Goal: Use online tool/utility: Utilize a website feature to perform a specific function

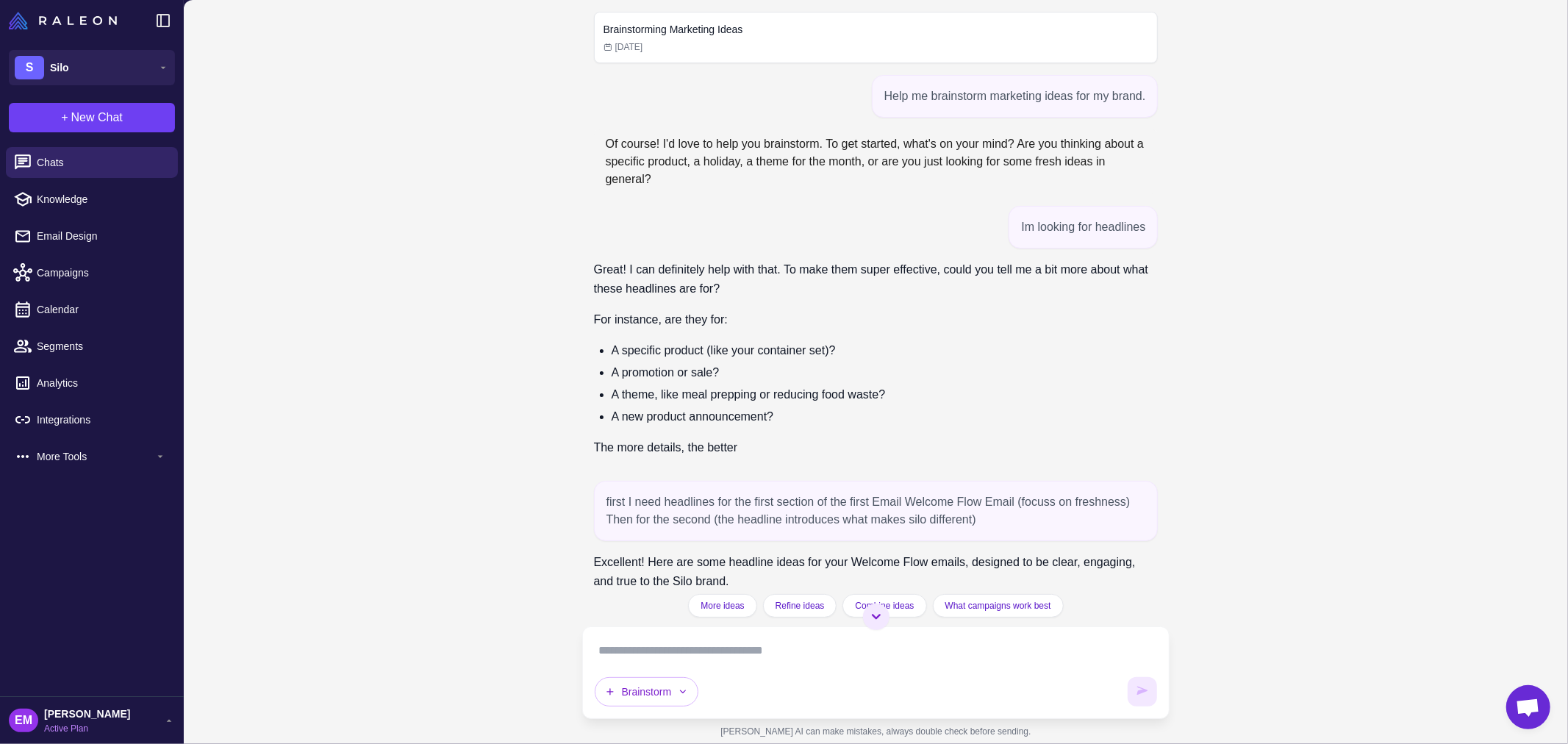
scroll to position [17899, 0]
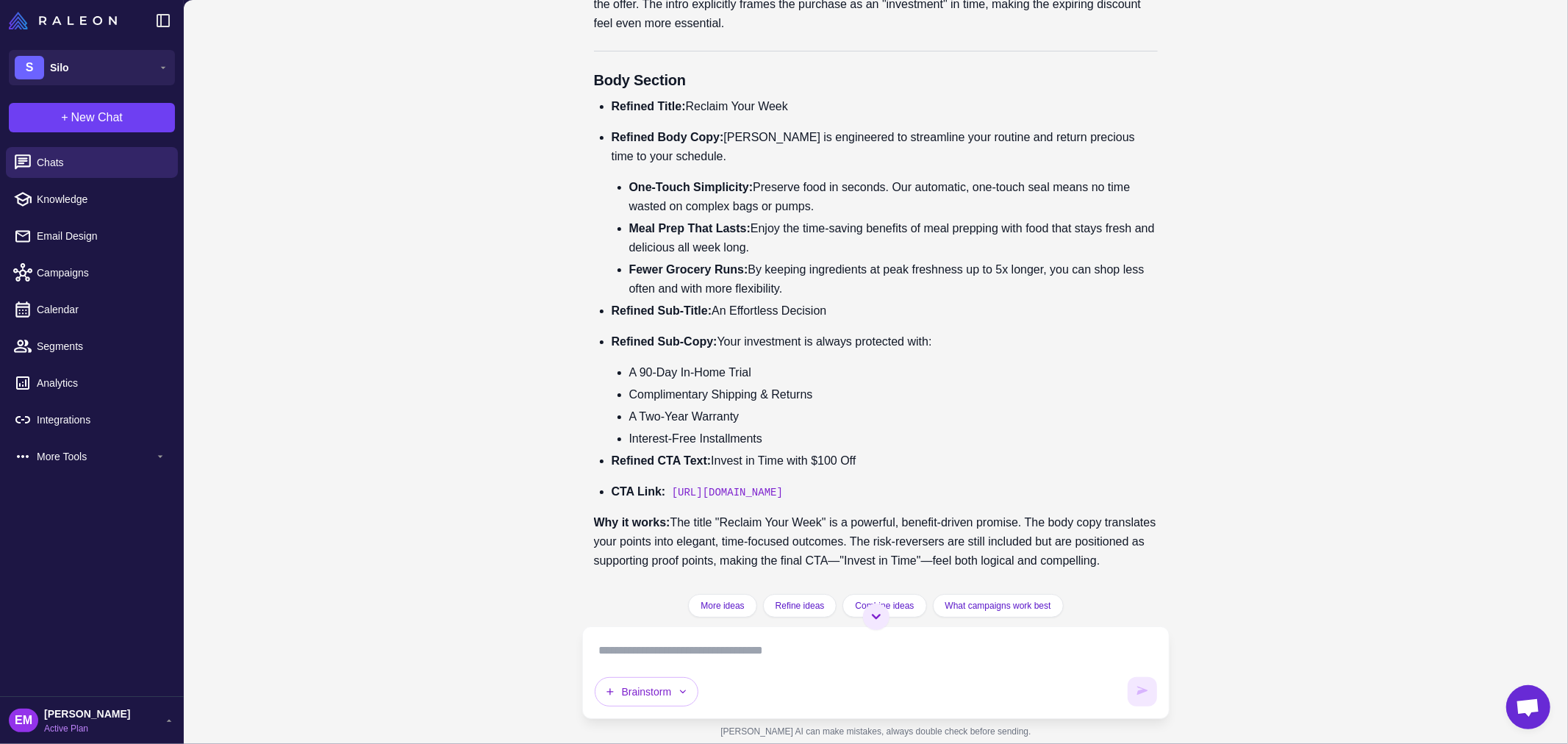
click at [735, 639] on textarea at bounding box center [877, 651] width 563 height 24
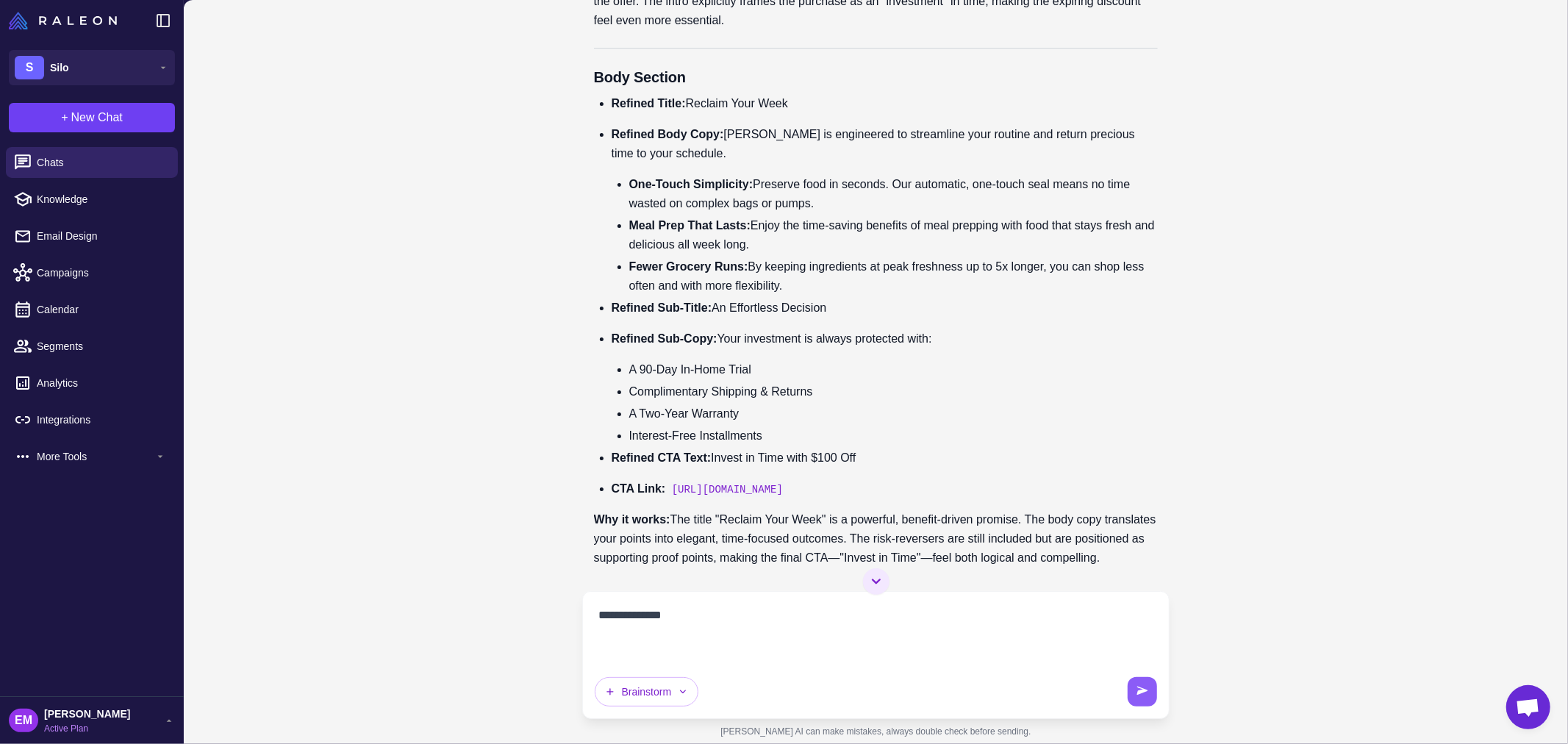
paste textarea "**********"
type textarea "**********"
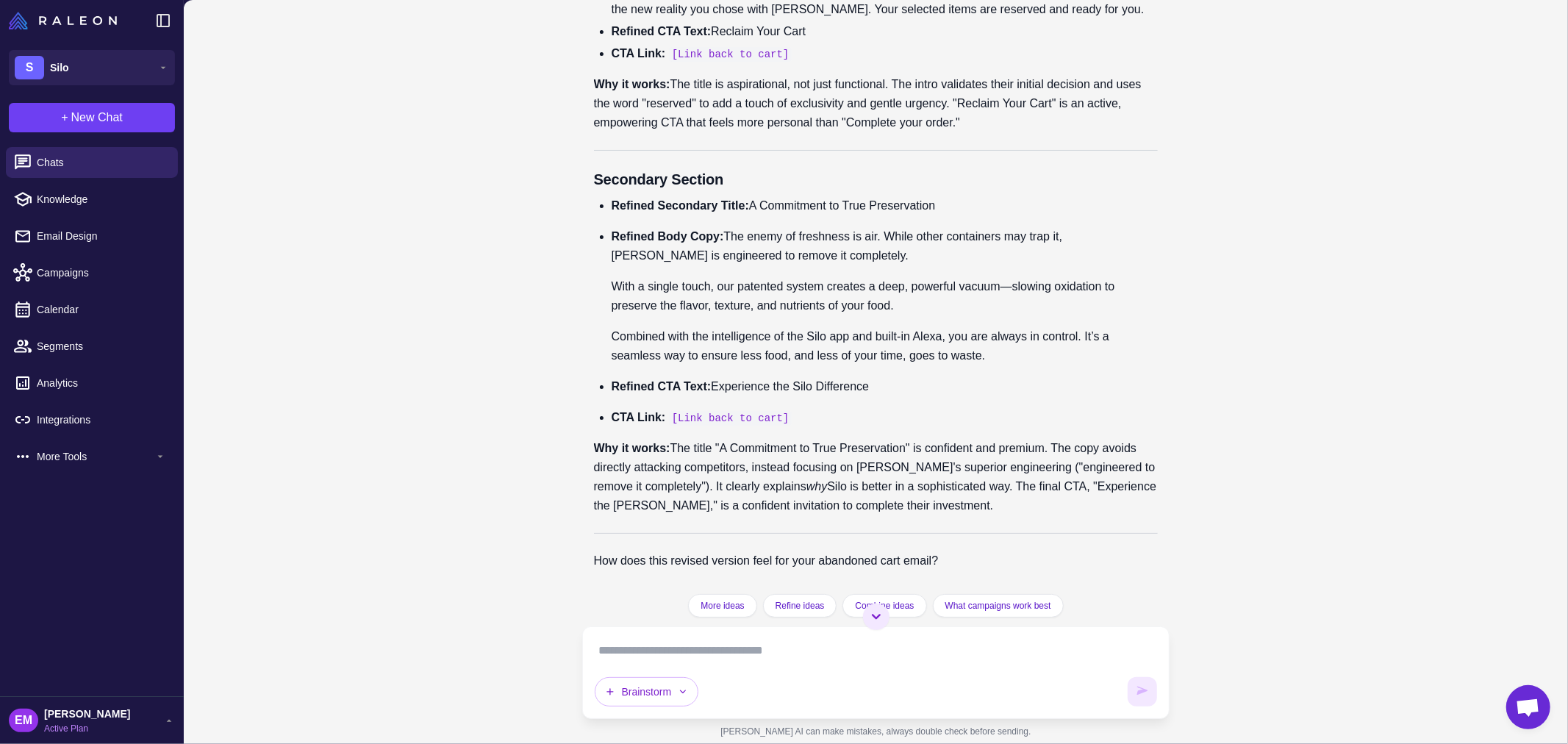
scroll to position [18933, 0]
click at [702, 292] on p "With a single touch, our patented system creates a deep, powerful vacuum—slowin…" at bounding box center [885, 296] width 547 height 38
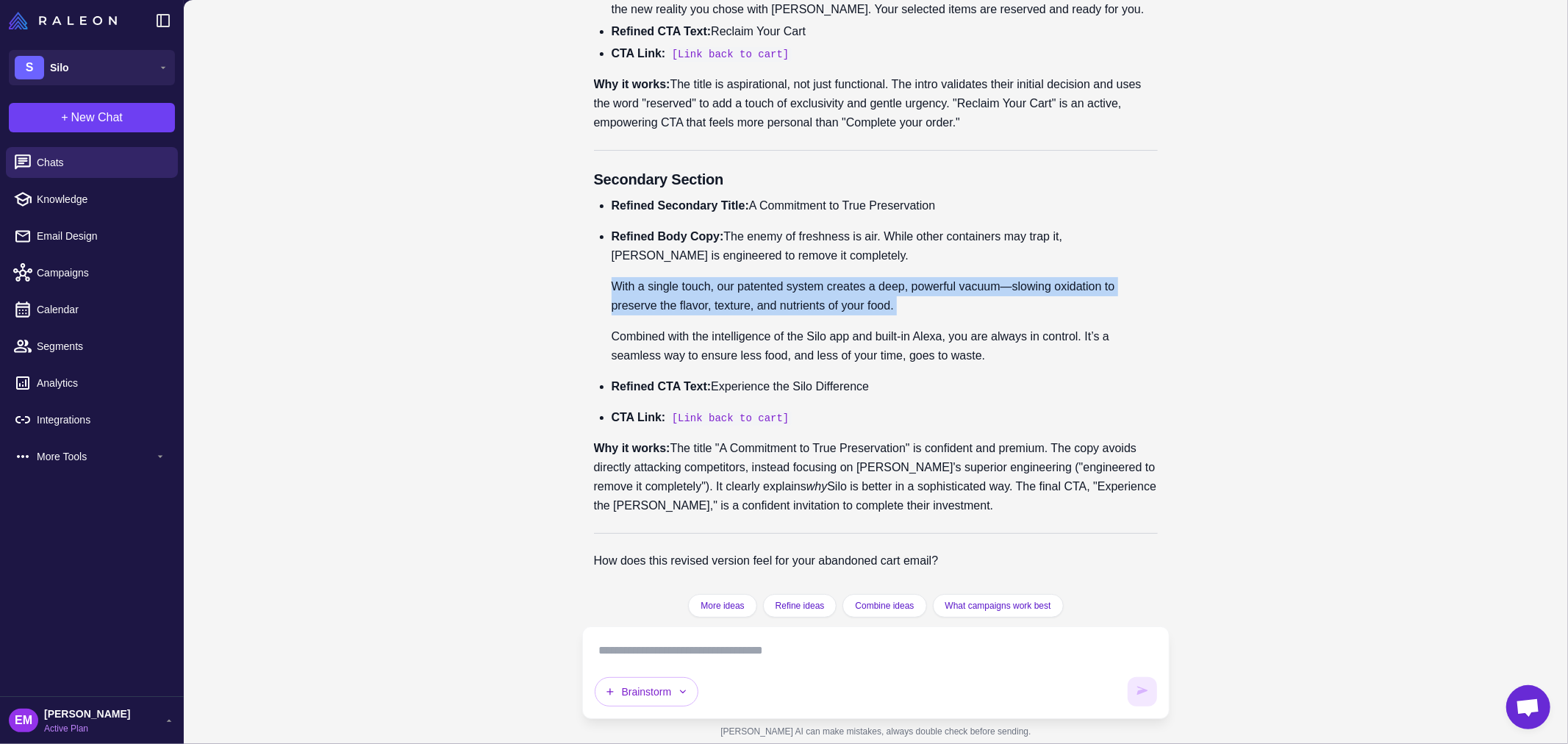
click at [702, 292] on p "With a single touch, our patented system creates a deep, powerful vacuum—slowin…" at bounding box center [885, 296] width 547 height 38
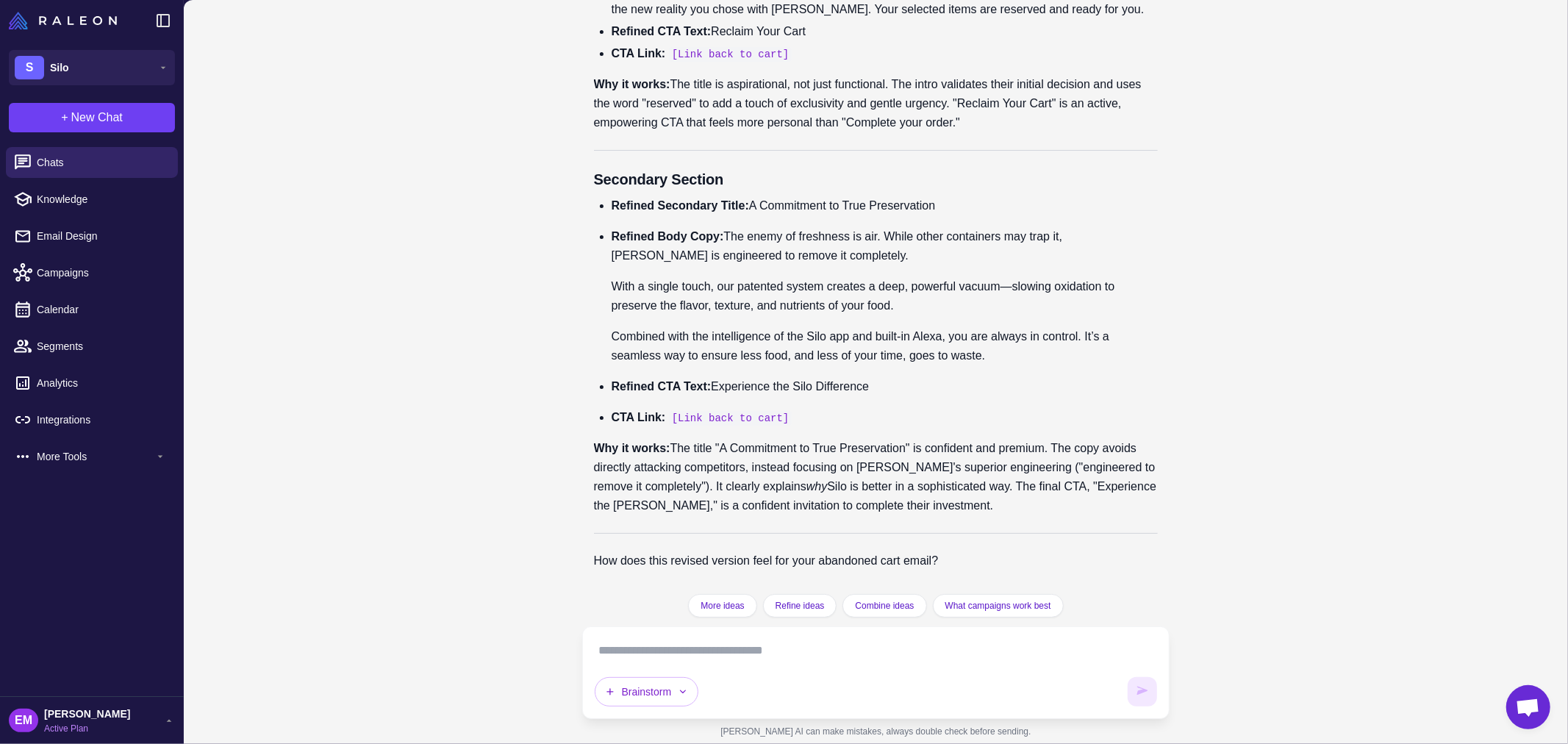
click at [722, 650] on textarea at bounding box center [877, 651] width 563 height 24
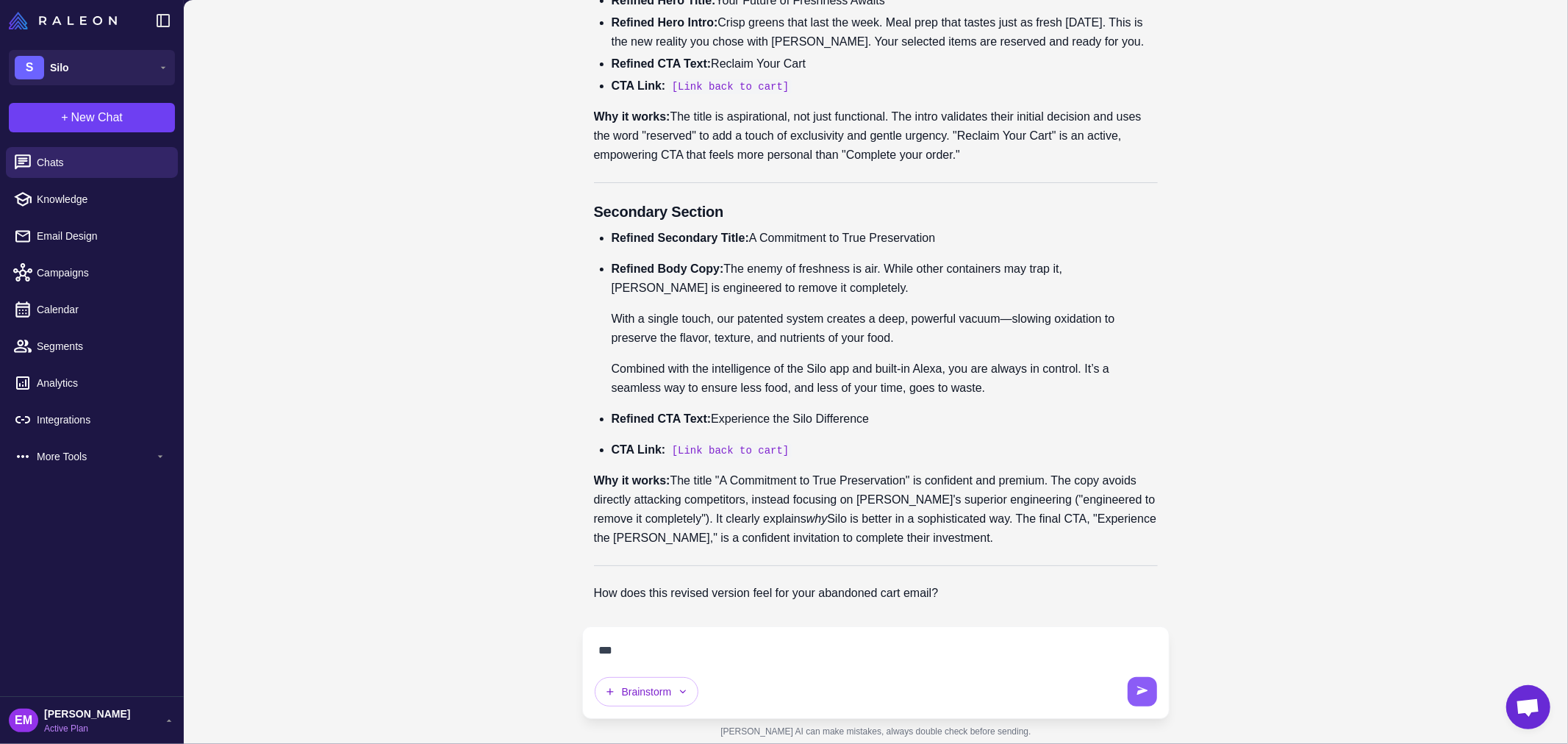
scroll to position [18900, 0]
type textarea "*"
type textarea "**********"
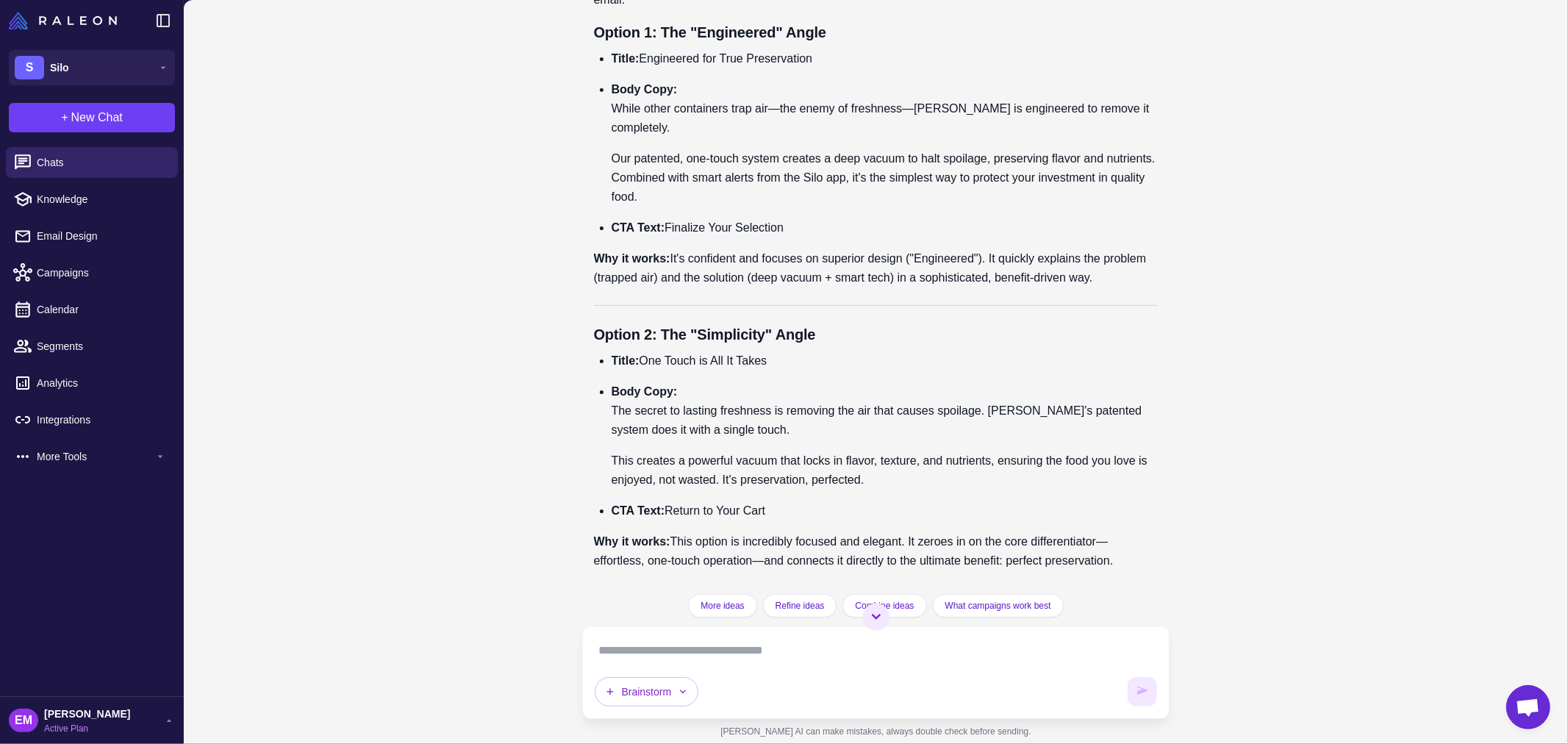
scroll to position [19404, 0]
click at [678, 137] on p "Body Copy: While other containers trap air—the enemy of freshness—Silo is engin…" at bounding box center [885, 109] width 547 height 58
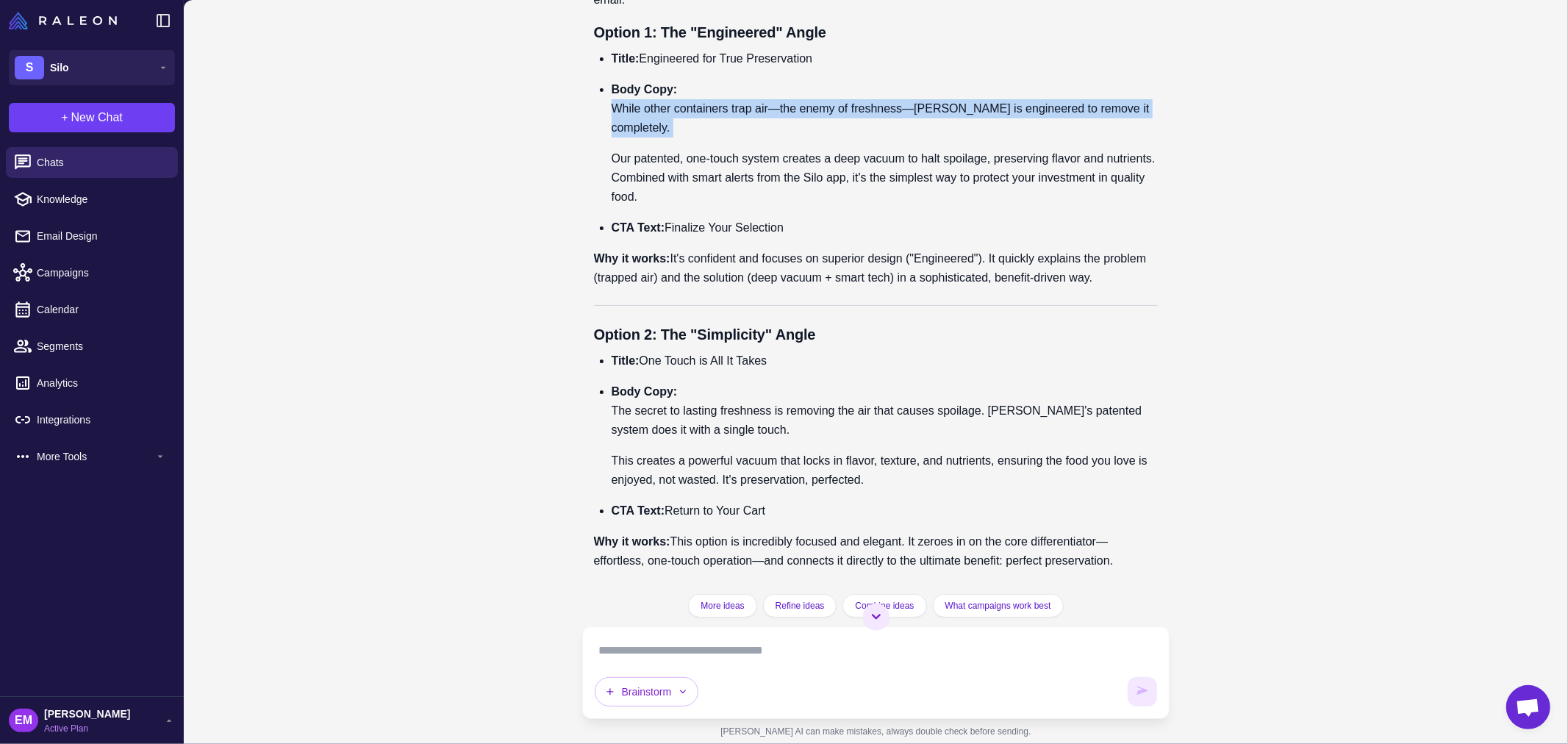
click at [678, 137] on p "Body Copy: While other containers trap air—the enemy of freshness—Silo is engin…" at bounding box center [885, 109] width 547 height 58
drag, startPoint x: 647, startPoint y: 263, endPoint x: 839, endPoint y: 258, distance: 192.1
click at [839, 69] on p "Title: Engineered for True Preservation" at bounding box center [885, 59] width 547 height 19
copy p "Engineered for True Preservation"
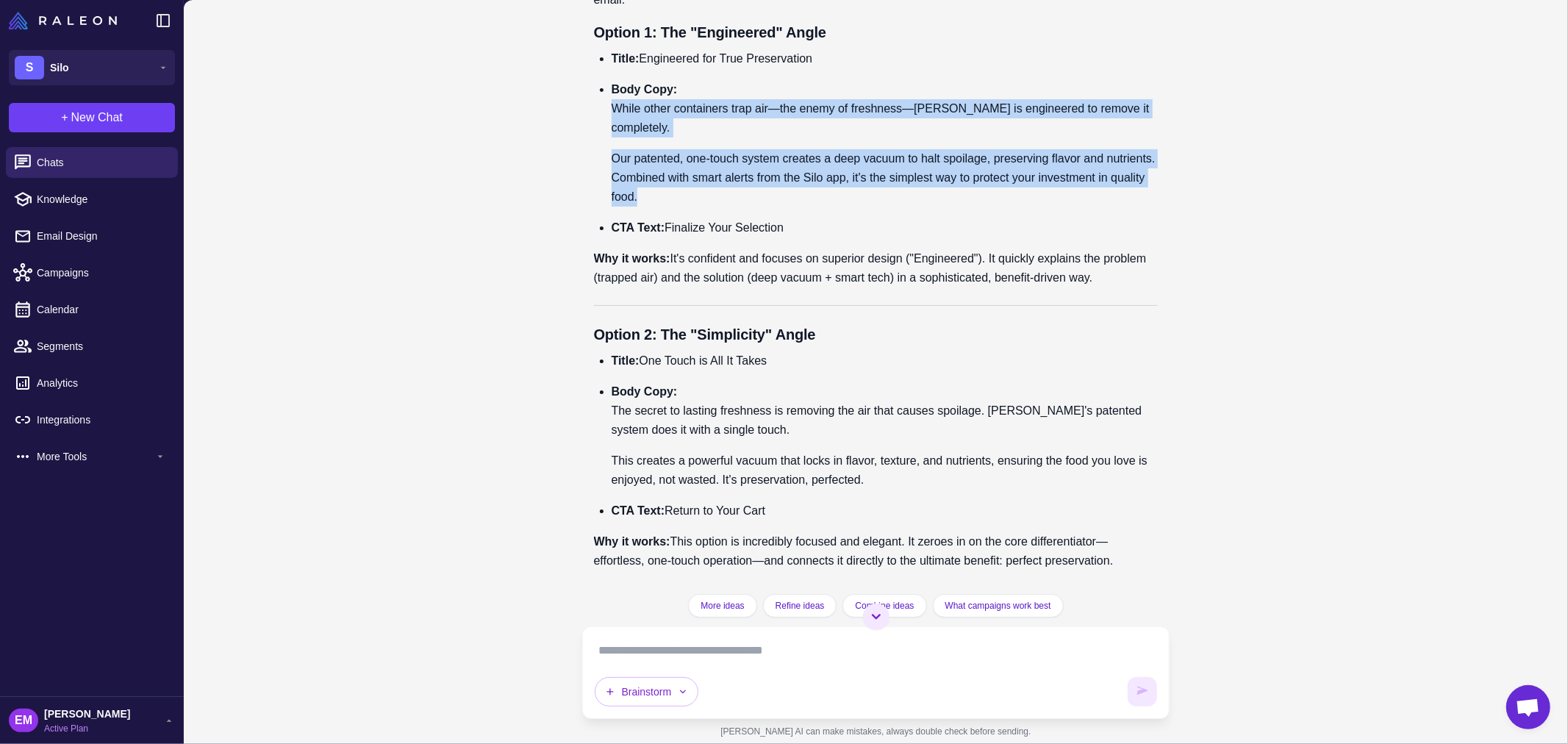
drag, startPoint x: 607, startPoint y: 313, endPoint x: 788, endPoint y: 398, distance: 200.0
click at [788, 238] on ul "Title: Engineered for True Preservation Body Copy: While other containers trap …" at bounding box center [877, 143] width 565 height 188
click at [711, 207] on p "Our patented, one-touch system creates a deep vacuum to halt spoilage, preservi…" at bounding box center [885, 178] width 547 height 58
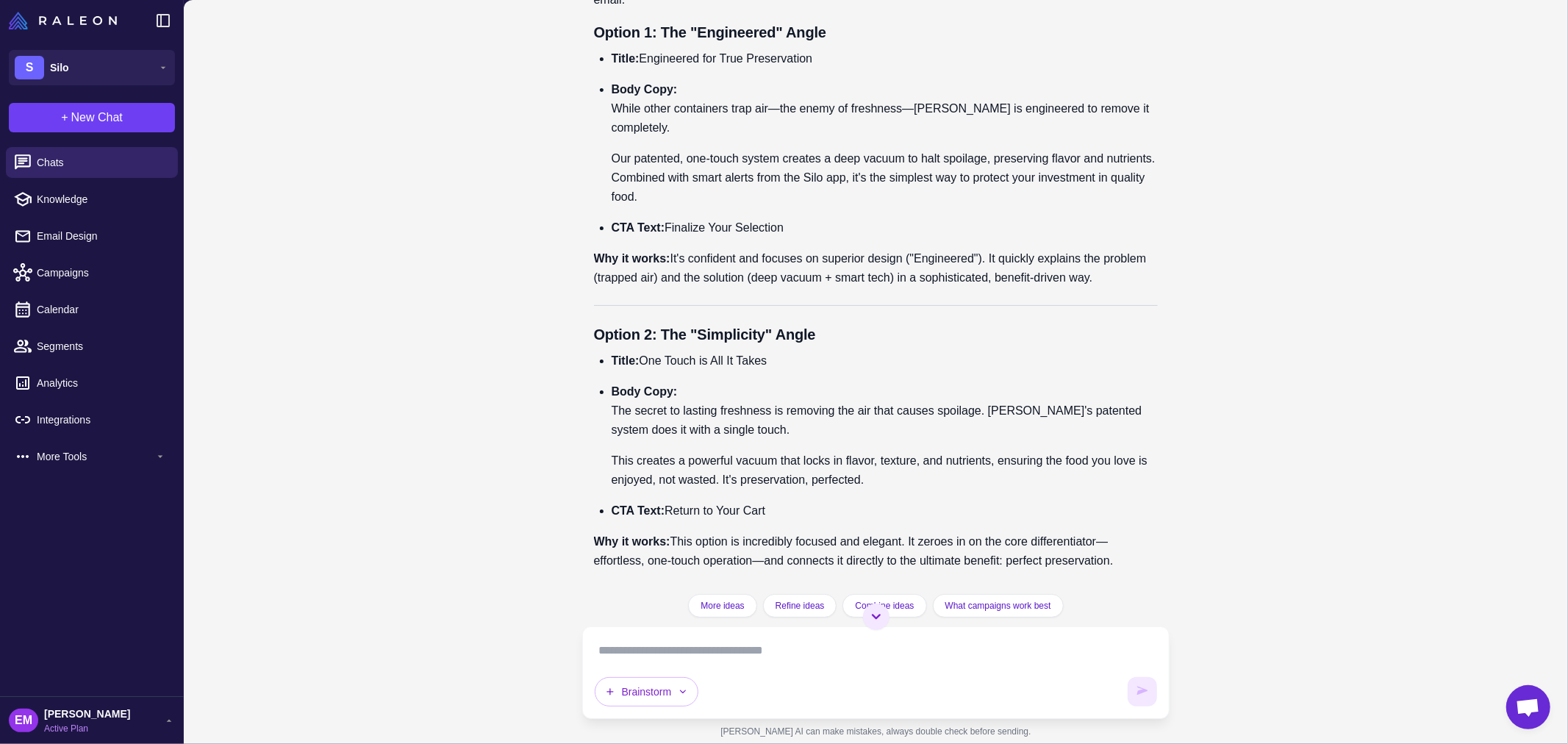
click at [729, 207] on p "Our patented, one-touch system creates a deep vacuum to halt spoilage, preservi…" at bounding box center [885, 178] width 547 height 58
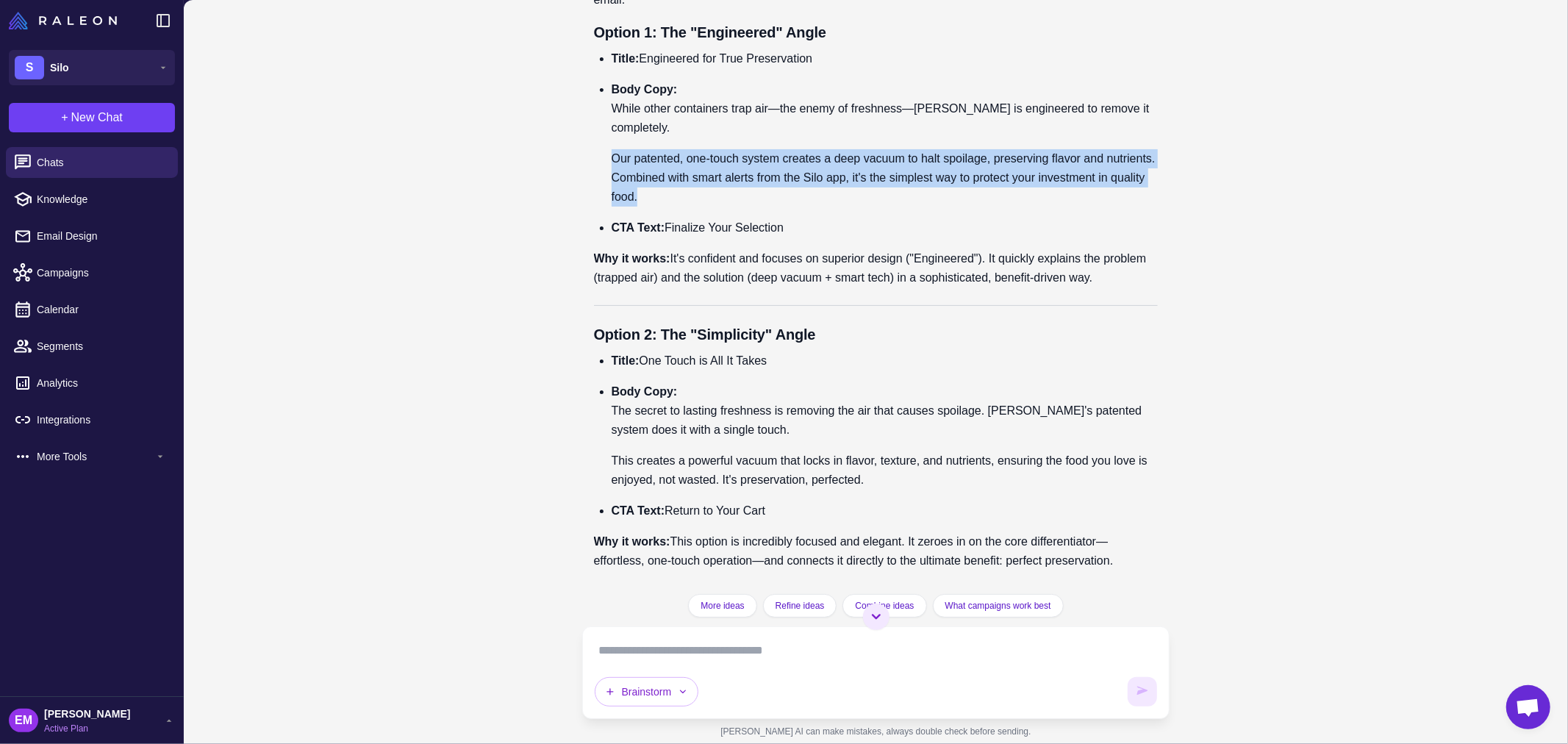
click at [729, 207] on p "Our patented, one-touch system creates a deep vacuum to halt spoilage, preservi…" at bounding box center [885, 178] width 547 height 58
click at [636, 207] on p "Our patented, one-touch system creates a deep vacuum to halt spoilage, preservi…" at bounding box center [885, 178] width 547 height 58
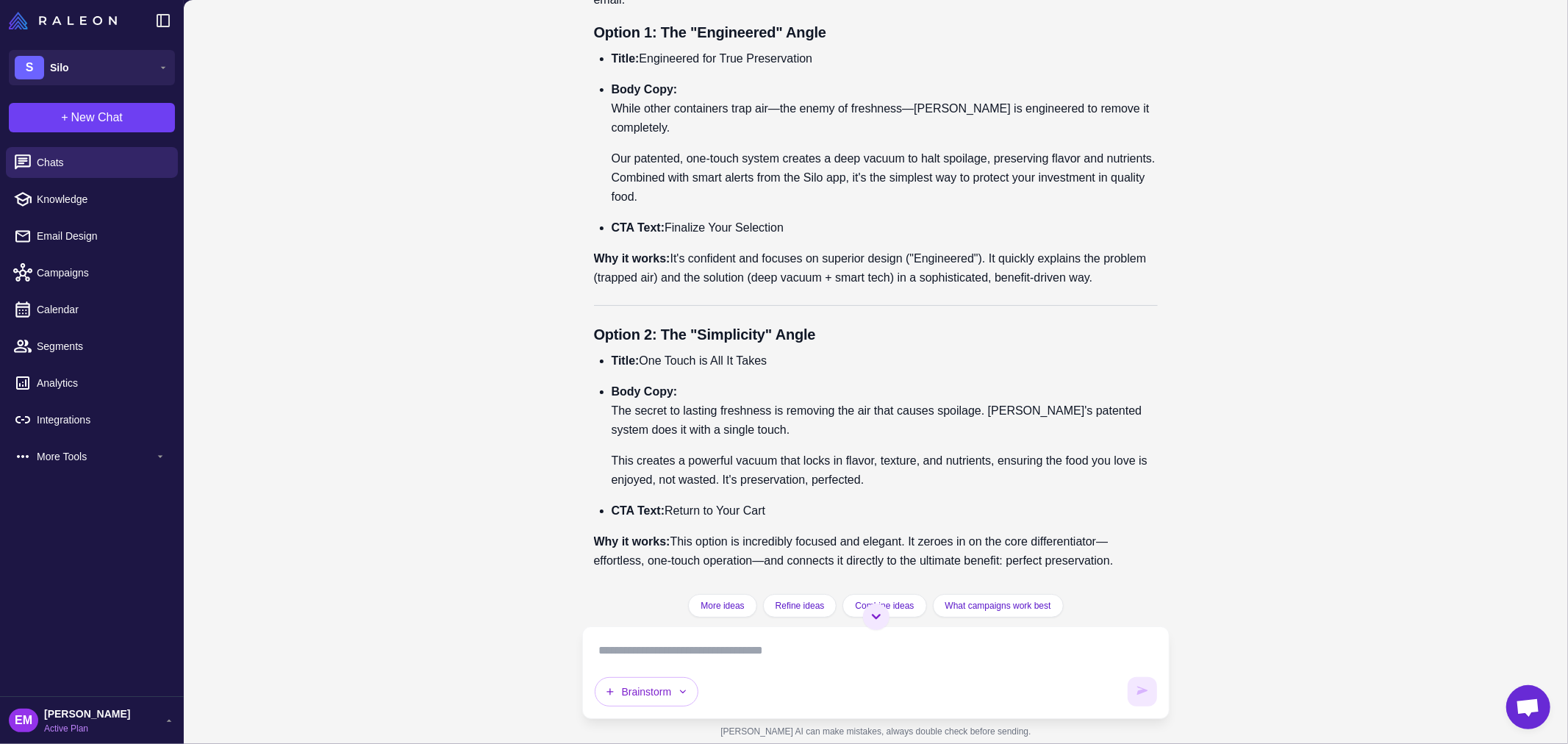
drag, startPoint x: 644, startPoint y: 261, endPoint x: 853, endPoint y: 255, distance: 209.1
click at [853, 69] on p "Title: Engineered for True Preservation" at bounding box center [885, 59] width 547 height 19
copy p "Engineered for True Preservation"
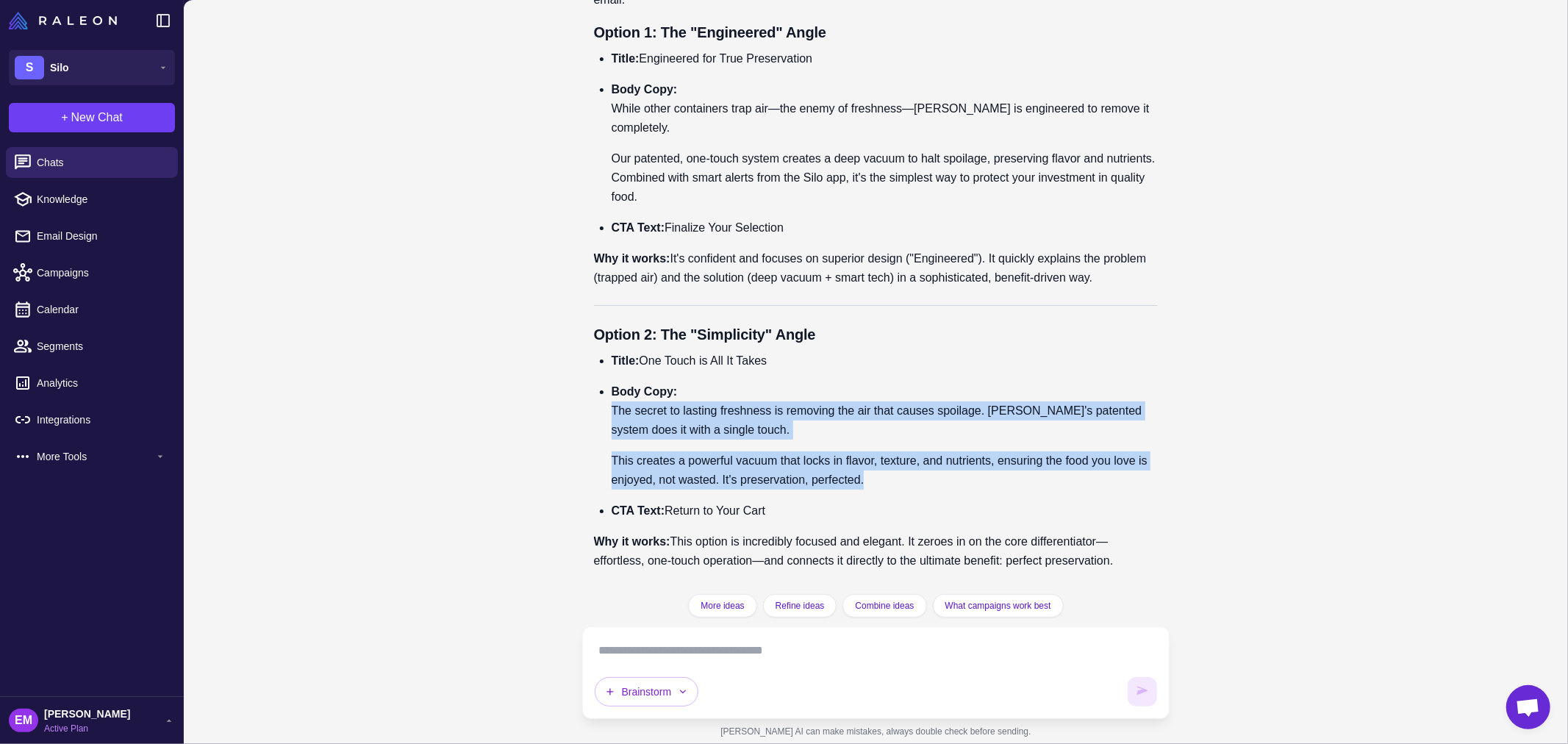
drag, startPoint x: 932, startPoint y: 458, endPoint x: 605, endPoint y: 398, distance: 332.5
click at [605, 398] on ul "Title: One Touch is All It Takes Body Copy: The secret to lasting freshness is …" at bounding box center [877, 436] width 565 height 169
drag, startPoint x: 644, startPoint y: 340, endPoint x: 784, endPoint y: 334, distance: 140.1
click at [784, 351] on p "Title: One Touch is All It Takes" at bounding box center [885, 360] width 547 height 19
copy p "One Touch is All It Takes"
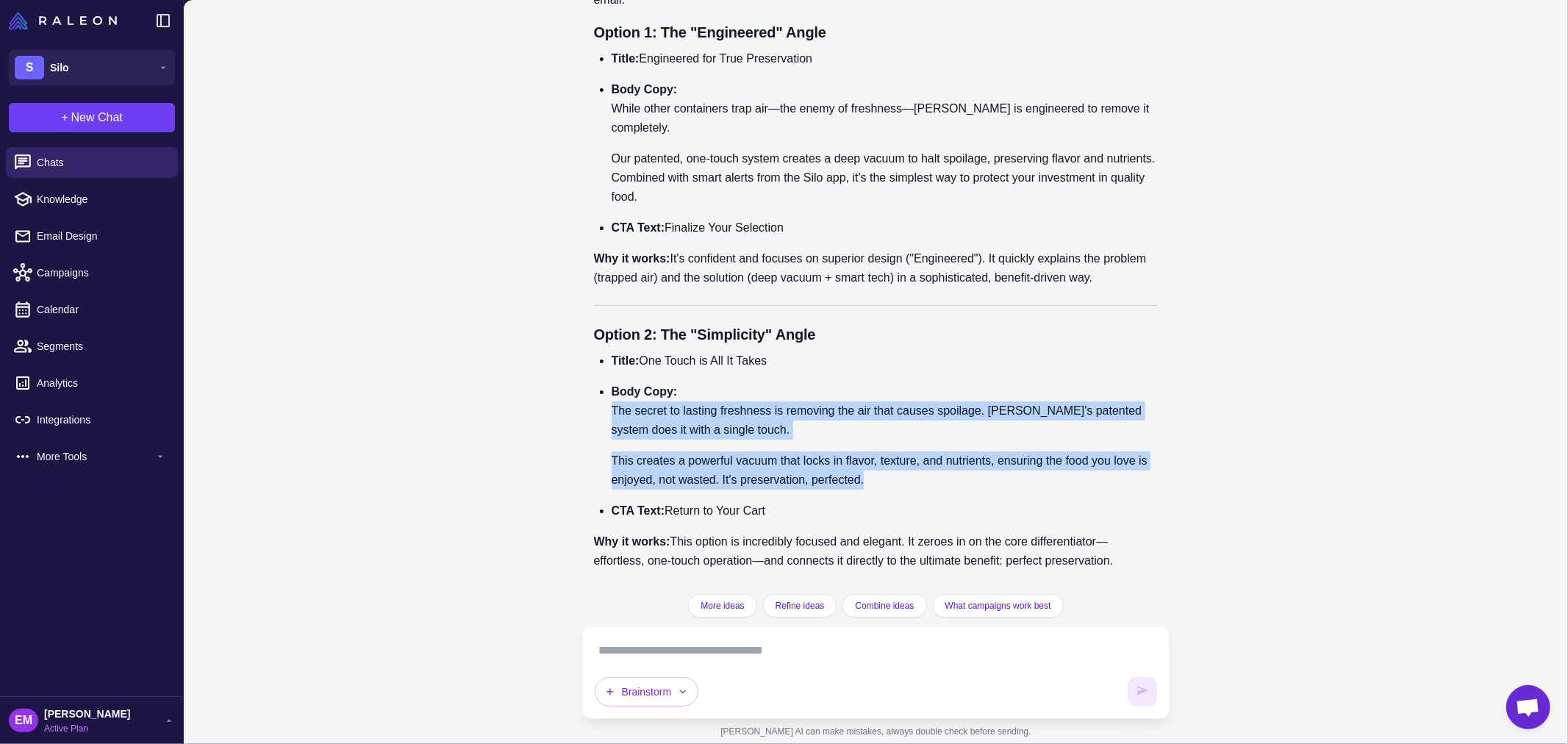
drag, startPoint x: 947, startPoint y: 461, endPoint x: 609, endPoint y: 396, distance: 344.2
click at [609, 396] on ul "Title: One Touch is All It Takes Body Copy: The secret to lasting freshness is …" at bounding box center [877, 436] width 565 height 169
copy li "The secret to lasting freshness is removing the air that causes spoilage. [PERS…"
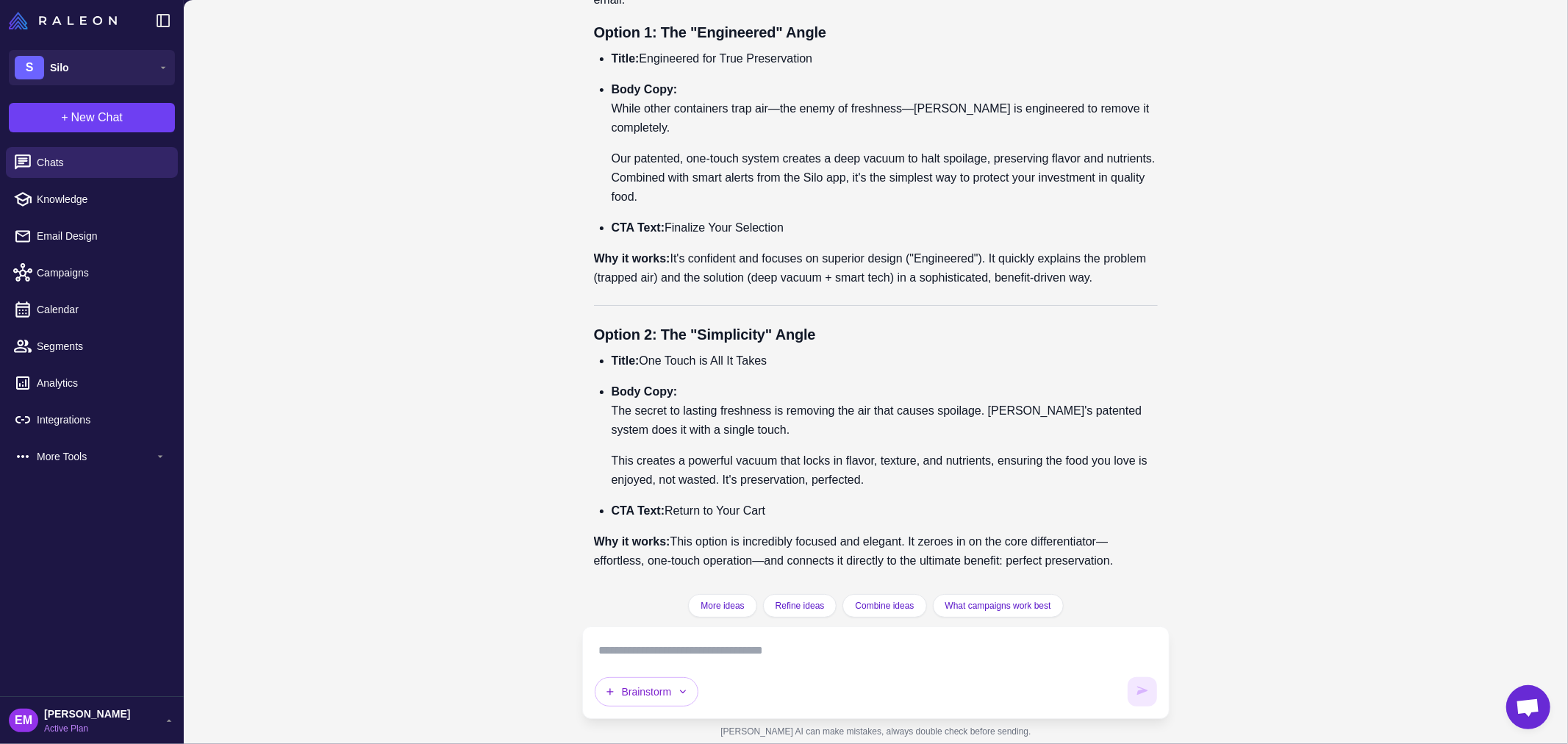
click at [763, 672] on div "Brainstorm" at bounding box center [877, 672] width 563 height 68
click at [768, 651] on textarea at bounding box center [877, 651] width 563 height 24
paste textarea "**********"
type textarea "**********"
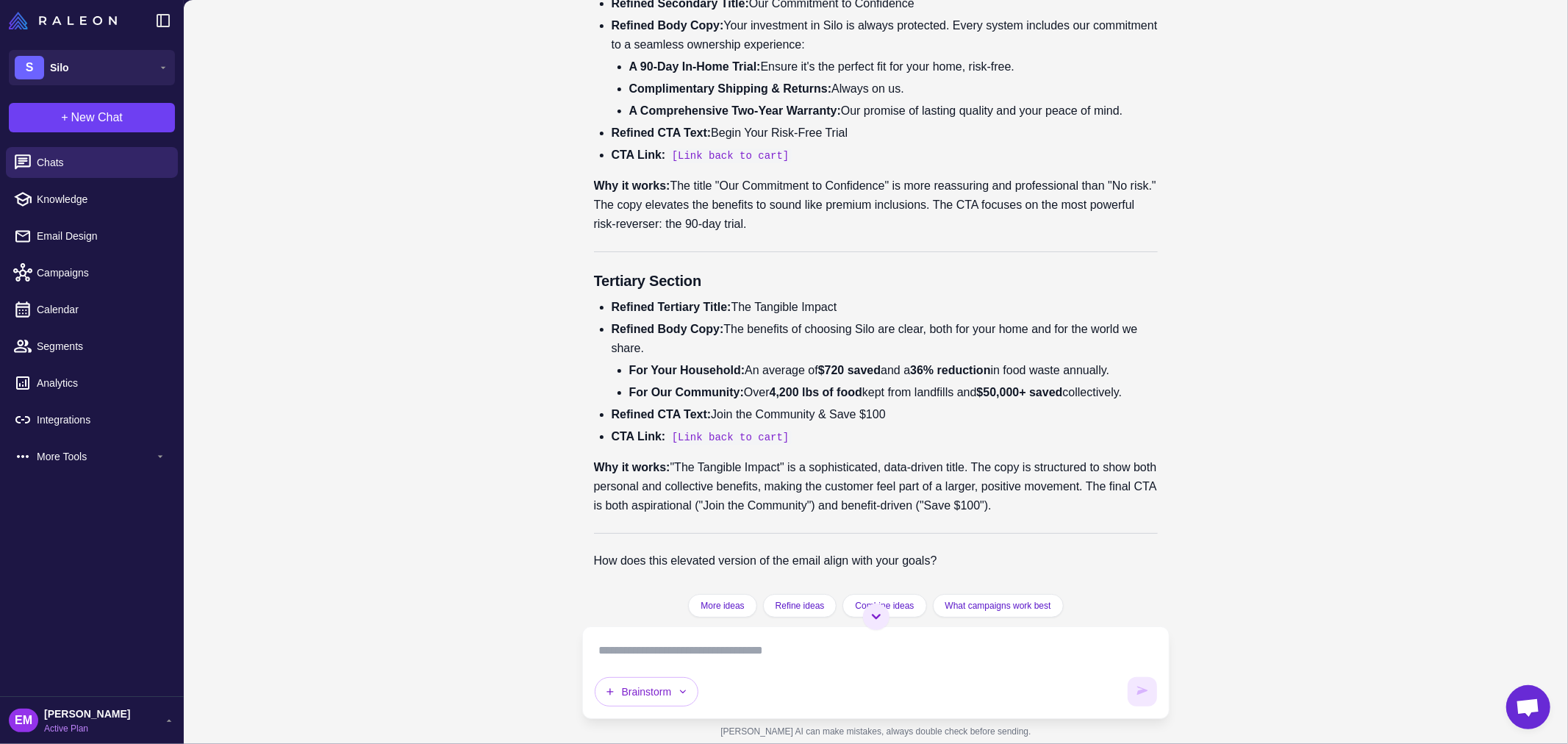
scroll to position [20417, 0]
drag, startPoint x: 759, startPoint y: 353, endPoint x: 965, endPoint y: 347, distance: 206.1
click at [965, 13] on li "Refined Secondary Title: Our Commitment to Confidence" at bounding box center [885, 3] width 547 height 19
click at [760, 13] on li "Refined Secondary Title: Our Commitment to Confidence" at bounding box center [885, 3] width 547 height 19
drag, startPoint x: 756, startPoint y: 349, endPoint x: 951, endPoint y: 353, distance: 195.0
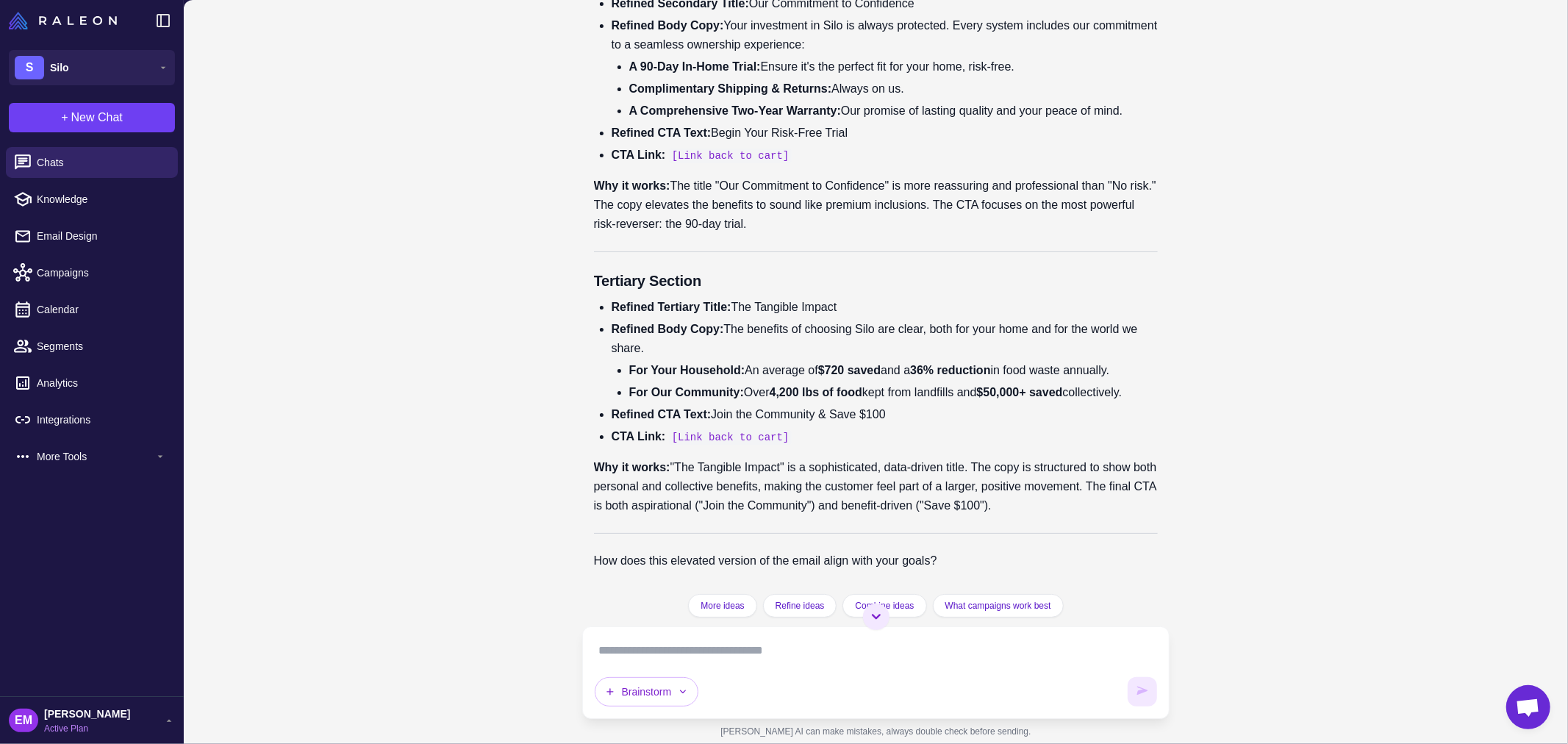
click at [951, 13] on li "Refined Secondary Title: Our Commitment to Confidence" at bounding box center [885, 3] width 547 height 19
copy li "Our Commitment to Confidence"
click at [760, 13] on li "Refined Secondary Title: Our Commitment to Confidence" at bounding box center [885, 3] width 547 height 19
drag, startPoint x: 757, startPoint y: 349, endPoint x: 936, endPoint y: 351, distance: 179.0
click at [936, 13] on li "Refined Secondary Title: Our Commitment to Confidence" at bounding box center [885, 3] width 547 height 19
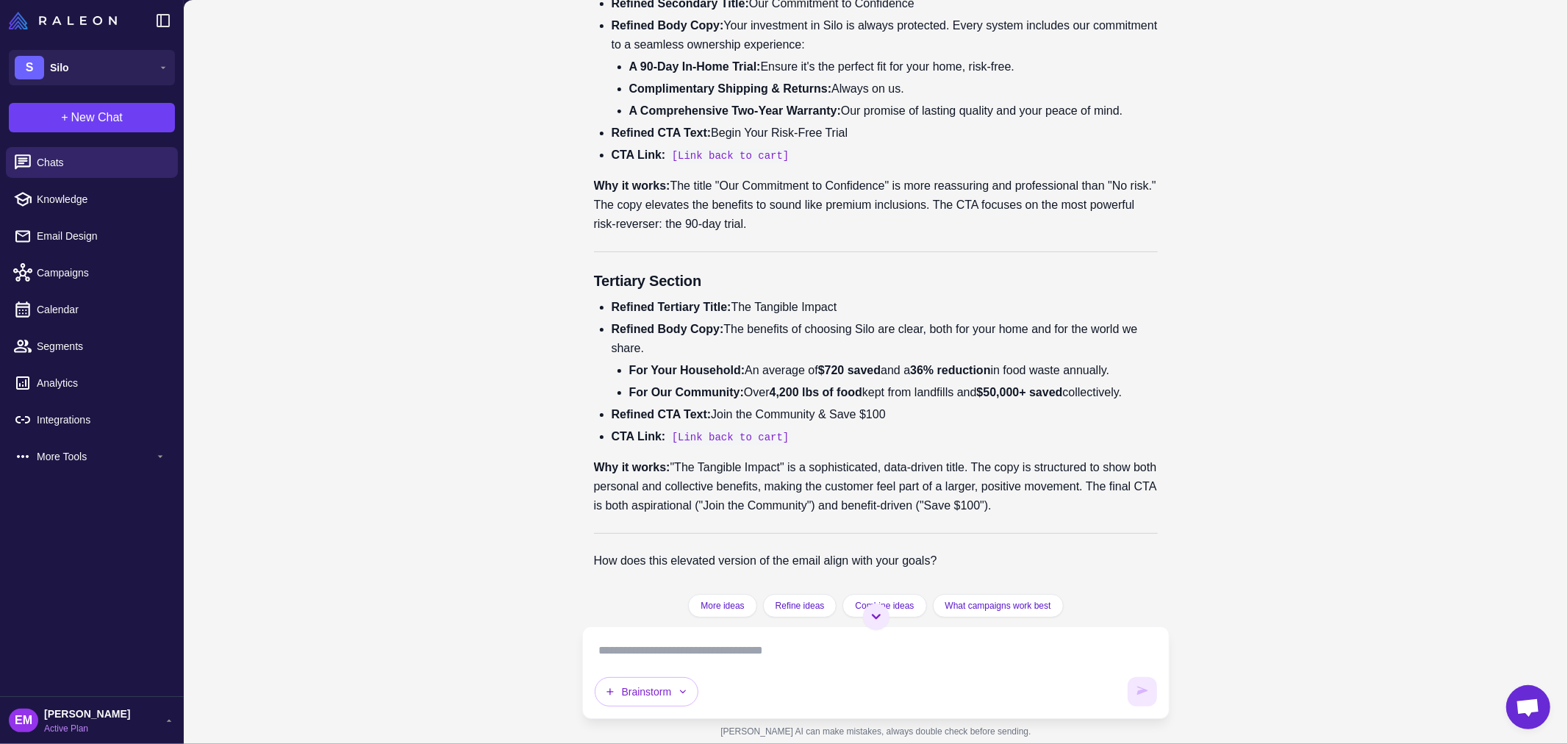
copy li "Our Commitment to Confidence"
drag, startPoint x: 730, startPoint y: 379, endPoint x: 966, endPoint y: 380, distance: 236.0
click at [966, 120] on li "Refined Body Copy: Your investment in Silo is always protected. Every system in…" at bounding box center [885, 68] width 547 height 104
copy li "Your investment in Silo is always protected."
drag, startPoint x: 714, startPoint y: 503, endPoint x: 781, endPoint y: 501, distance: 67.0
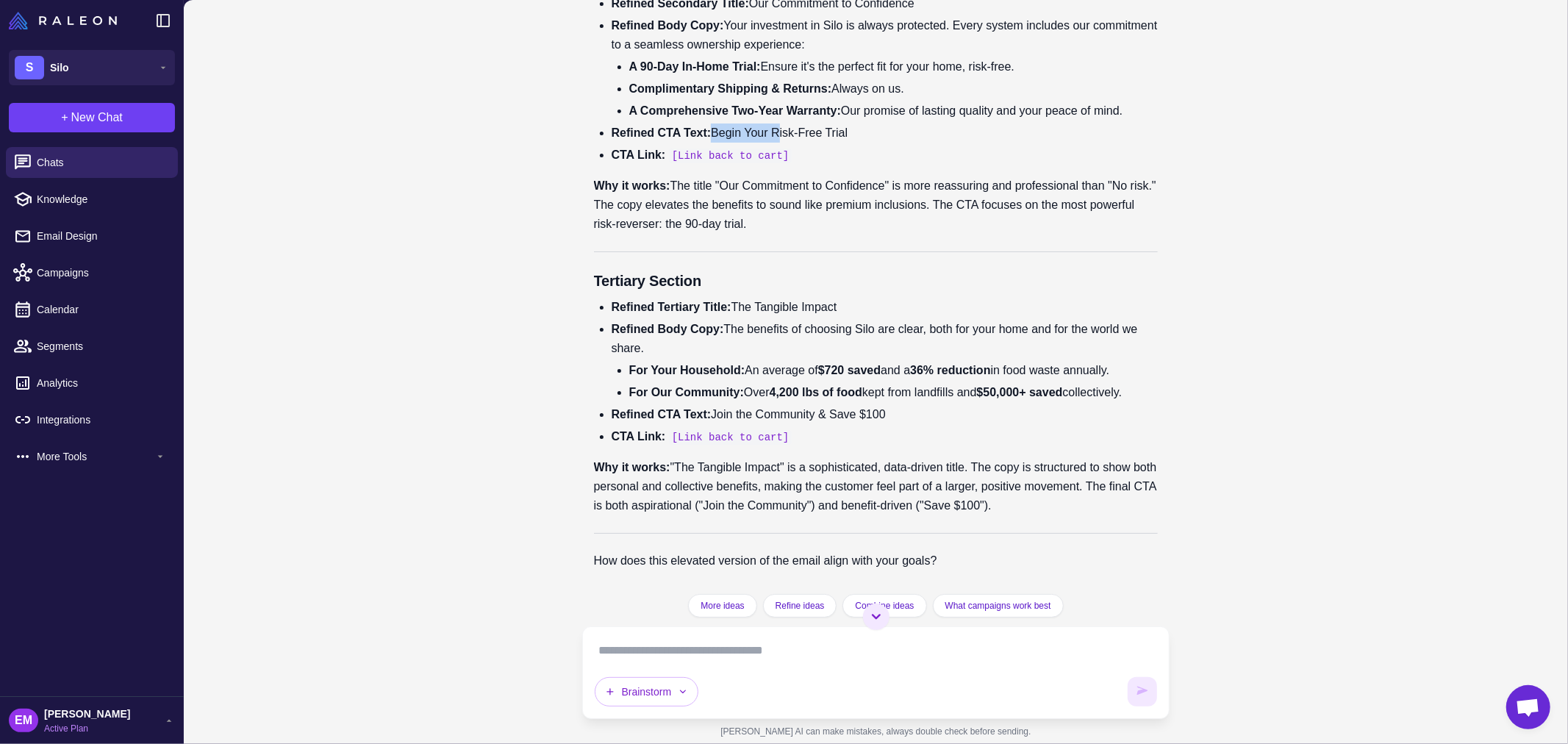
click at [781, 142] on li "Refined CTA Text: Begin Your Risk-Free Trial" at bounding box center [885, 132] width 547 height 19
click at [716, 142] on li "Refined CTA Text: Begin Your Risk-Free Trial" at bounding box center [885, 132] width 547 height 19
drag, startPoint x: 719, startPoint y: 502, endPoint x: 877, endPoint y: 510, distance: 158.2
click at [877, 142] on li "Refined CTA Text: Begin Your Risk-Free Trial" at bounding box center [885, 132] width 547 height 19
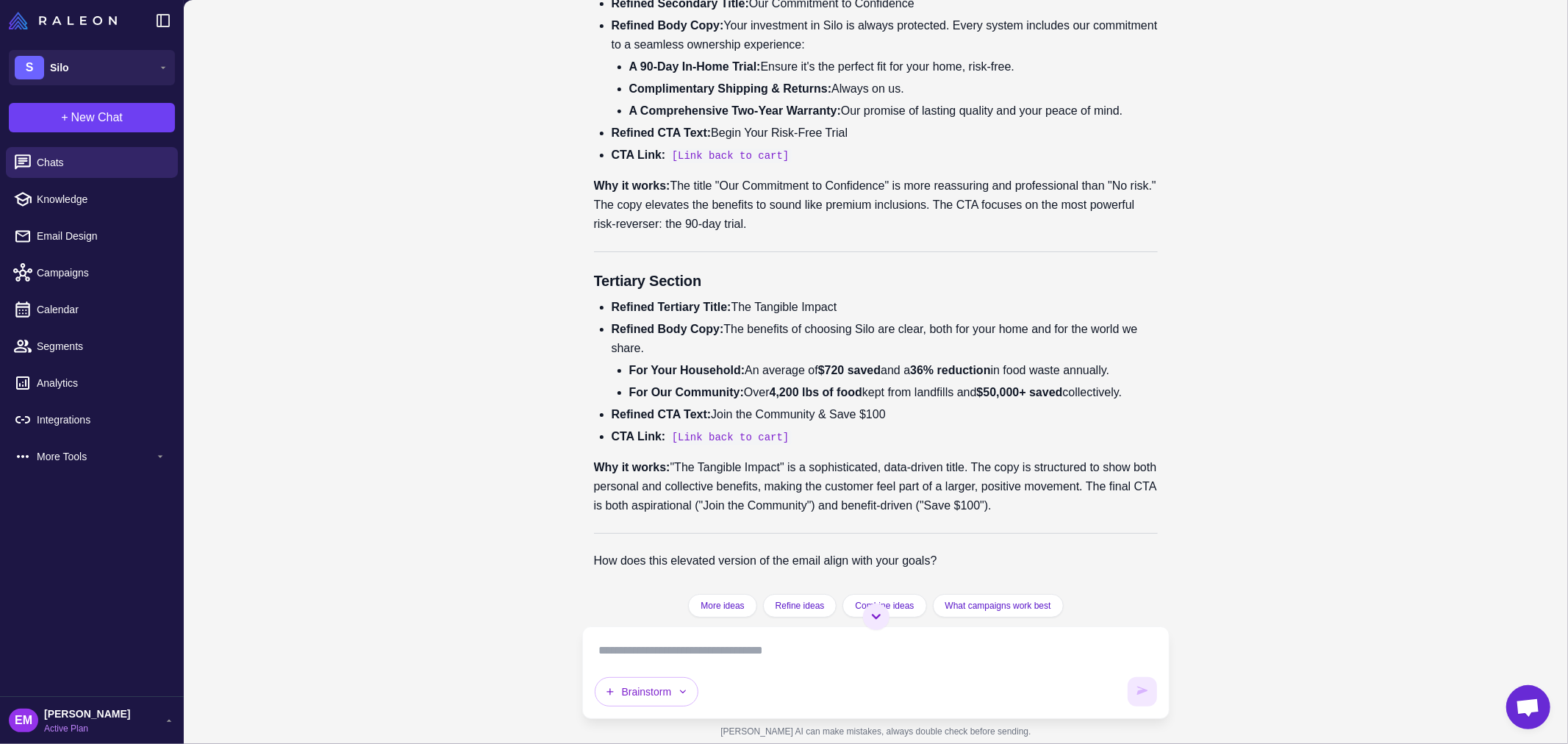
copy li "Begin Your Risk-Free Trial"
drag, startPoint x: 746, startPoint y: 302, endPoint x: 729, endPoint y: 288, distance: 22.0
click at [729, 319] on li "Refined Body Copy: The benefits of choosing Silo are clear, both for your home …" at bounding box center [885, 360] width 547 height 83
copy li "The benefits of choosing Silo are clear, both for your home and for the world w…"
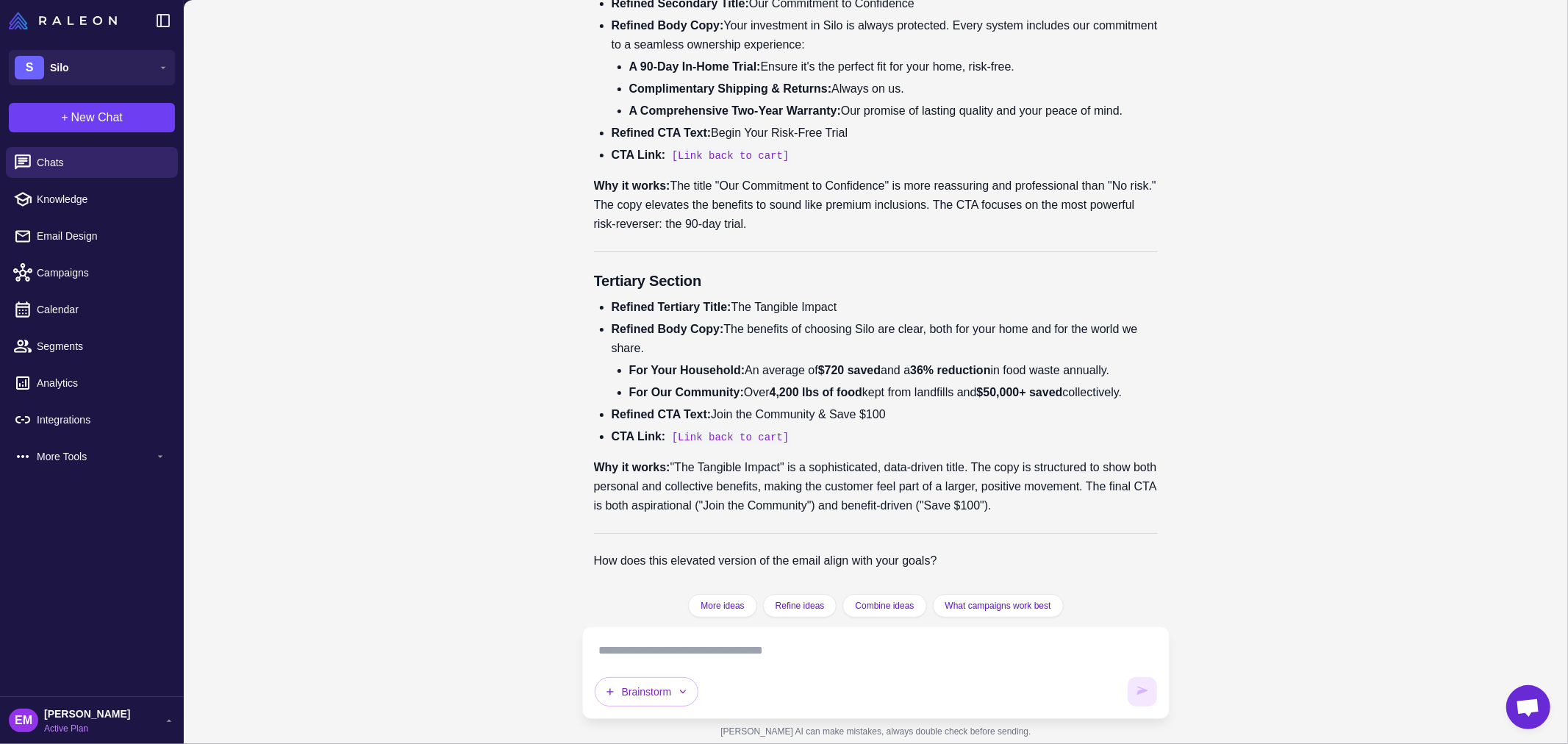
click at [773, 659] on textarea at bounding box center [877, 651] width 563 height 24
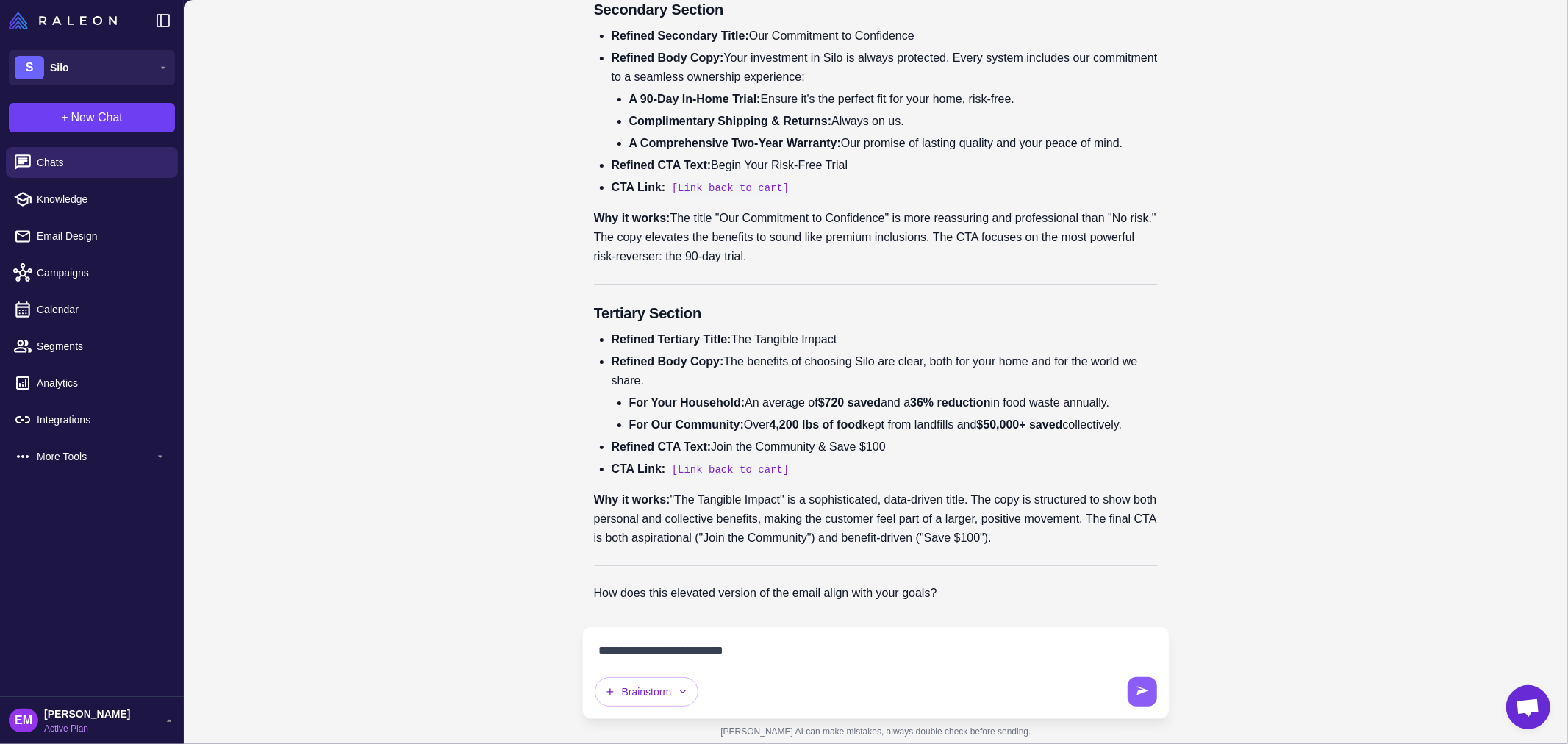
type textarea "**********"
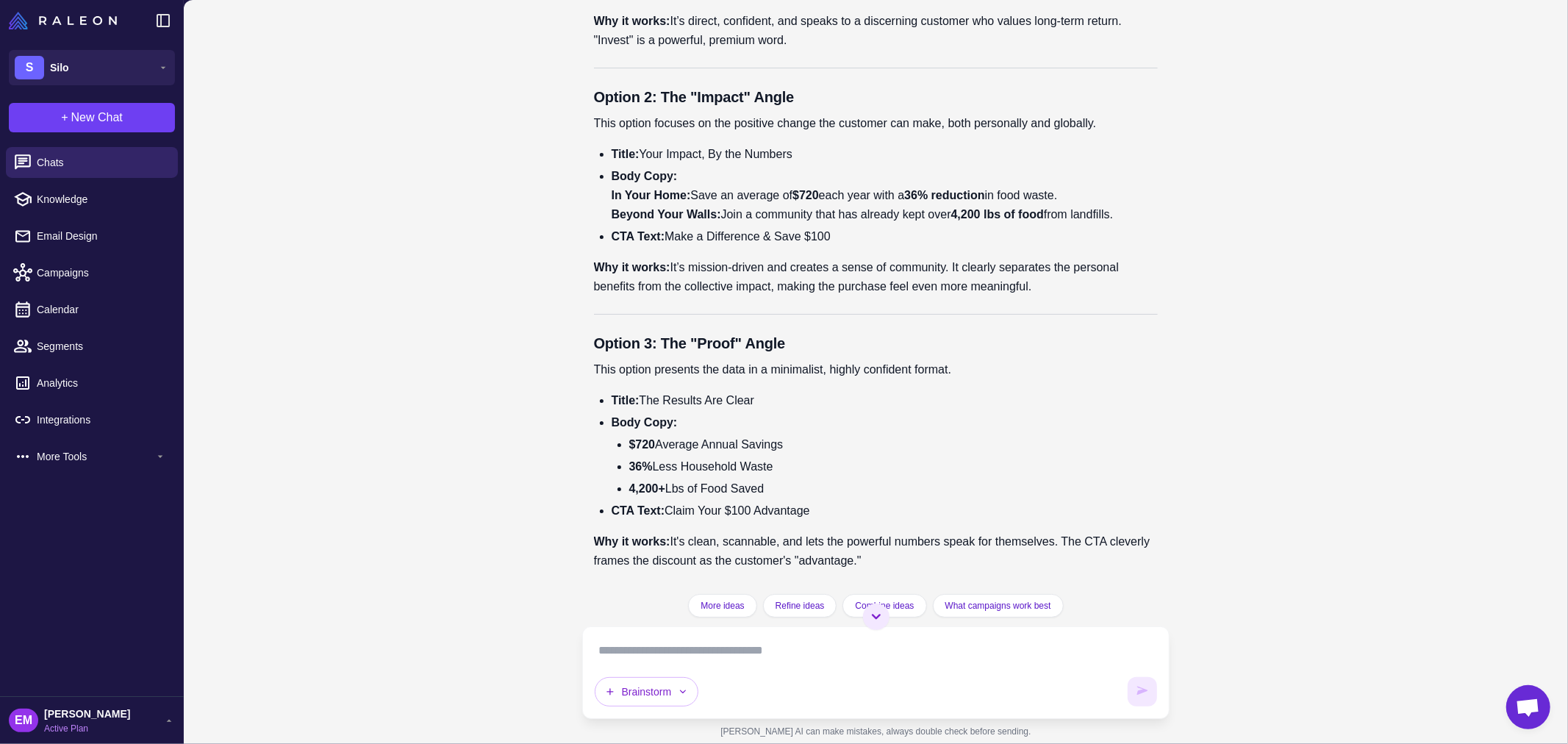
scroll to position [21439, 0]
drag, startPoint x: 644, startPoint y: 156, endPoint x: 799, endPoint y: 145, distance: 155.4
copy li "A Return on Freshness"
drag, startPoint x: 605, startPoint y: 193, endPoint x: 827, endPoint y: 197, distance: 222.0
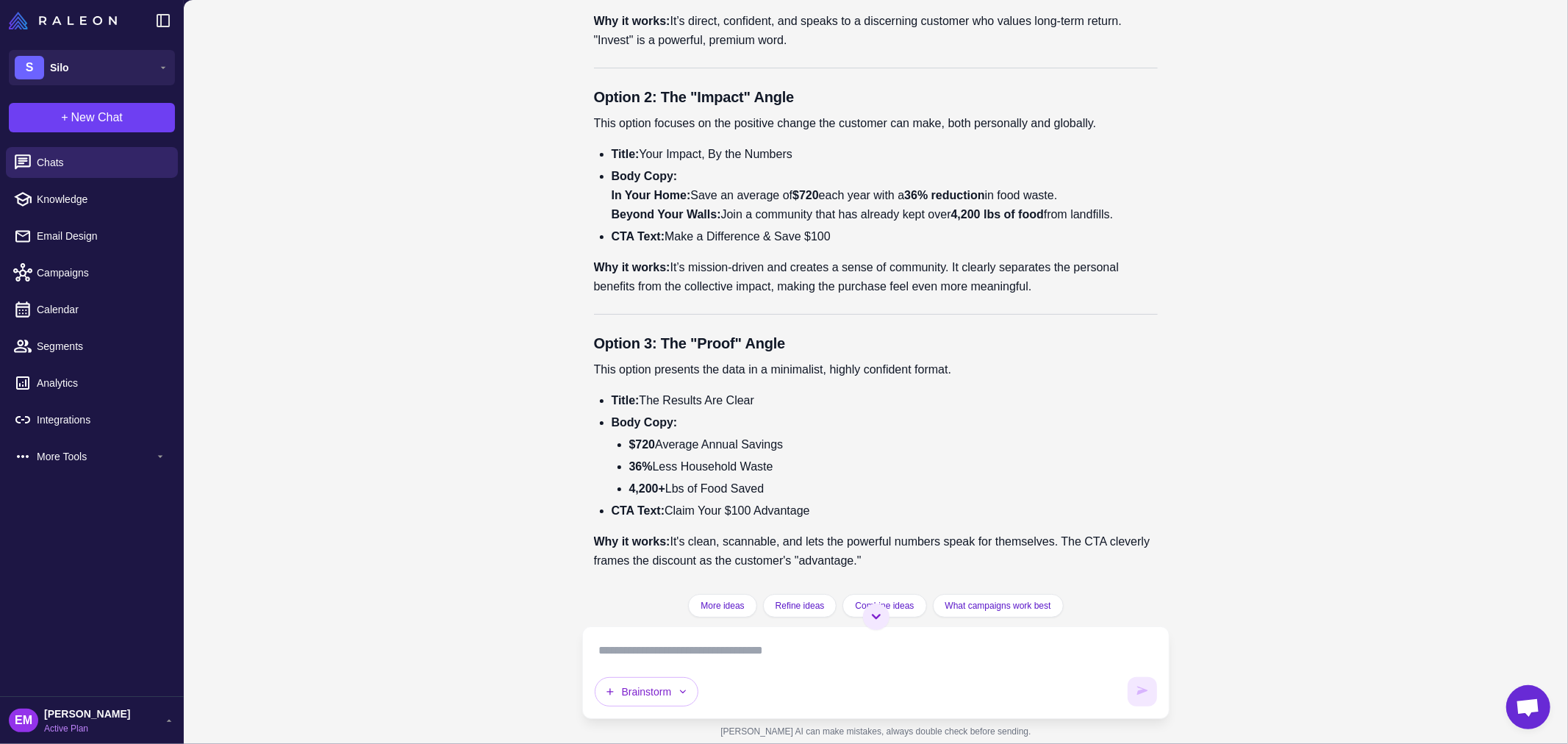
click at [706, 646] on textarea at bounding box center [877, 651] width 563 height 24
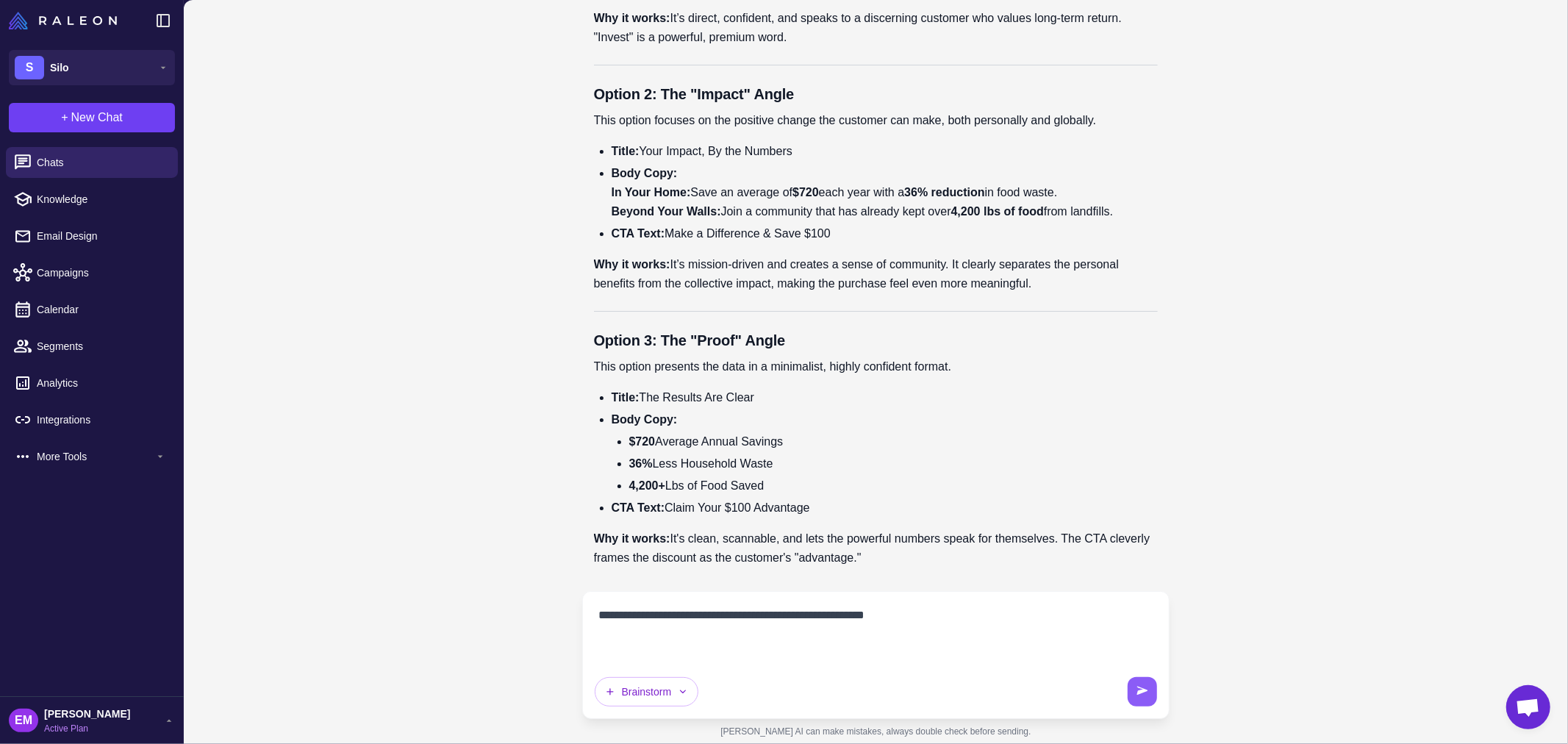
paste textarea "**********"
type textarea "**********"
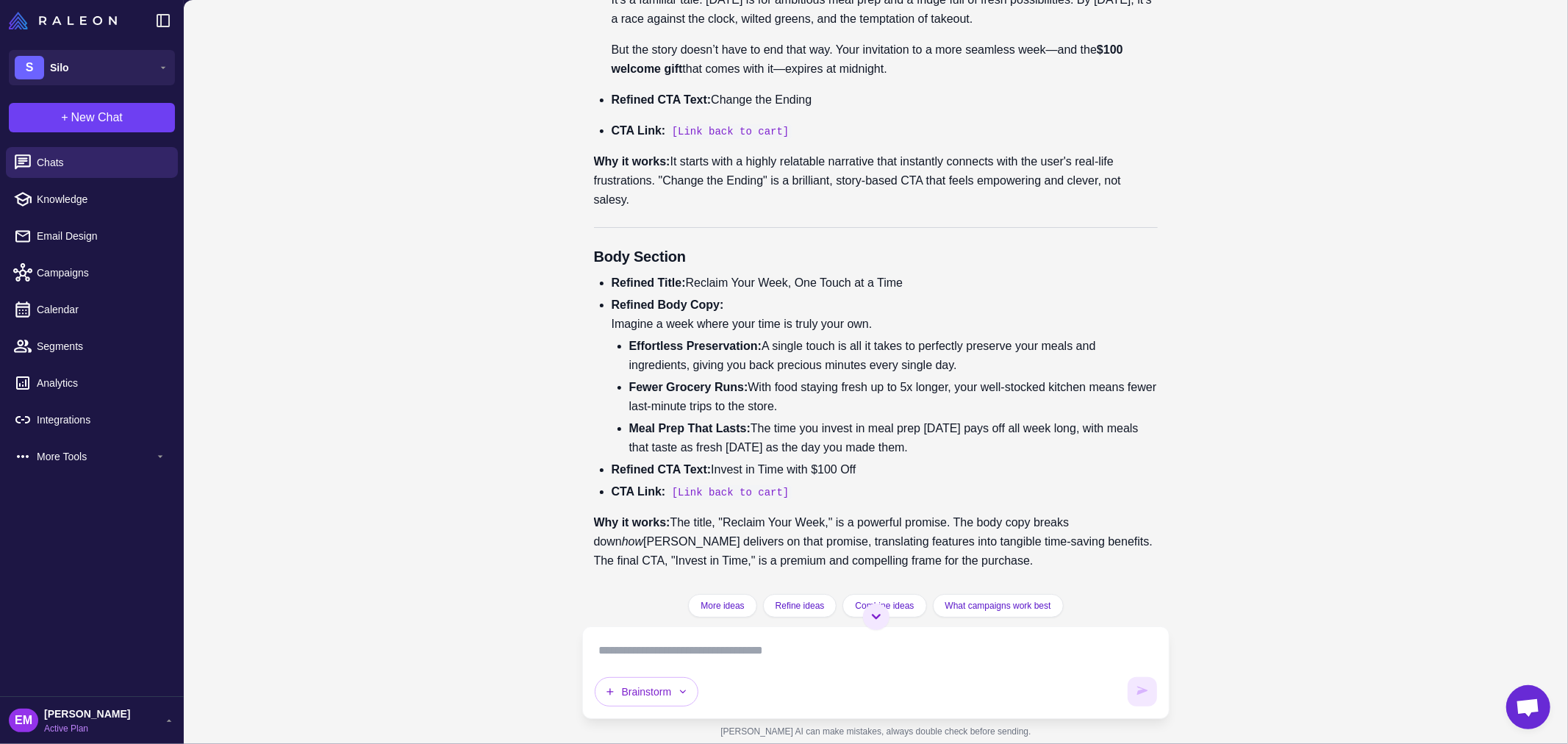
scroll to position [22580, 0]
click at [740, 657] on textarea at bounding box center [877, 651] width 563 height 24
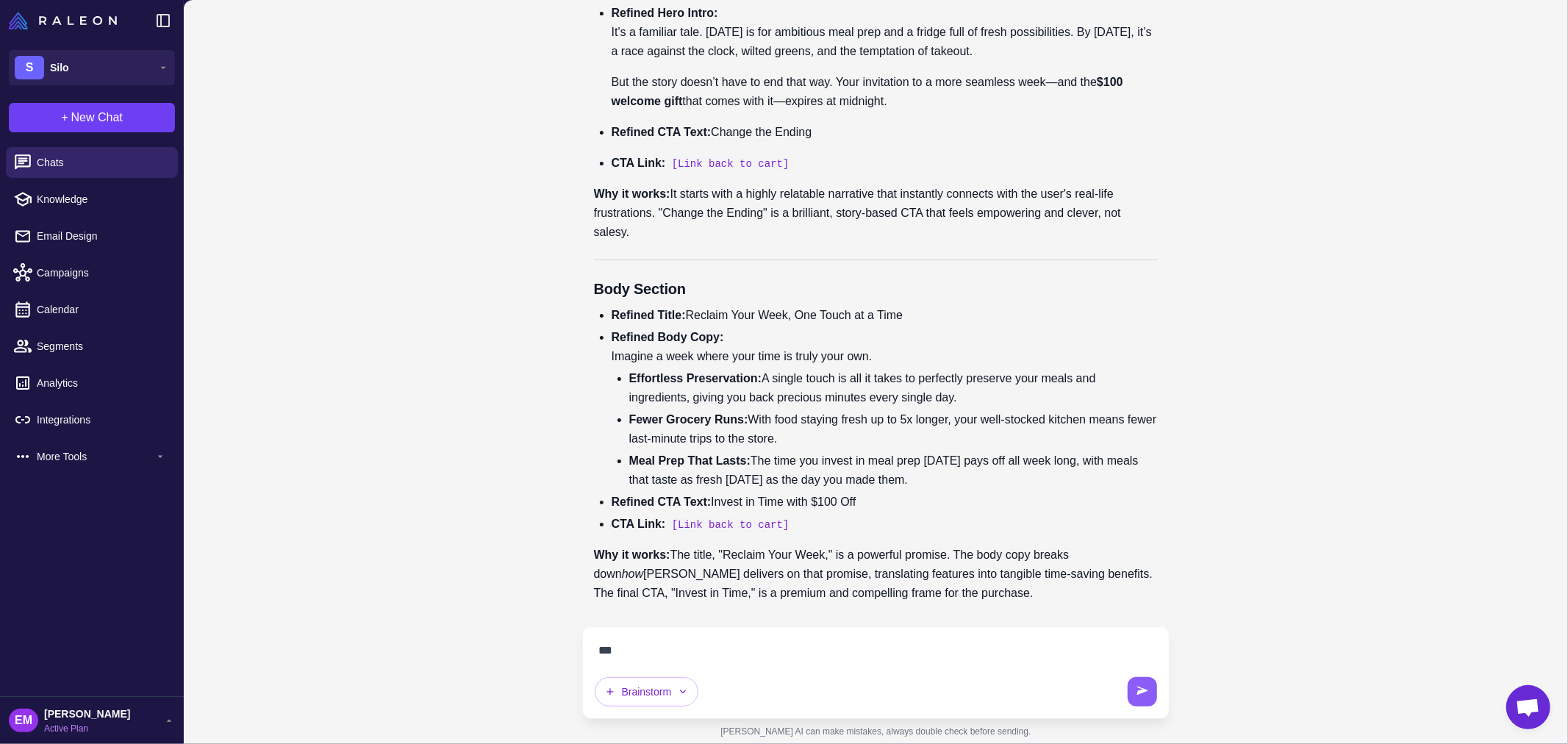
scroll to position [22548, 0]
type textarea "**********"
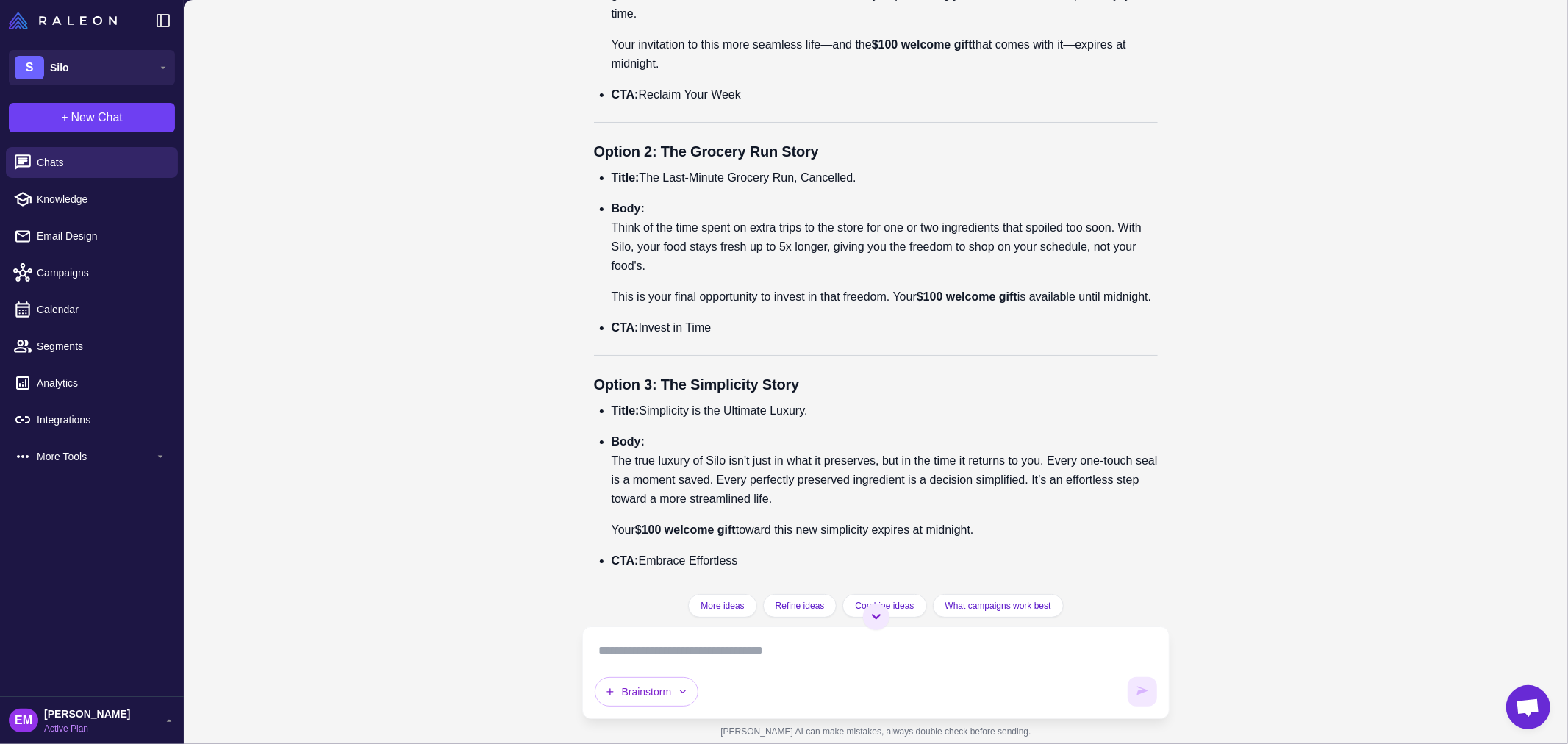
scroll to position [23188, 0]
drag, startPoint x: 670, startPoint y: 538, endPoint x: 613, endPoint y: 457, distance: 99.0
click at [613, 306] on li "Body: Think of the time spent on extra trips to the store for one or two ingred…" at bounding box center [885, 253] width 547 height 107
drag, startPoint x: 735, startPoint y: 327, endPoint x: 612, endPoint y: 199, distance: 177.5
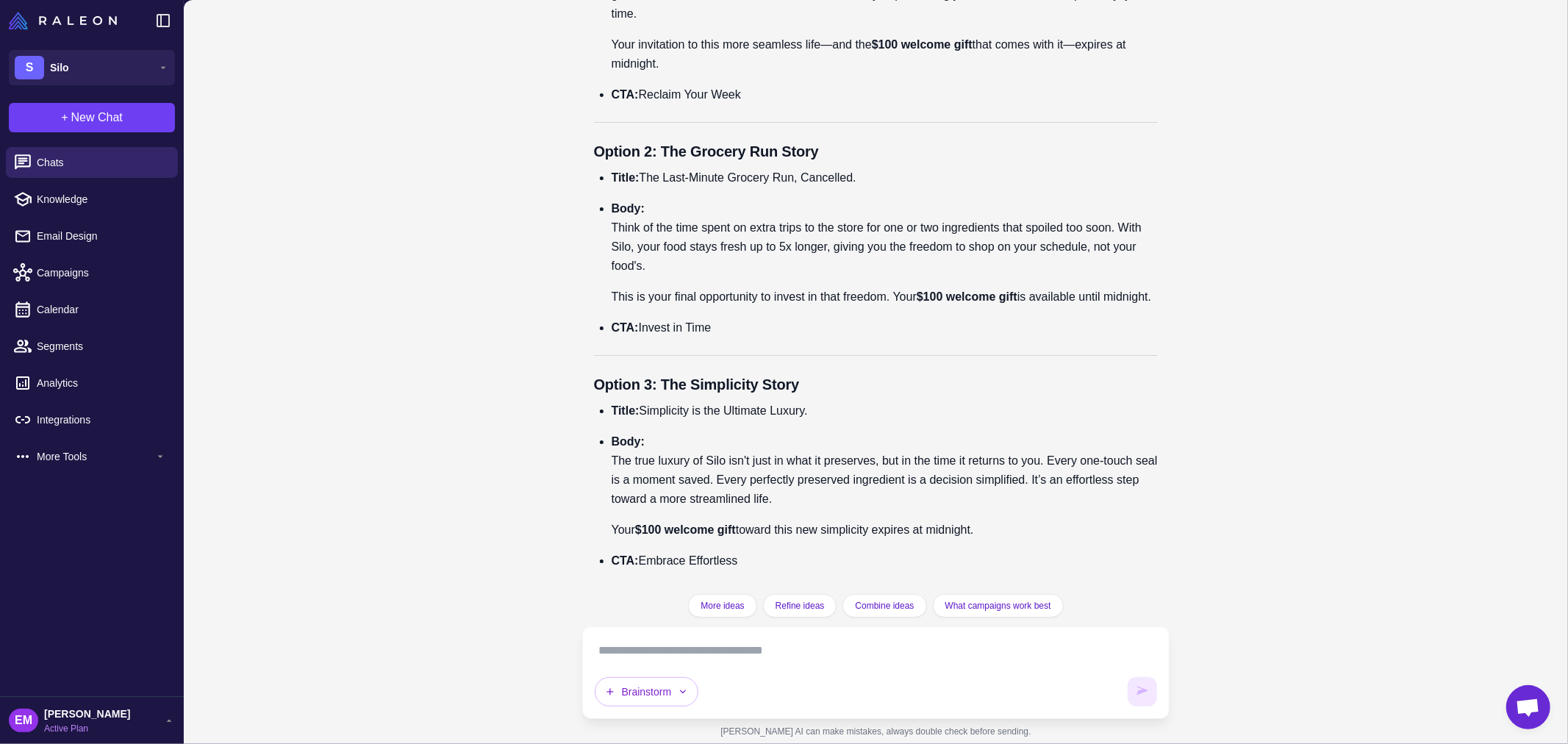
click at [612, 199] on ul "Title: The Last-Minute Grocery Run, Cancelled. Body: Think of the time spent on…" at bounding box center [877, 253] width 565 height 169
click at [695, 649] on textarea at bounding box center [877, 651] width 563 height 24
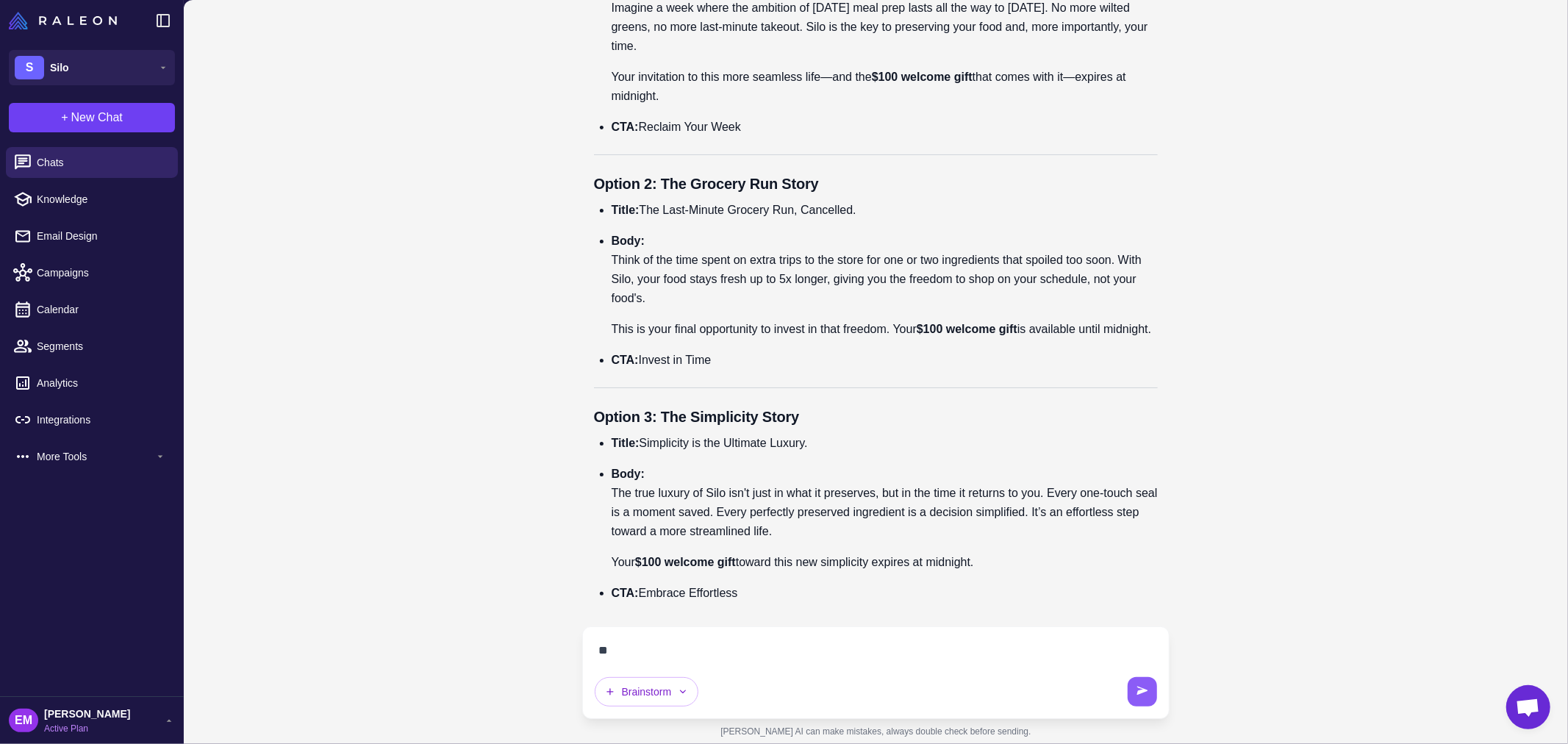
scroll to position [23401, 0]
drag, startPoint x: 664, startPoint y: 165, endPoint x: 857, endPoint y: 159, distance: 193.1
click at [857, 173] on h3 "Option 2: The Grocery Run Story" at bounding box center [877, 184] width 565 height 22
click at [741, 652] on textarea "**********" at bounding box center [877, 651] width 563 height 24
paste textarea "**********"
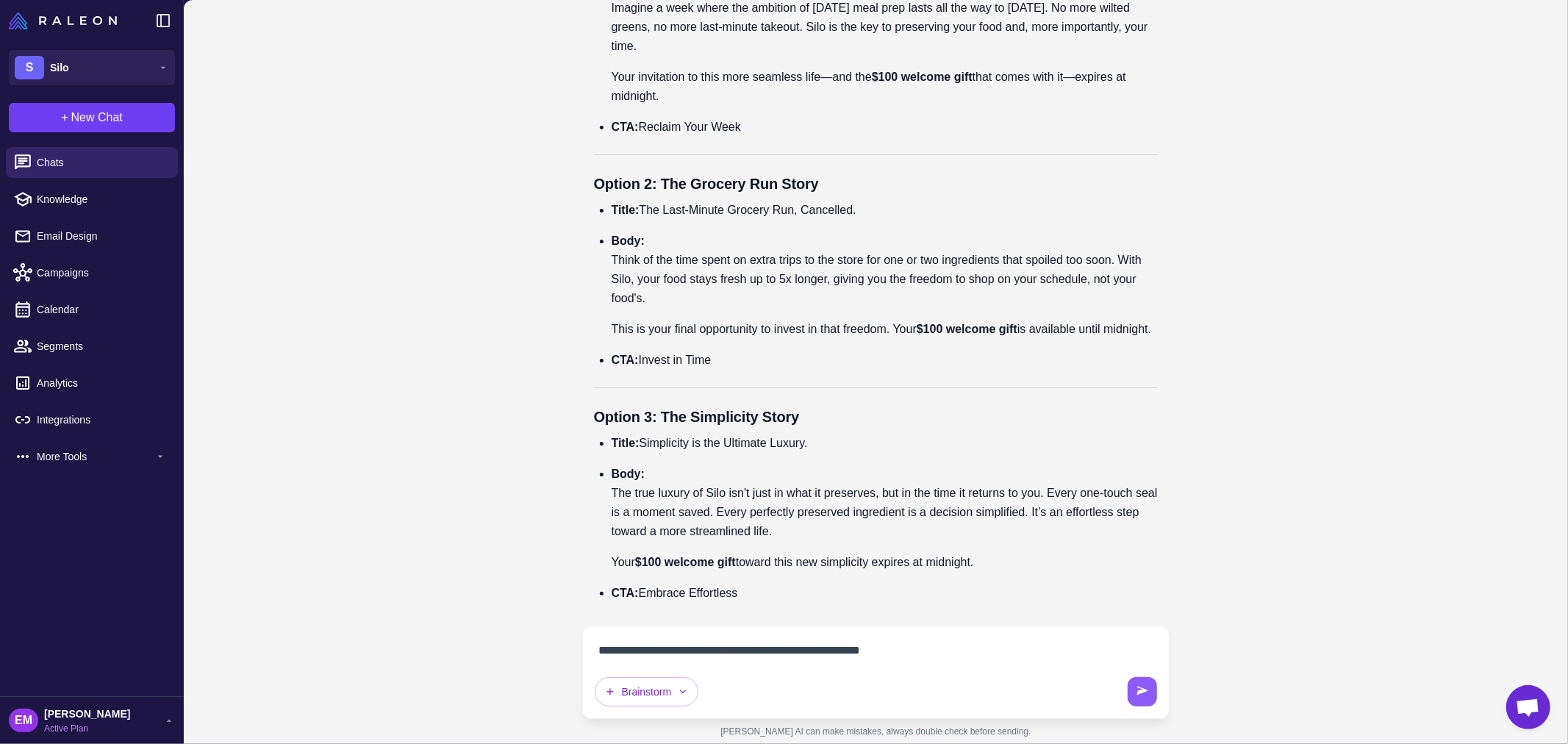
type textarea "**********"
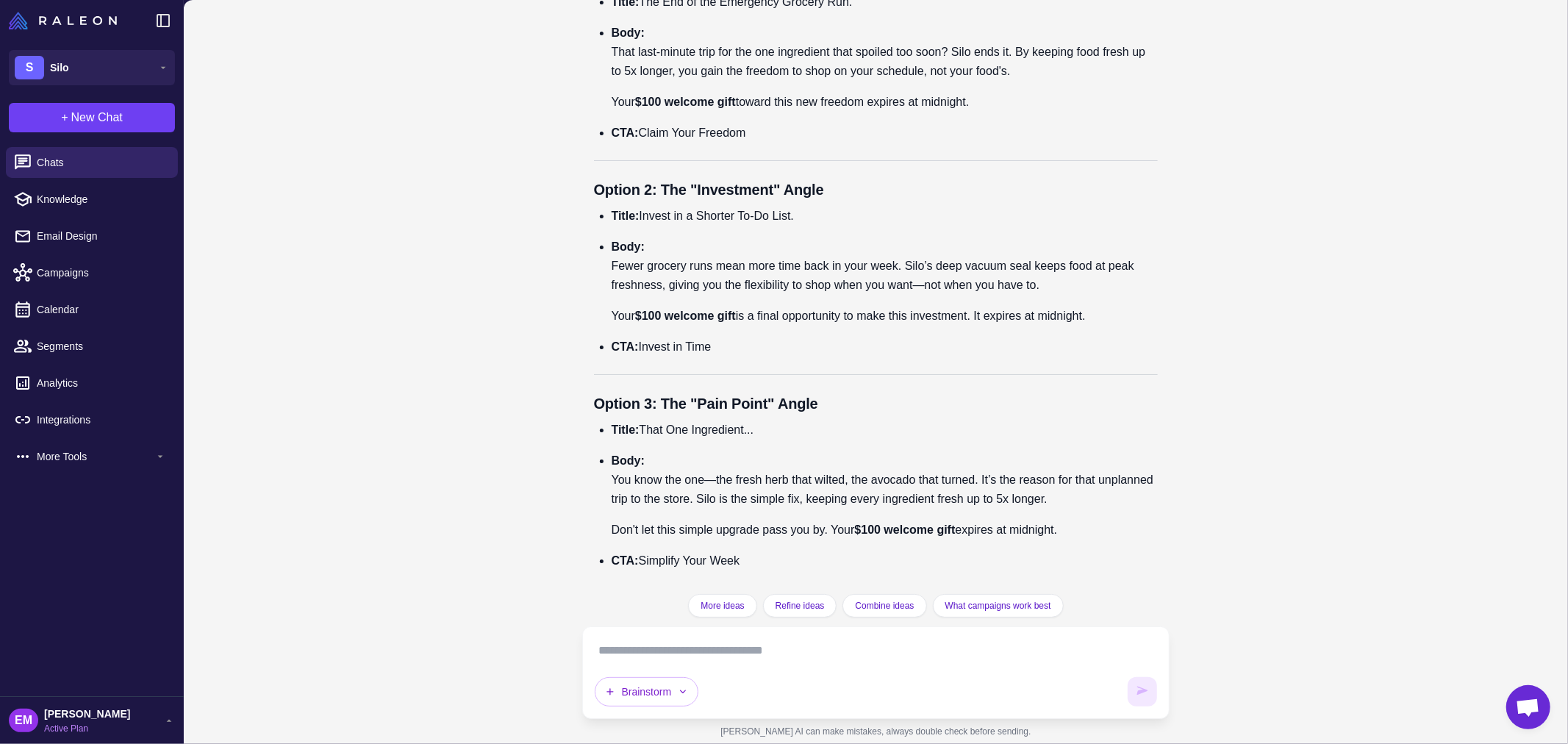
scroll to position [24173, 0]
click at [889, 496] on p "Body: You know the one—the fresh herb that wilted, the avocado that turned. It’…" at bounding box center [885, 480] width 547 height 58
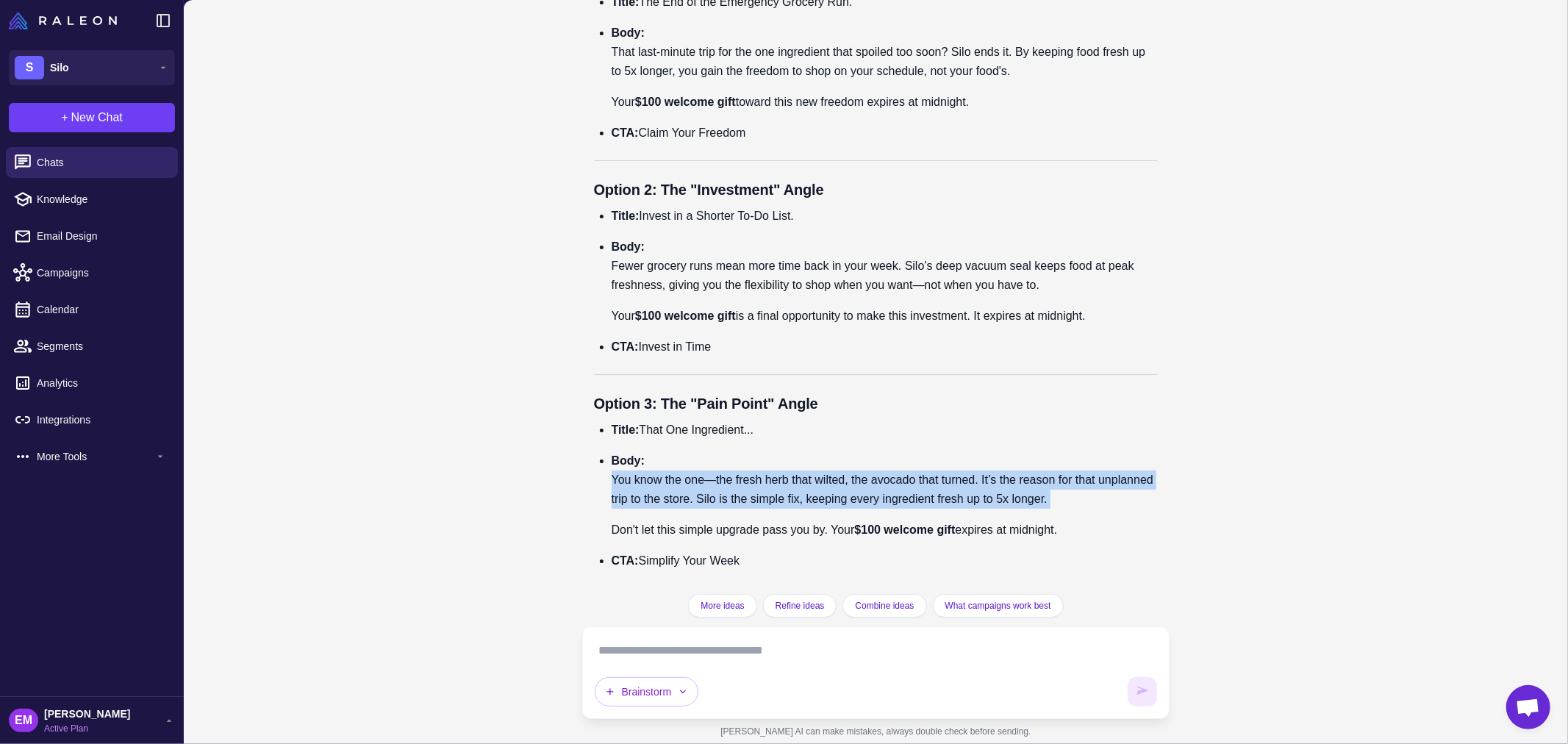
click at [889, 496] on p "Body: You know the one—the fresh herb that wilted, the avocado that turned. It’…" at bounding box center [885, 480] width 547 height 58
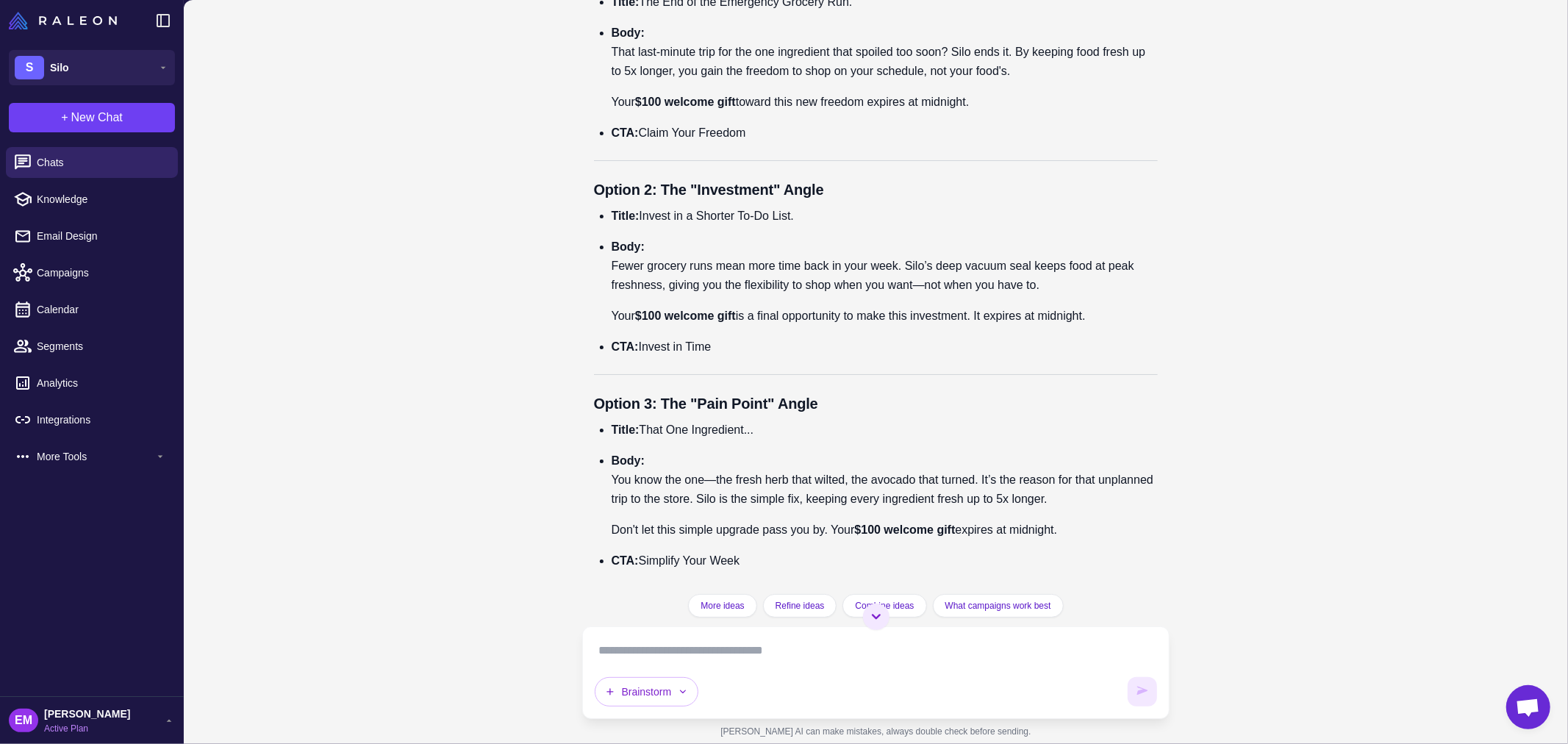
click at [969, 81] on p "Body: That last-minute trip for the one ingredient that spoiled too soon? Silo …" at bounding box center [885, 53] width 547 height 58
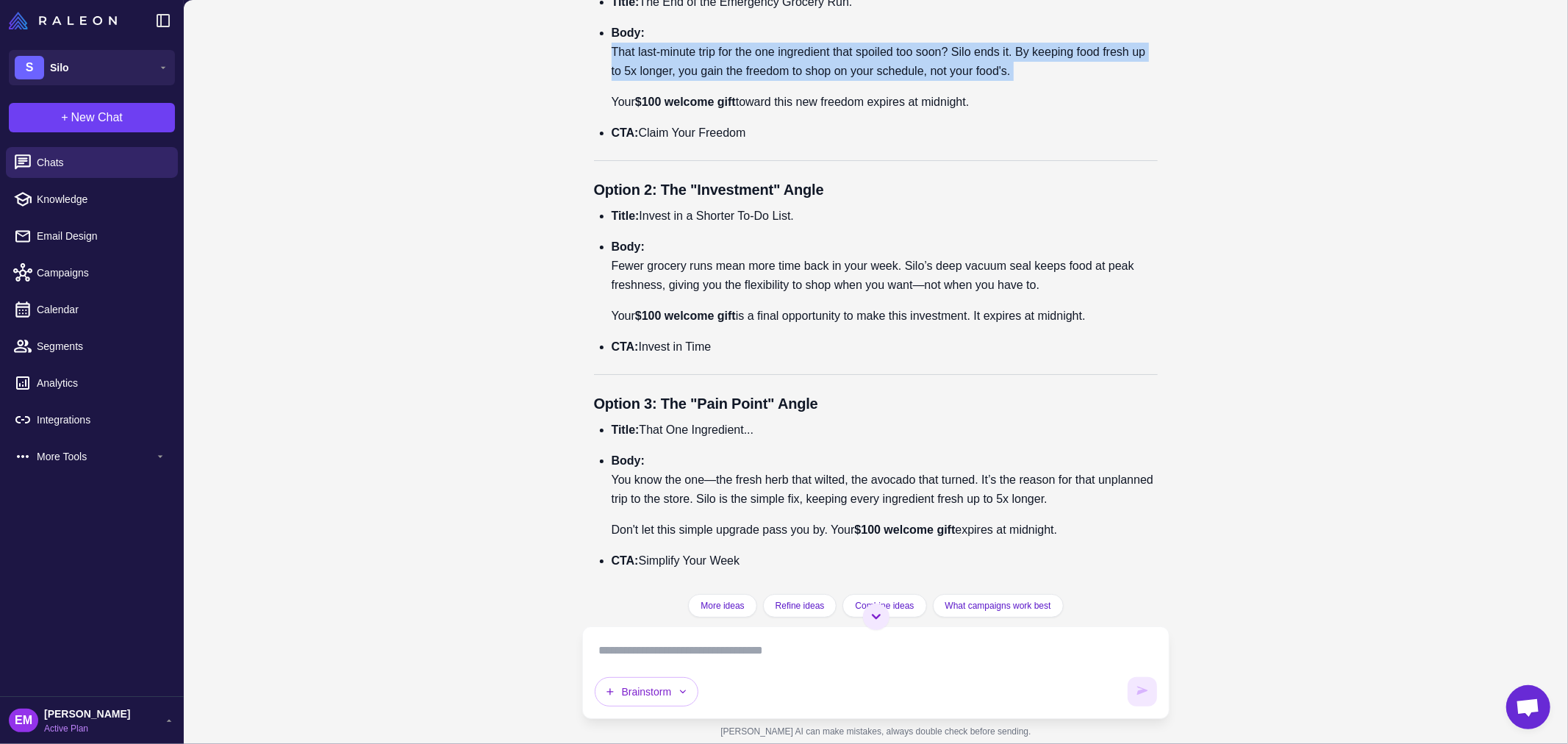
click at [969, 81] on p "Body: That last-minute trip for the one ingredient that spoiled too soon? Silo …" at bounding box center [885, 53] width 547 height 58
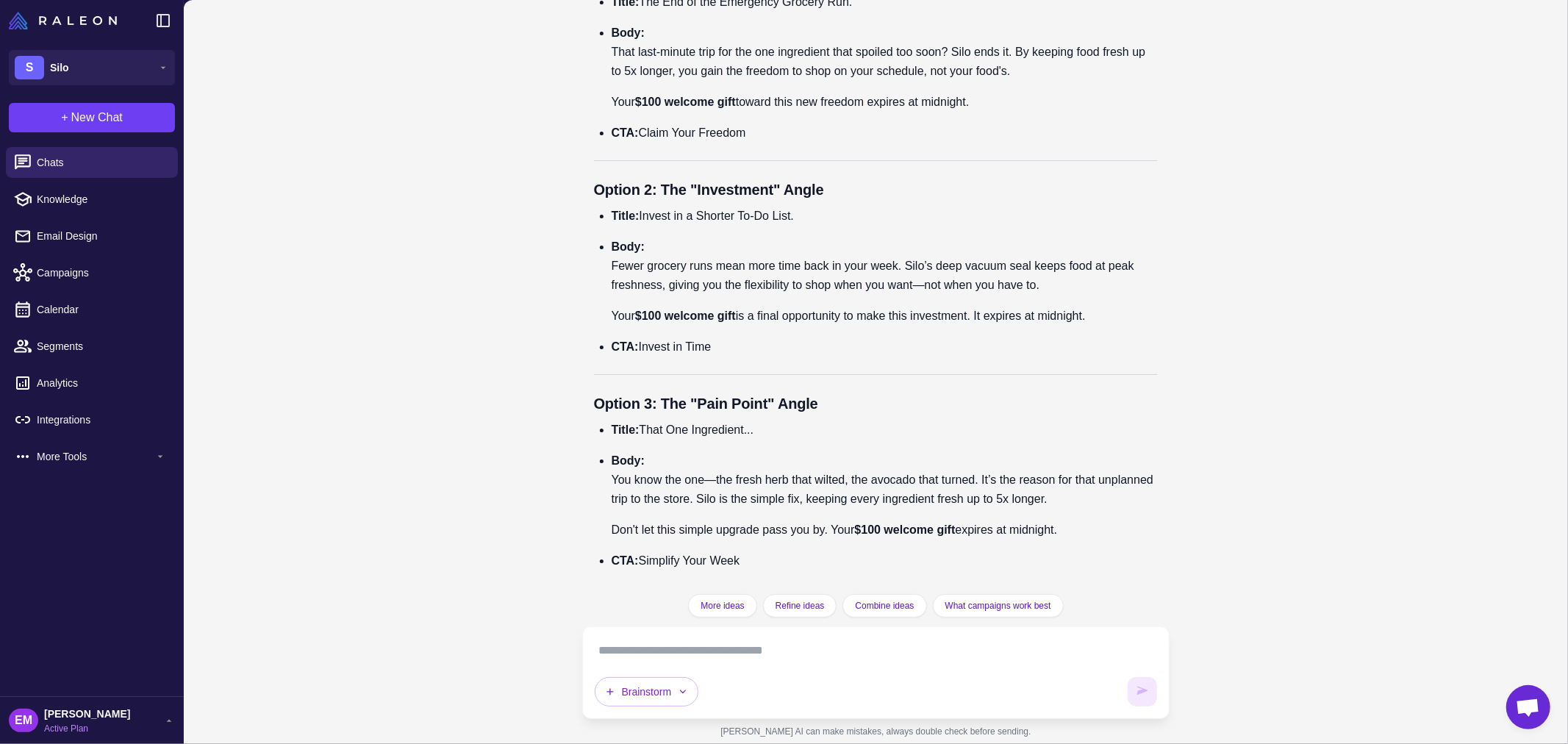
click at [640, 430] on strong "Title:" at bounding box center [626, 430] width 28 height 13
drag, startPoint x: 644, startPoint y: 430, endPoint x: 802, endPoint y: 429, distance: 158.0
click at [802, 429] on p "Title: That One Ingredient..." at bounding box center [885, 430] width 547 height 19
click at [614, 493] on p "Body: You know the one—the fresh herb that wilted, the avocado that turned. It’…" at bounding box center [885, 480] width 547 height 58
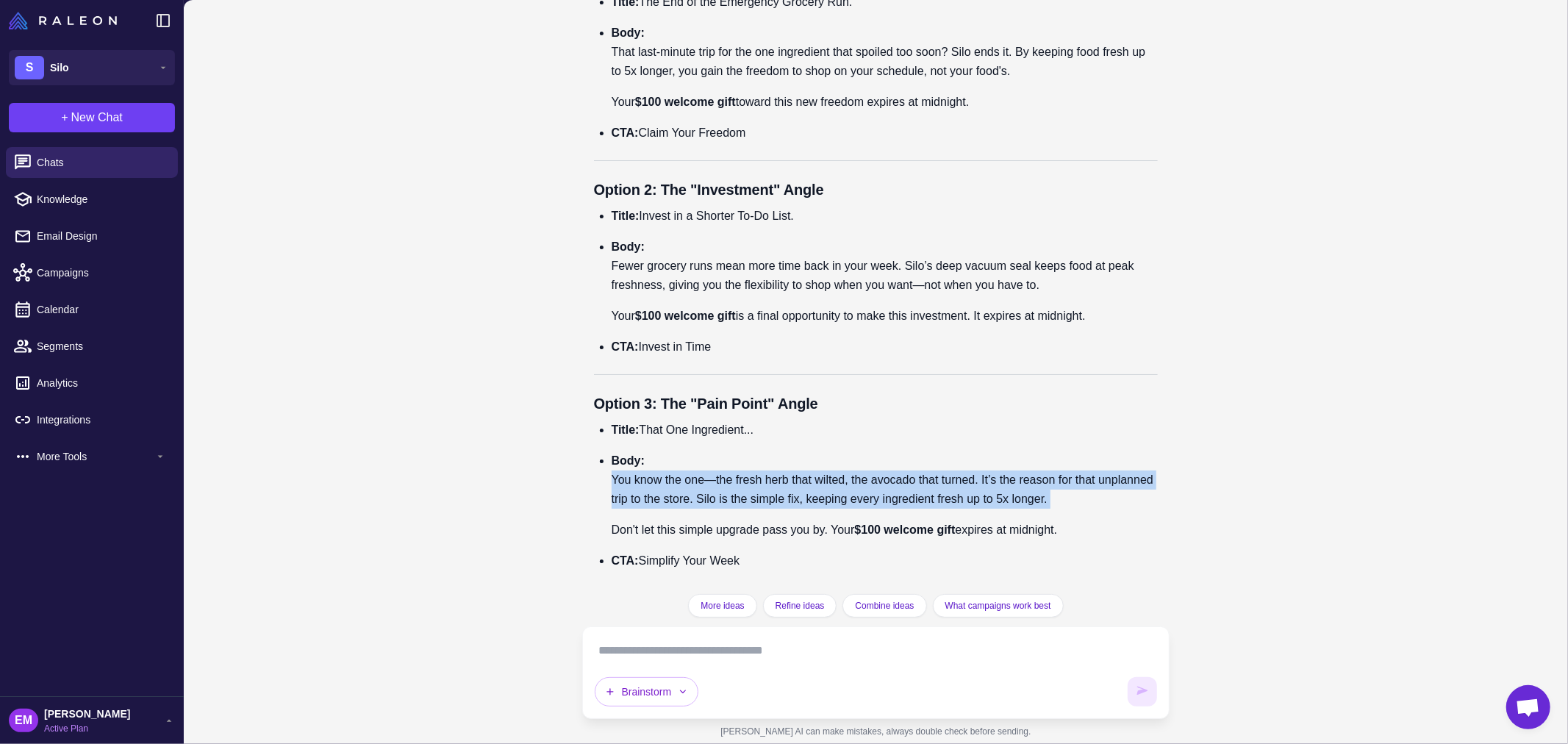
click at [614, 493] on p "Body: You know the one—the fresh herb that wilted, the avocado that turned. It’…" at bounding box center [885, 480] width 547 height 58
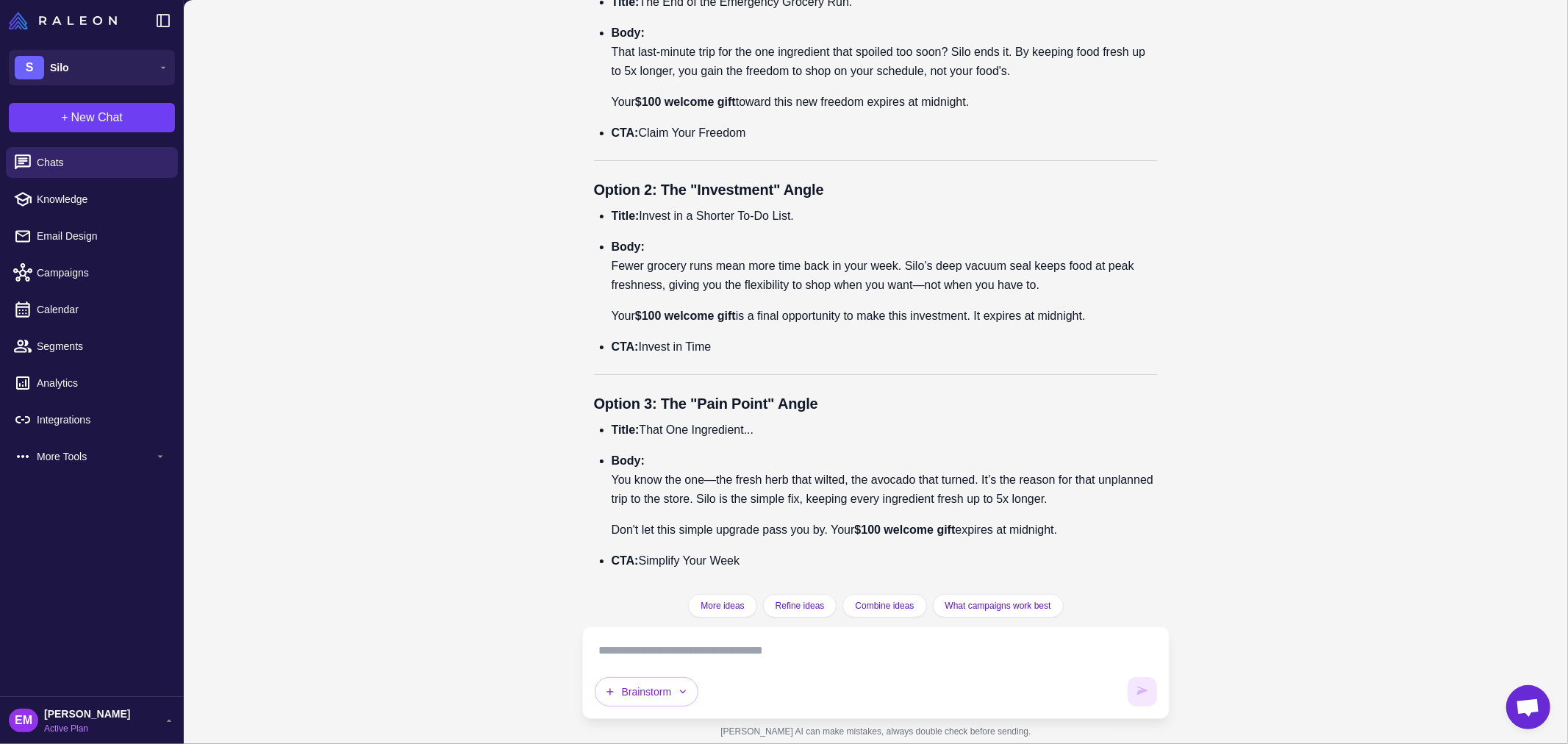
click at [844, 531] on p "Don't let this simple upgrade pass you by. Your $100 welcome gift expires at mi…" at bounding box center [885, 529] width 547 height 19
click at [722, 666] on div "Brainstorm" at bounding box center [877, 672] width 563 height 68
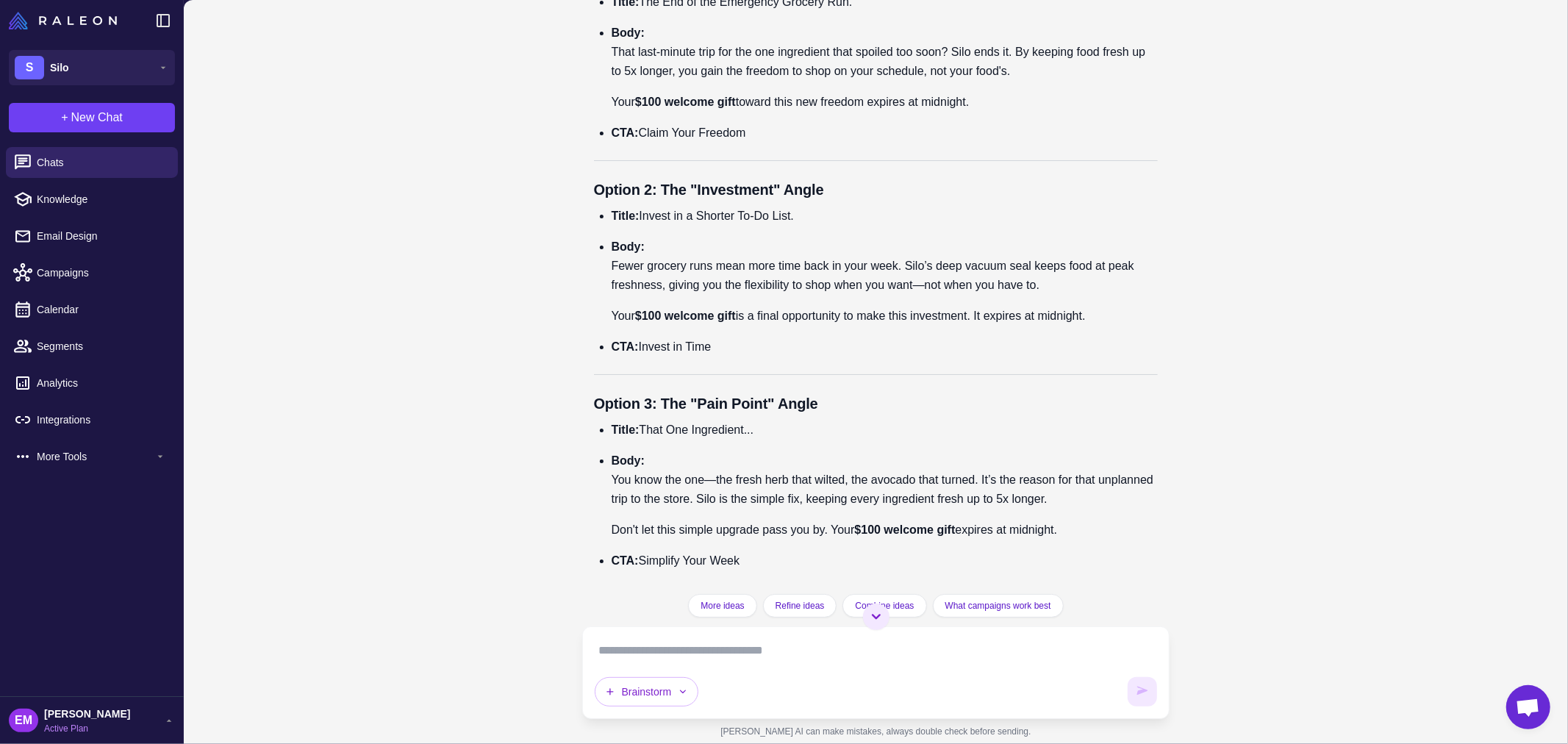
scroll to position [24173, 0]
click at [761, 655] on textarea at bounding box center [877, 651] width 563 height 24
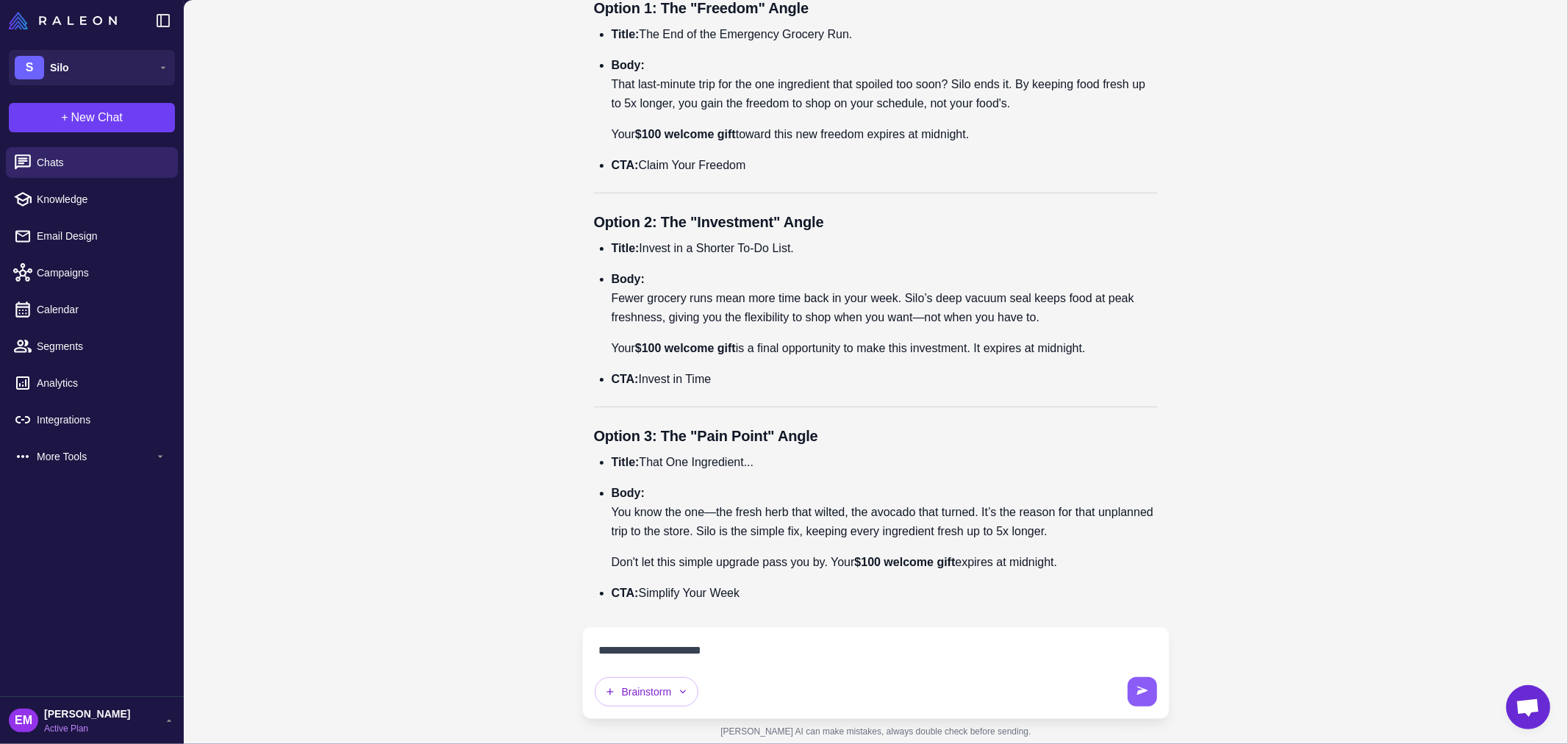
type textarea "**********"
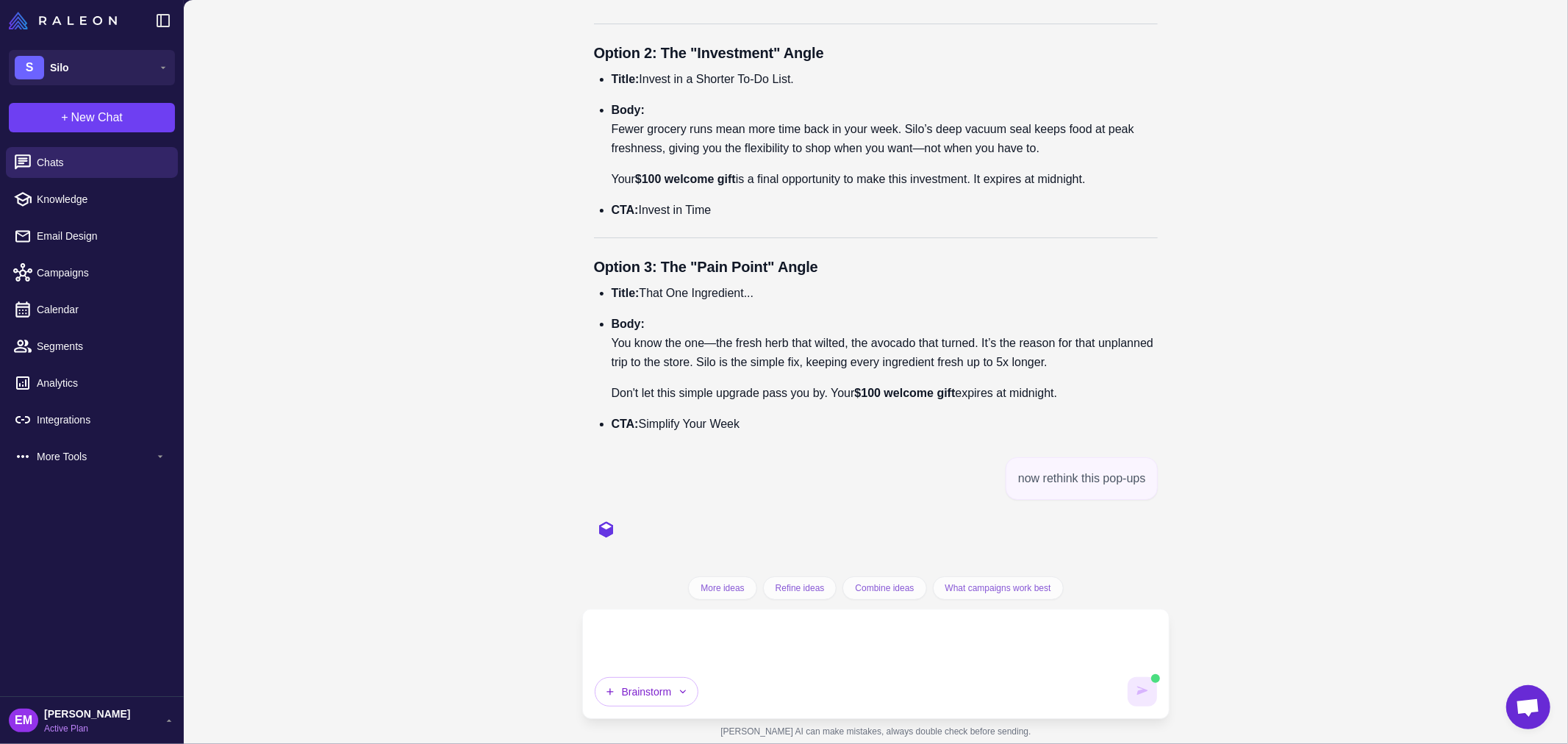
click at [1070, 500] on div "now rethink this pop-ups" at bounding box center [1081, 478] width 152 height 43
drag, startPoint x: 1568, startPoint y: 608, endPoint x: 1528, endPoint y: 509, distance: 106.8
click at [1568, 605] on div "Brainstorming Marketing Ideas [DATE] Help me brainstorm marketing ideas for my …" at bounding box center [877, 372] width 1385 height 744
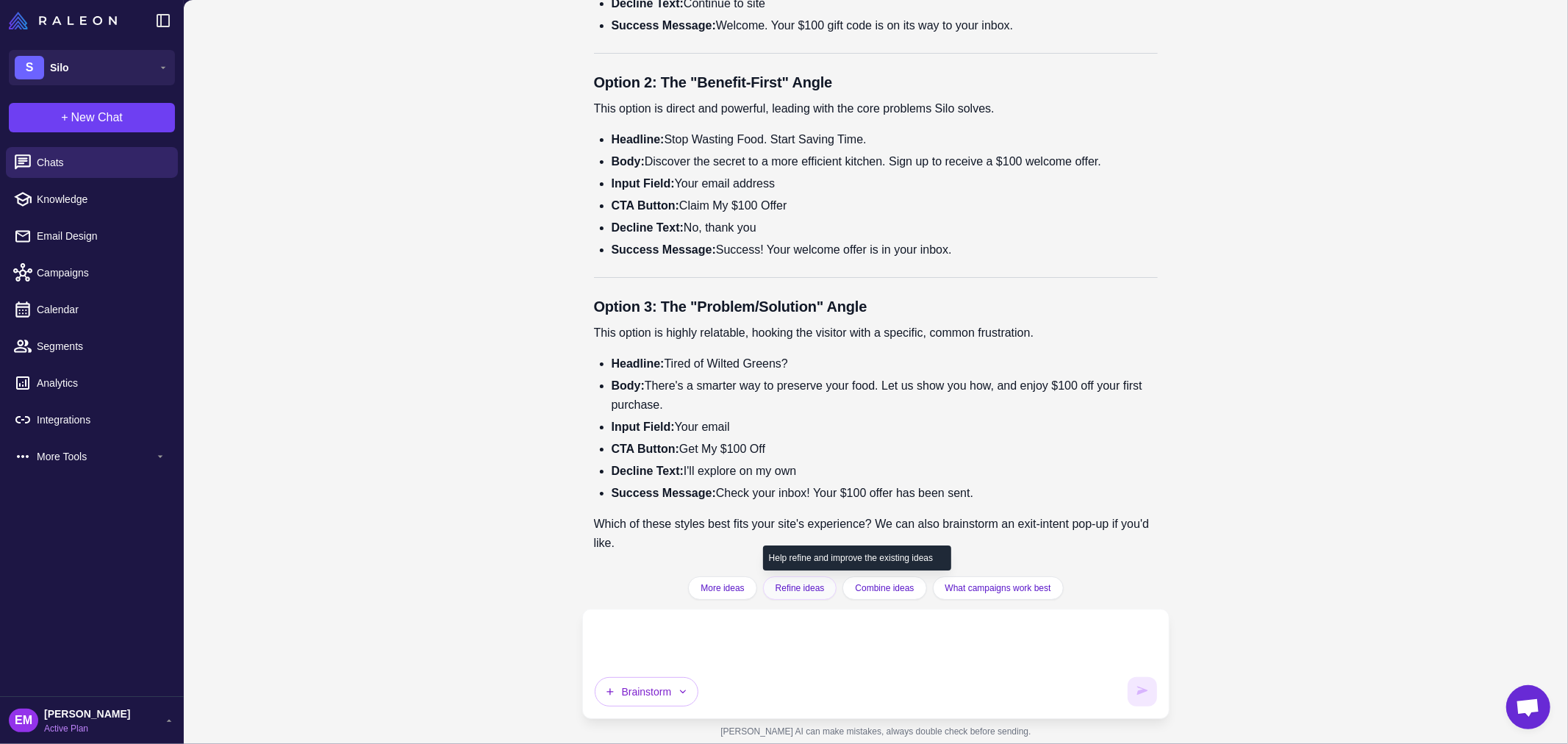
scroll to position [25119, 0]
click at [769, 637] on textarea at bounding box center [877, 642] width 563 height 41
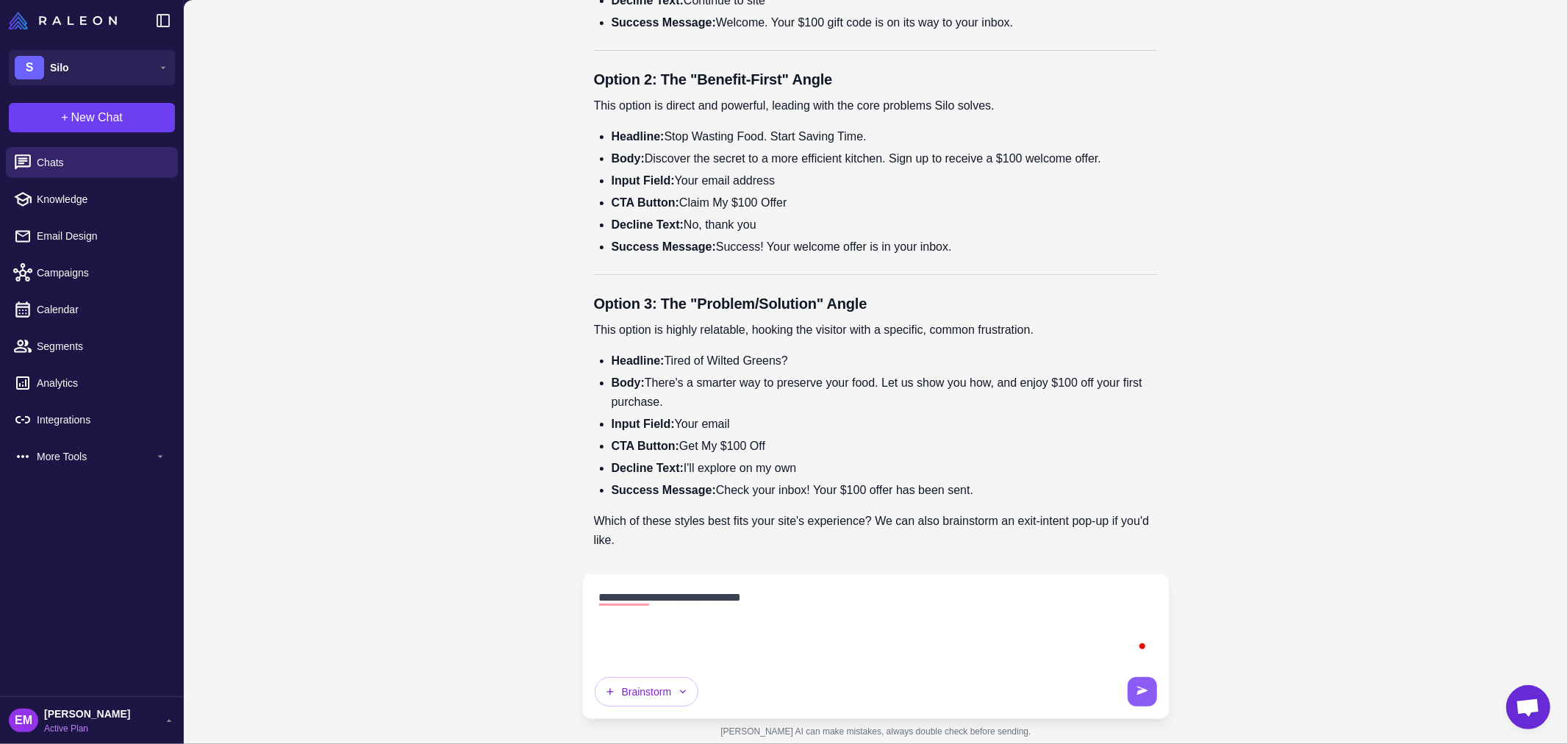
paste textarea "**********"
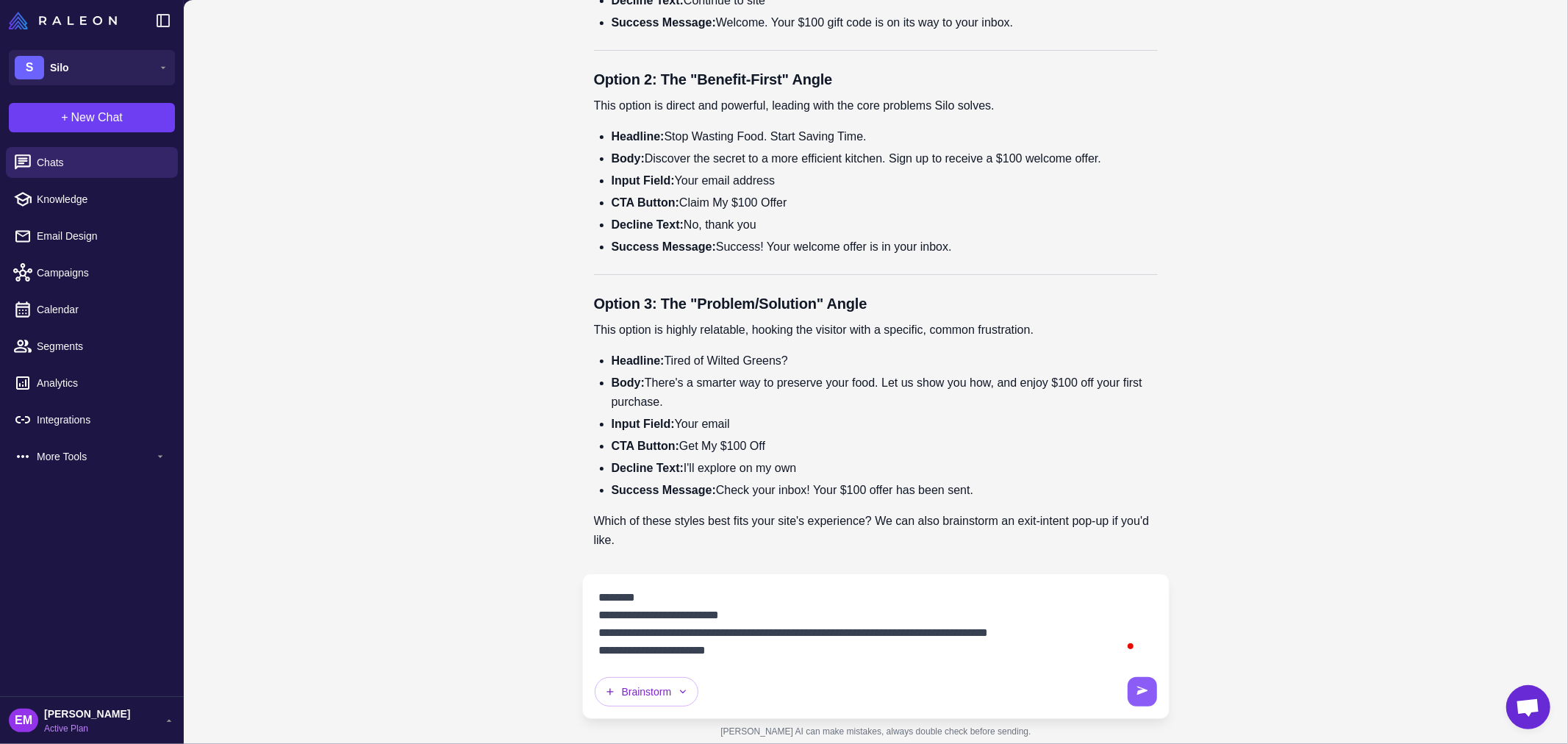
scroll to position [0, 0]
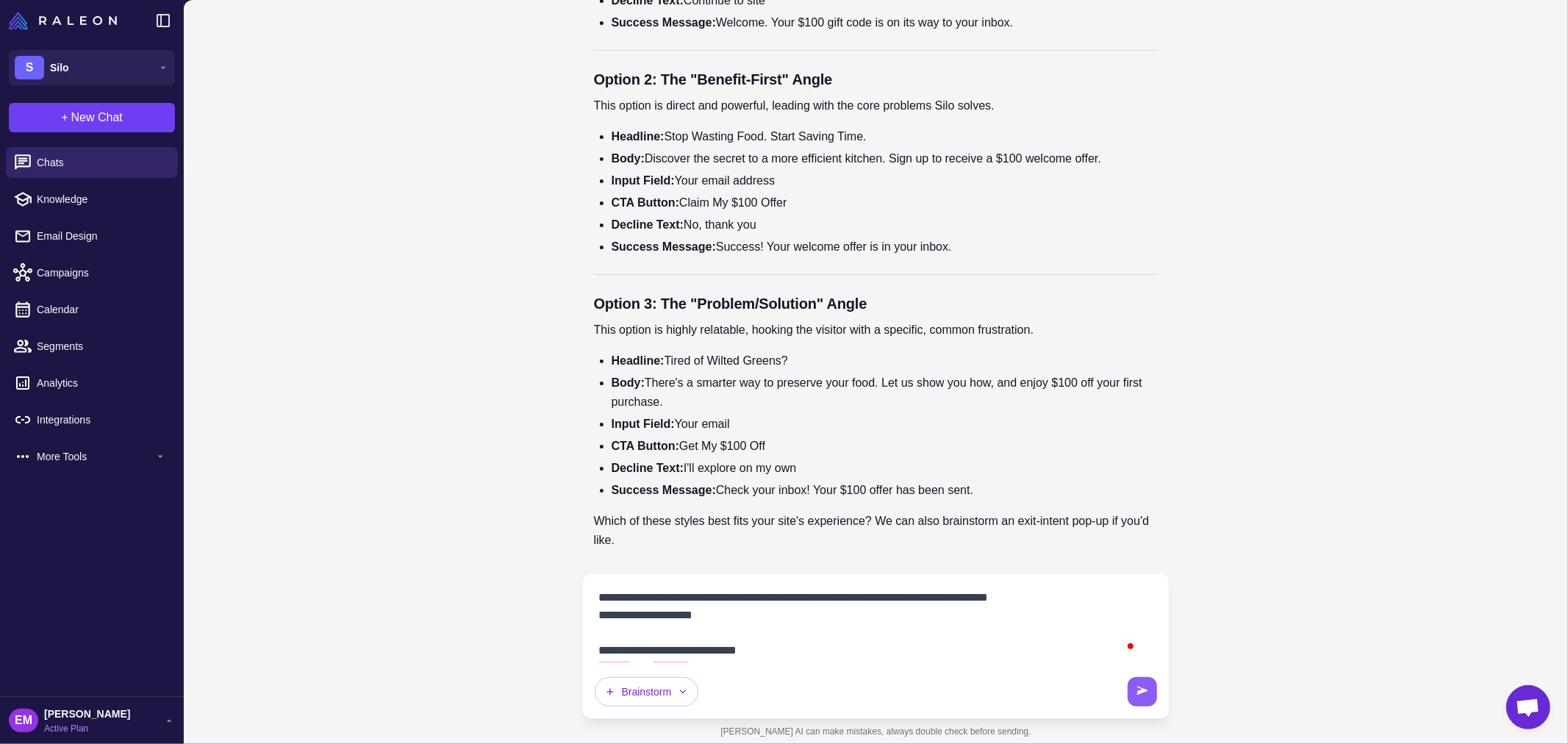
paste textarea "**********"
type textarea "**********"
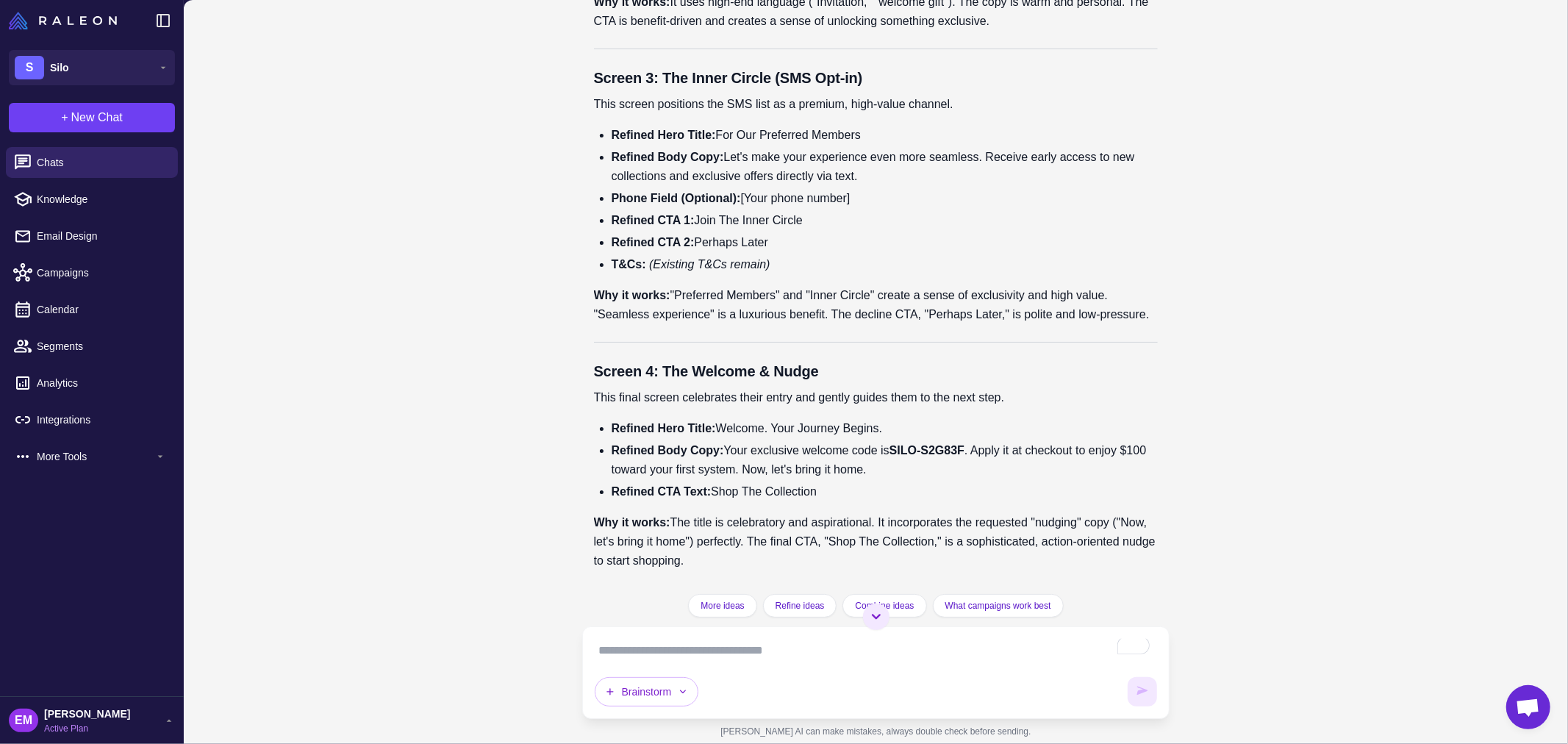
scroll to position [26093, 0]
drag, startPoint x: 863, startPoint y: 372, endPoint x: 877, endPoint y: 392, distance: 24.4
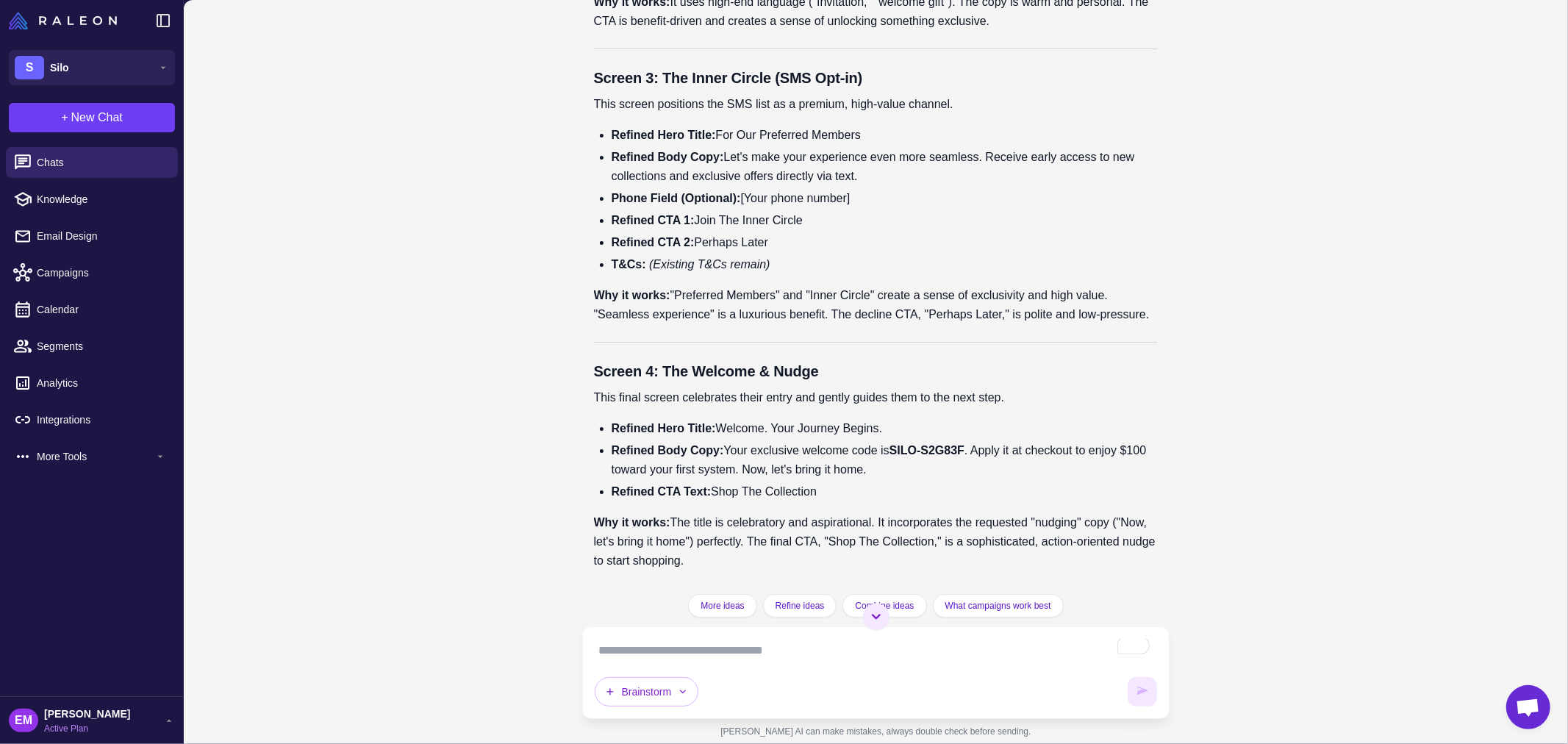
click at [790, 641] on textarea "To enrich screen reader interactions, please activate Accessibility in Grammarl…" at bounding box center [877, 651] width 563 height 24
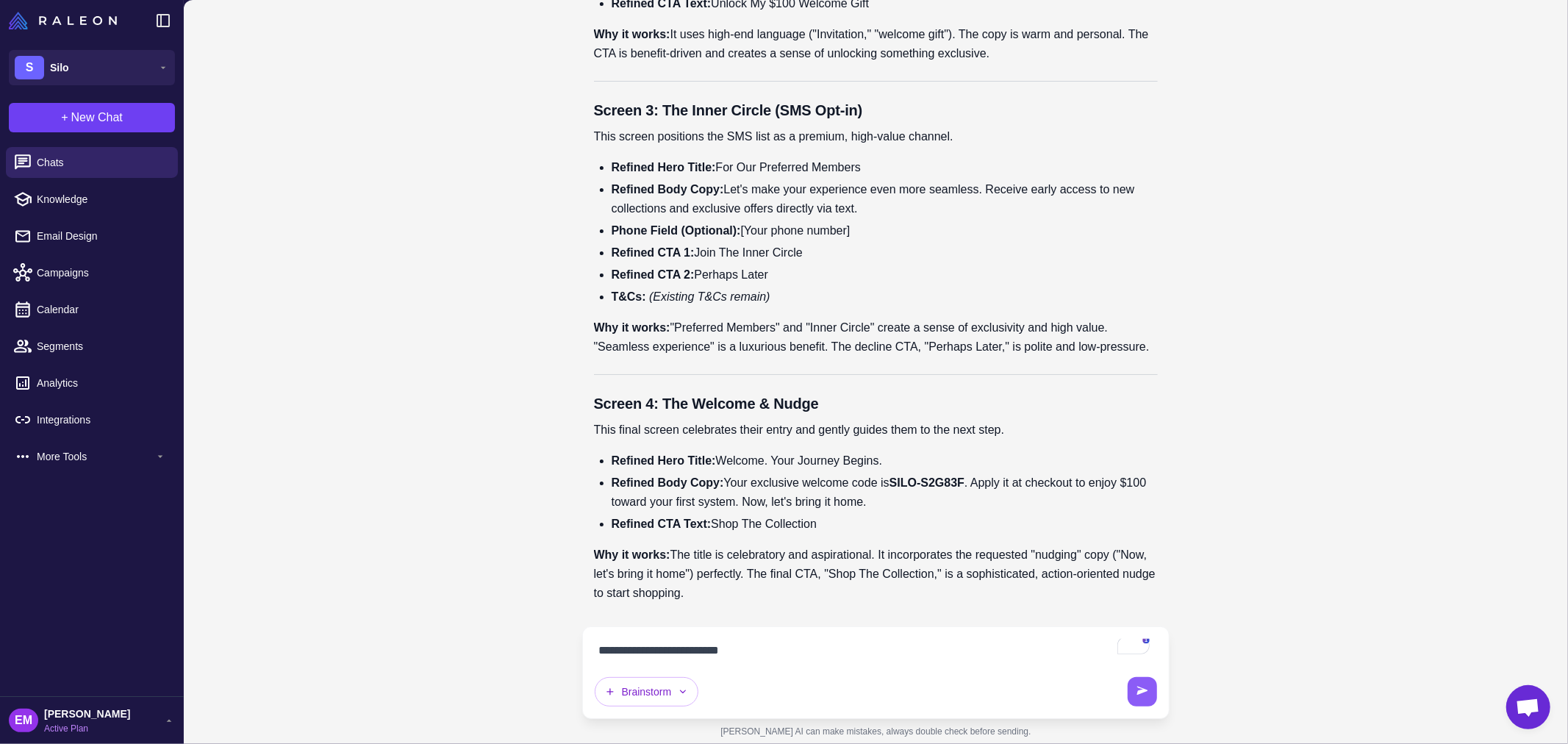
scroll to position [26550, 0]
drag, startPoint x: 907, startPoint y: 299, endPoint x: 915, endPoint y: 292, distance: 10.6
drag, startPoint x: 856, startPoint y: 421, endPoint x: 917, endPoint y: 430, distance: 61.7
click at [917, 219] on li "Refined Body Copy: Let's make your experience even more seamless. Receive early…" at bounding box center [885, 199] width 547 height 38
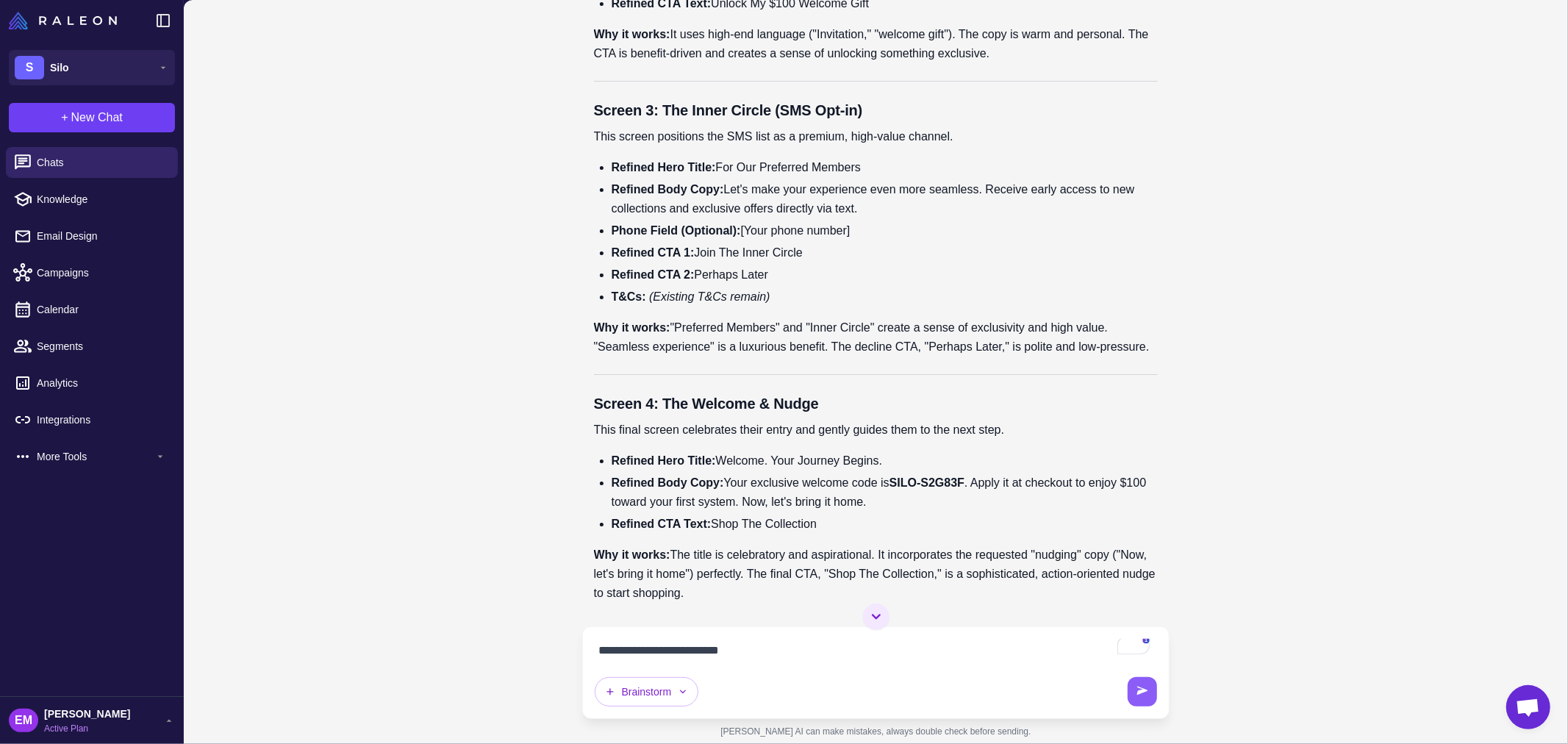
click at [917, 219] on li "Refined Body Copy: Let's make your experience even more seamless. Receive early…" at bounding box center [885, 199] width 547 height 38
drag, startPoint x: 826, startPoint y: 412, endPoint x: 836, endPoint y: 436, distance: 26.0
click at [736, 650] on textarea "**********" at bounding box center [877, 651] width 563 height 24
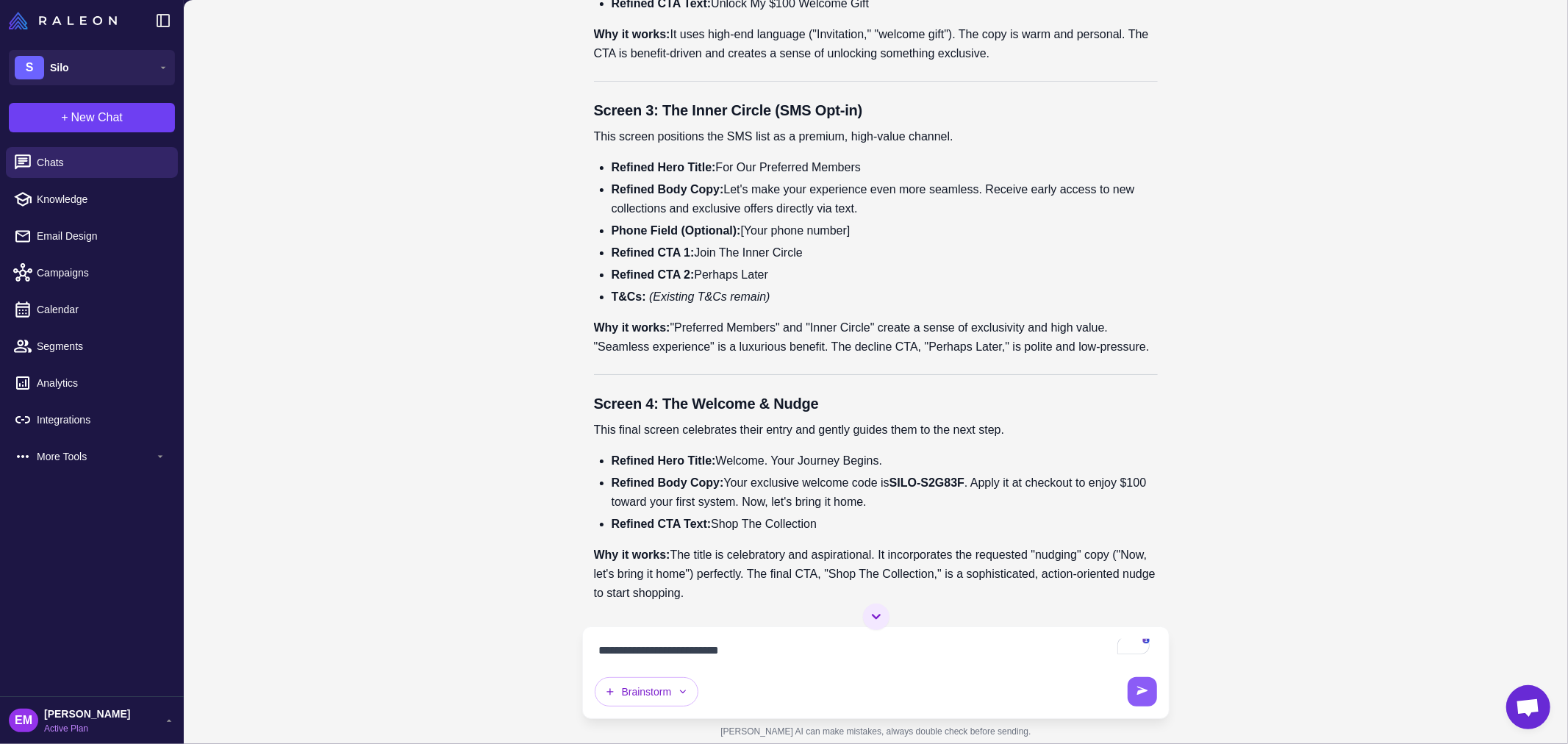
click at [736, 650] on textarea "**********" at bounding box center [877, 651] width 563 height 24
type textarea "**********"
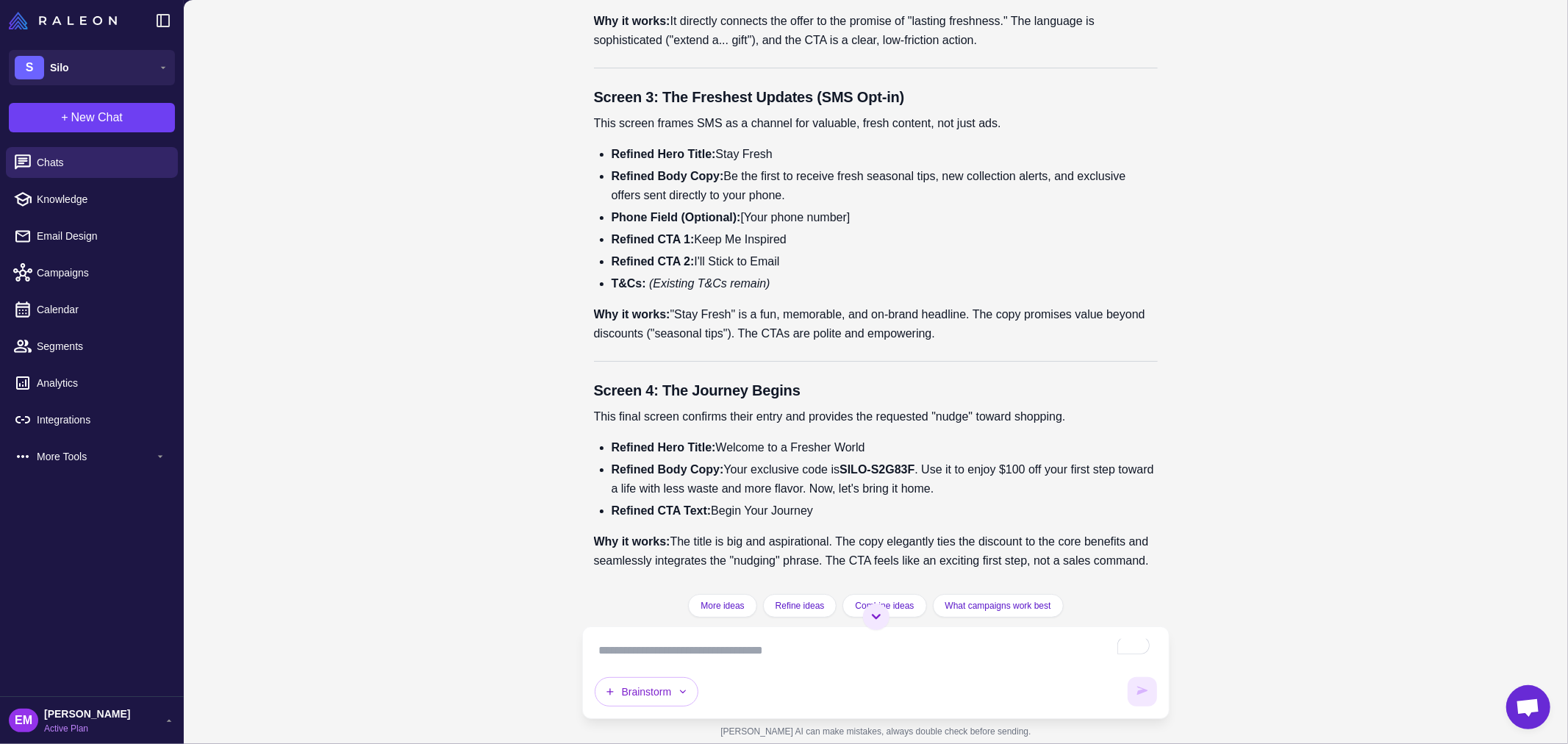
scroll to position [27571, 0]
click at [831, 664] on div "Brainstorm" at bounding box center [877, 672] width 563 height 68
click at [844, 651] on textarea "To enrich screen reader interactions, please activate Accessibility in Grammarl…" at bounding box center [877, 651] width 563 height 24
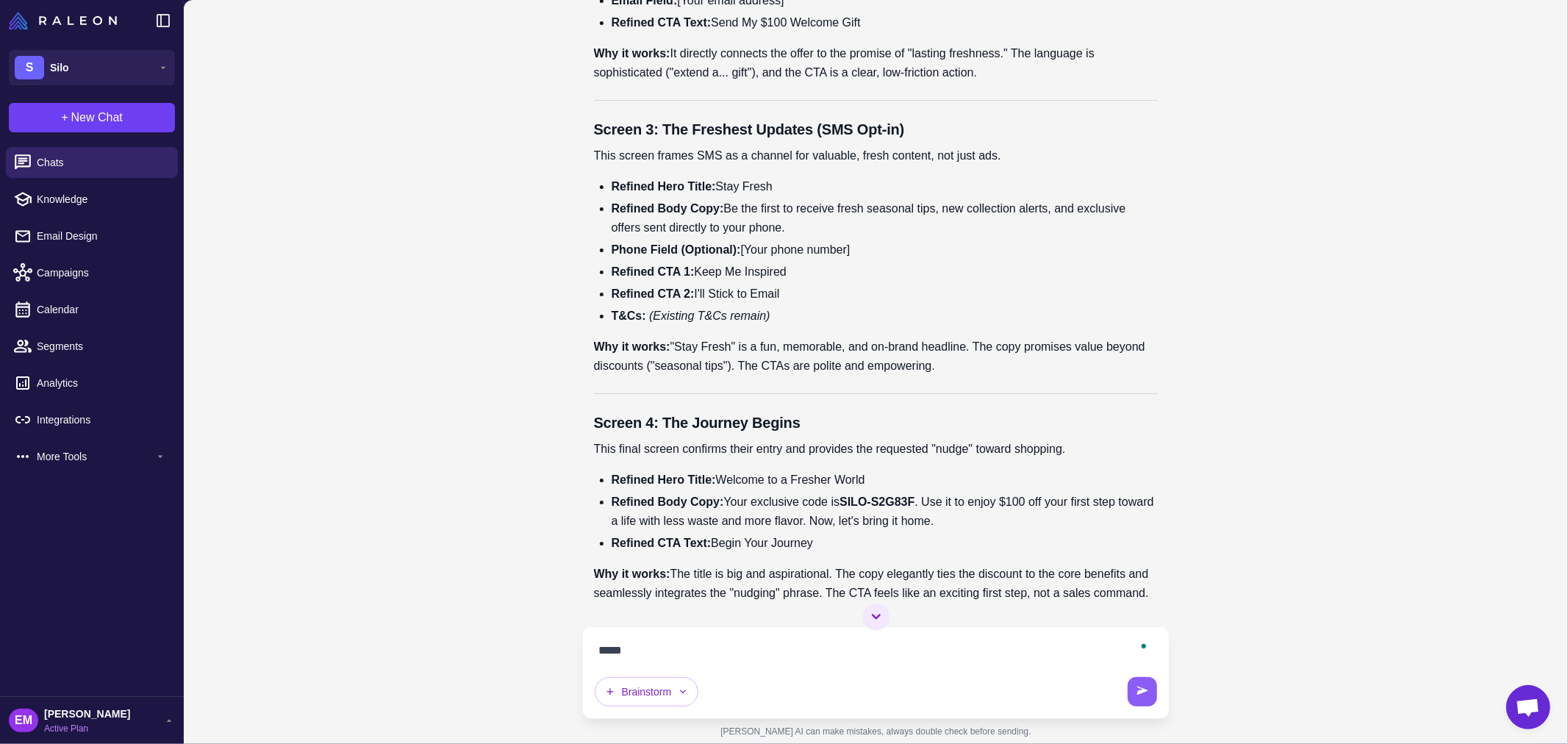
scroll to position [27325, 0]
type textarea "**********"
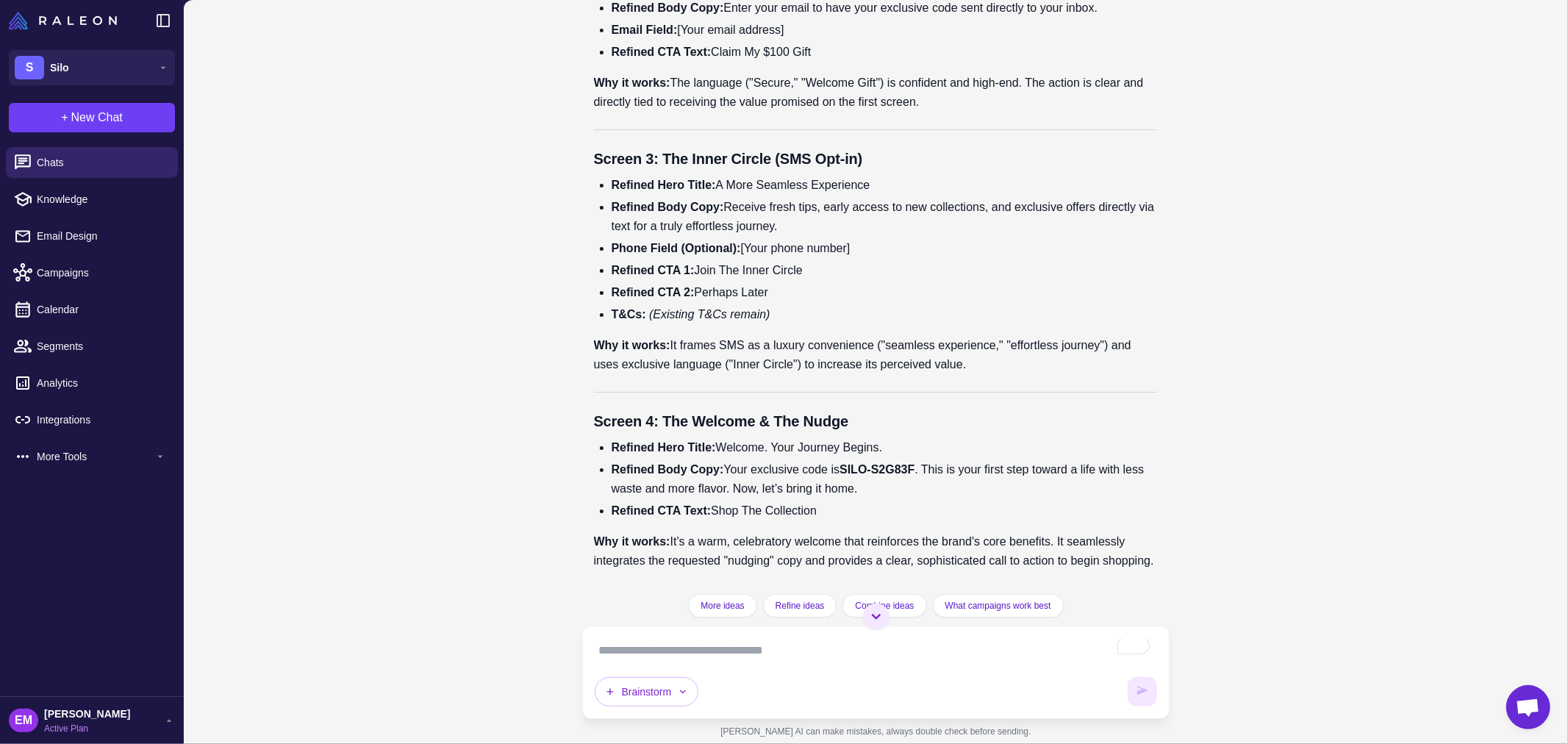
scroll to position [28462, 0]
drag, startPoint x: 722, startPoint y: 131, endPoint x: 959, endPoint y: 129, distance: 237.0
click at [717, 649] on textarea "To enrich screen reader interactions, please activate Accessibility in Grammarl…" at bounding box center [877, 651] width 563 height 24
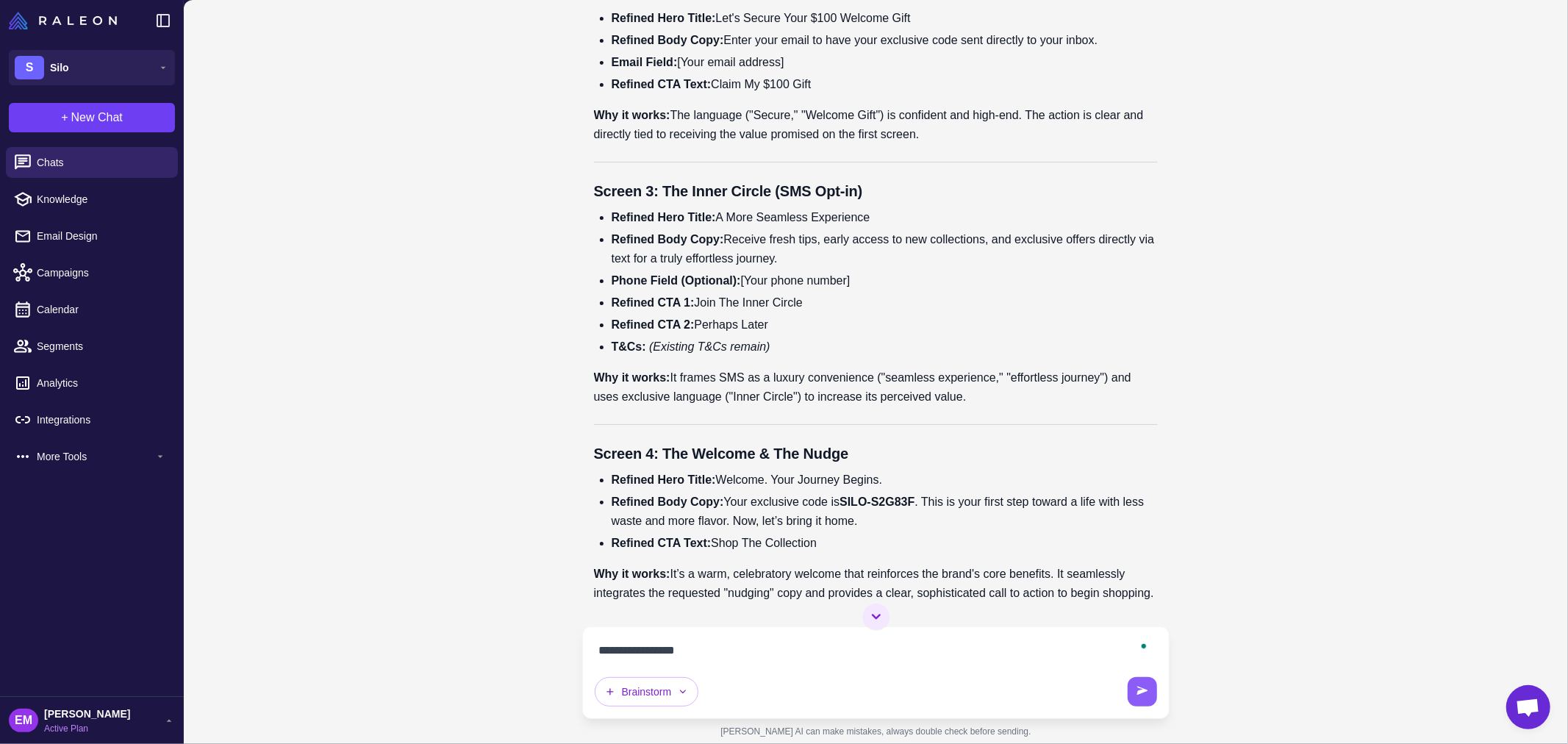
type textarea "**********"
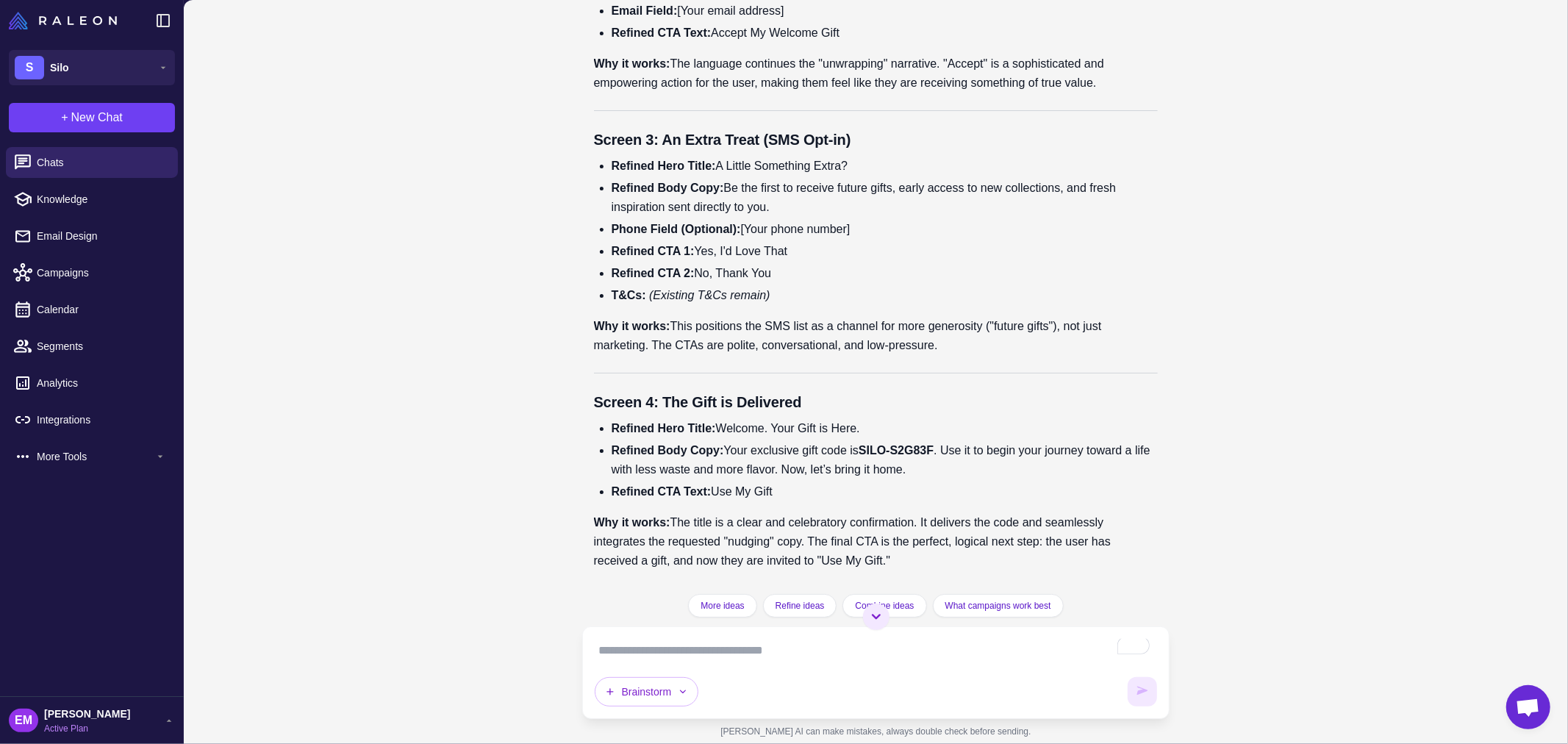
scroll to position [29996, 0]
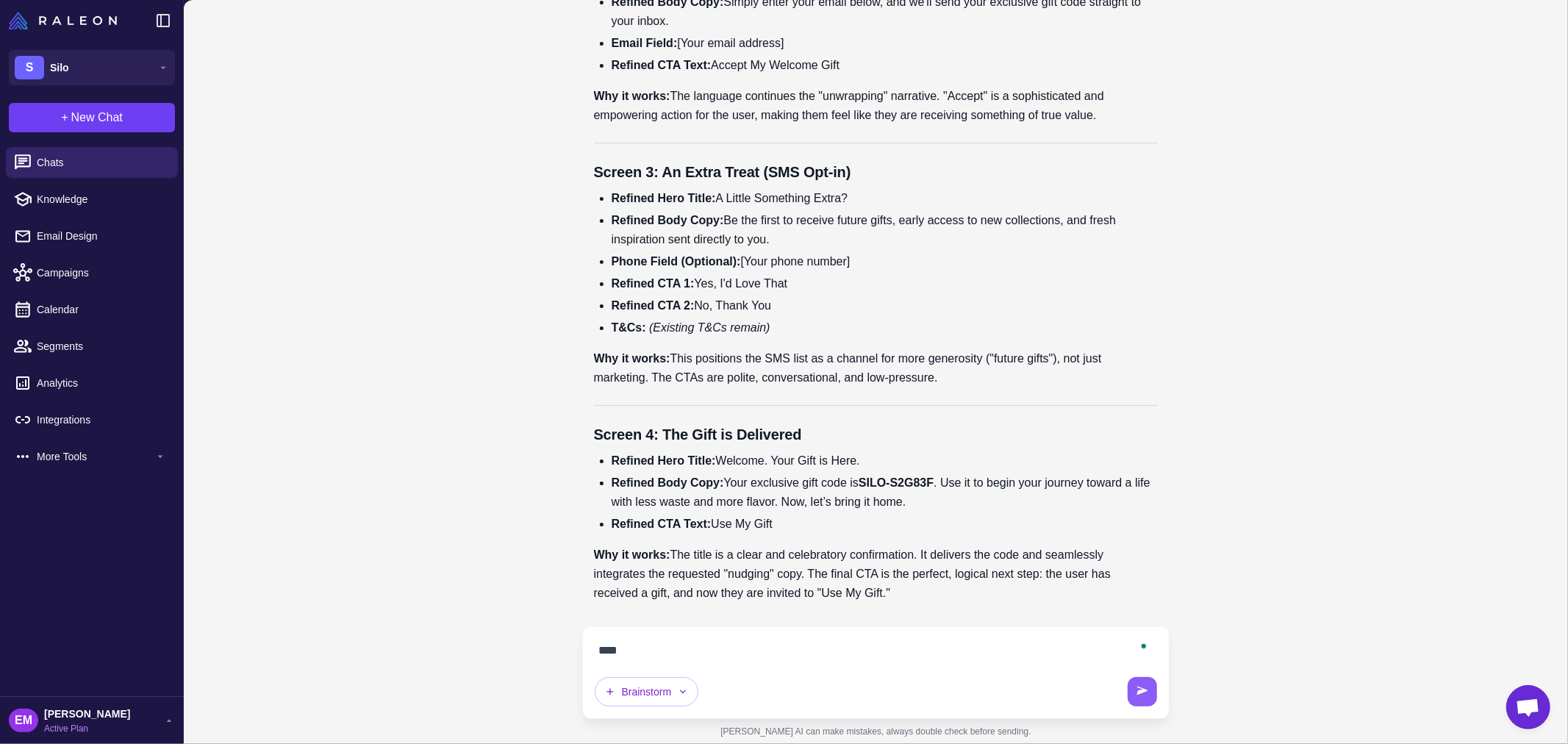
type textarea "*****"
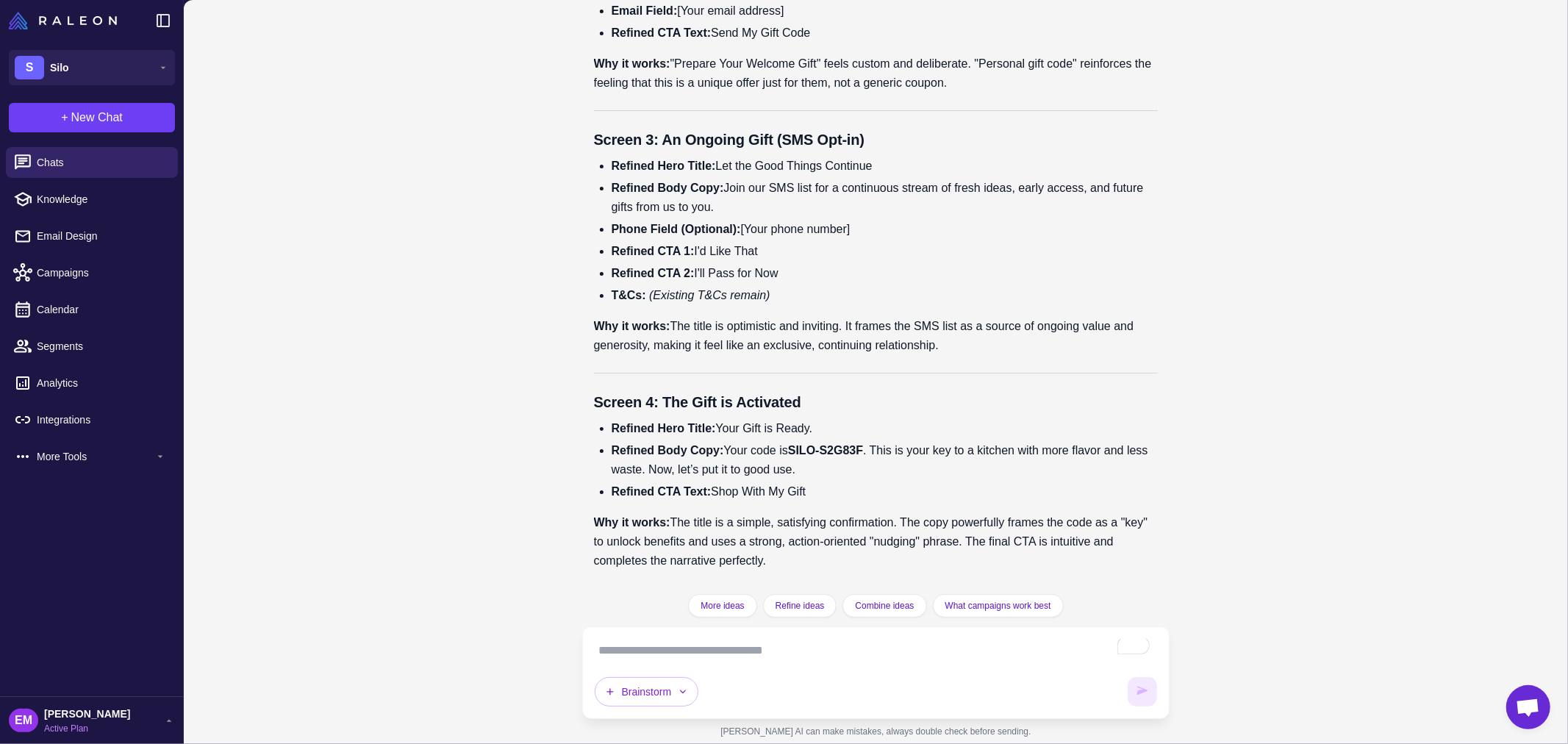
scroll to position [30694, 0]
drag, startPoint x: 721, startPoint y: 95, endPoint x: 903, endPoint y: 84, distance: 182.3
drag, startPoint x: 723, startPoint y: 429, endPoint x: 818, endPoint y: 419, distance: 95.5
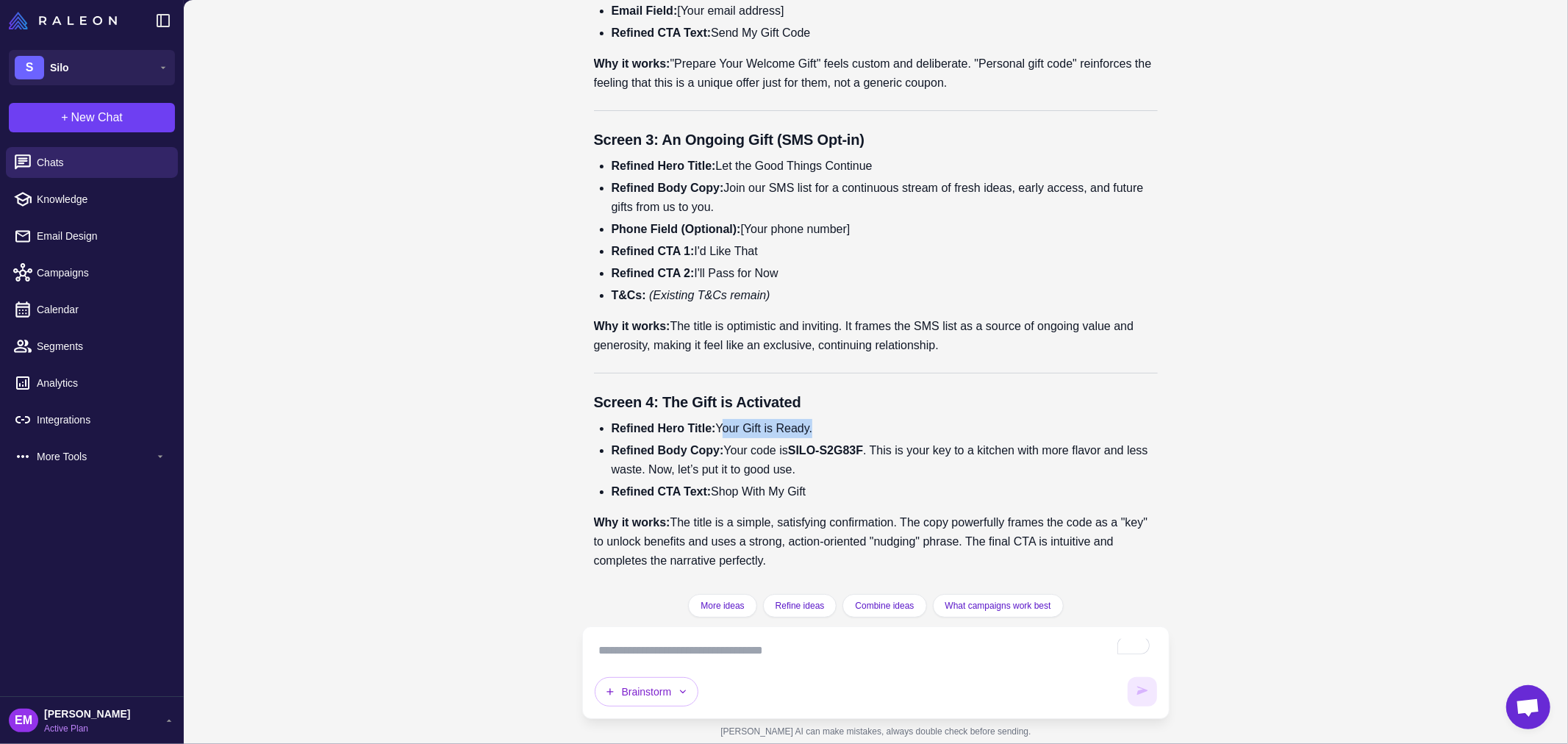
click at [818, 419] on li "Refined Hero Title: Your Gift is Ready." at bounding box center [885, 428] width 547 height 19
click at [762, 663] on div "Brainstorm" at bounding box center [877, 672] width 563 height 68
click at [870, 640] on textarea "To enrich screen reader interactions, please activate Accessibility in Grammarl…" at bounding box center [877, 651] width 563 height 24
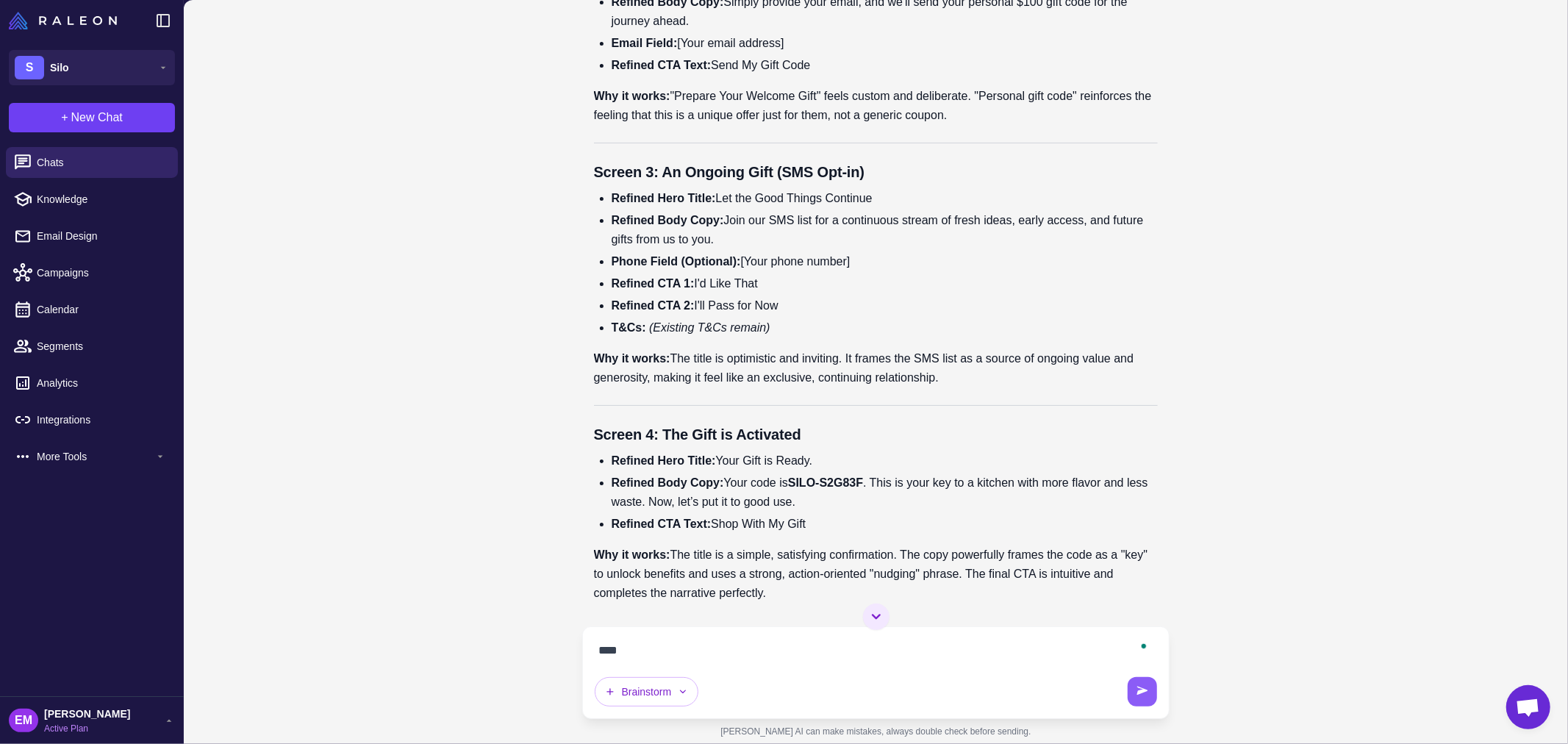
type textarea "*****"
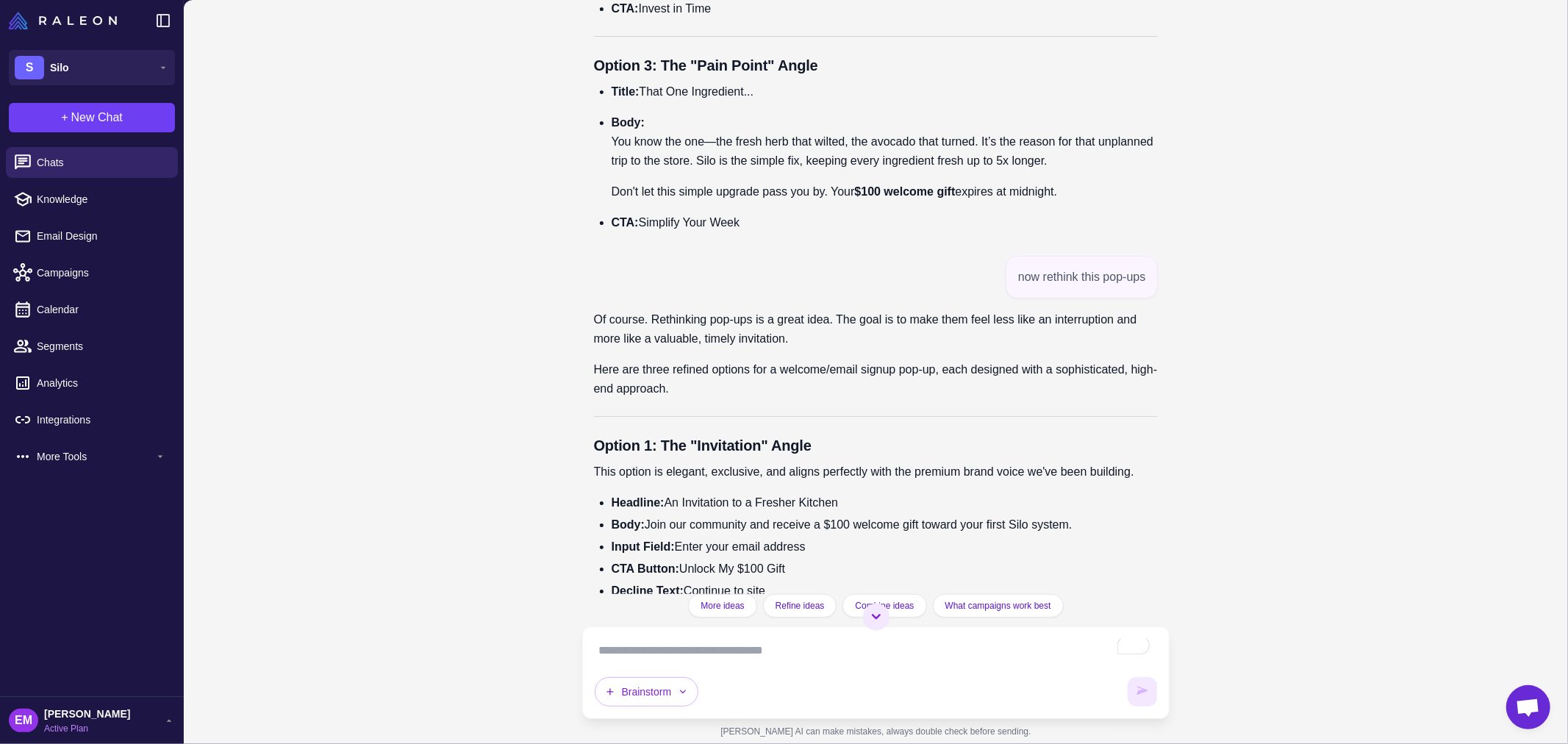
scroll to position [23577, 0]
drag, startPoint x: 796, startPoint y: 423, endPoint x: 592, endPoint y: 236, distance: 276.7
click at [592, 236] on div "Brainstorming Marketing Ideas [DATE] Help me brainstorm marketing ideas for my …" at bounding box center [876, 296] width 588 height 594
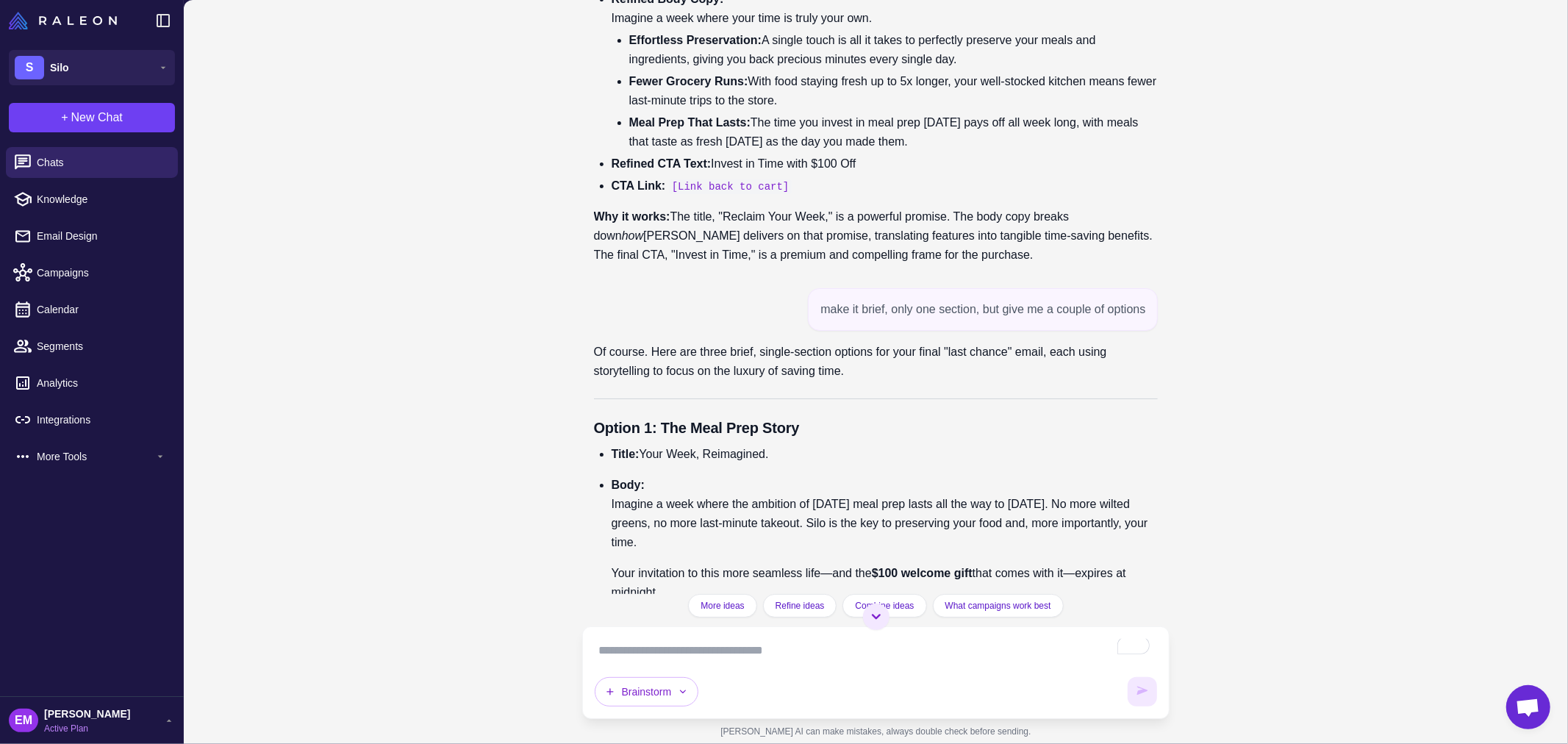
scroll to position [21944, 0]
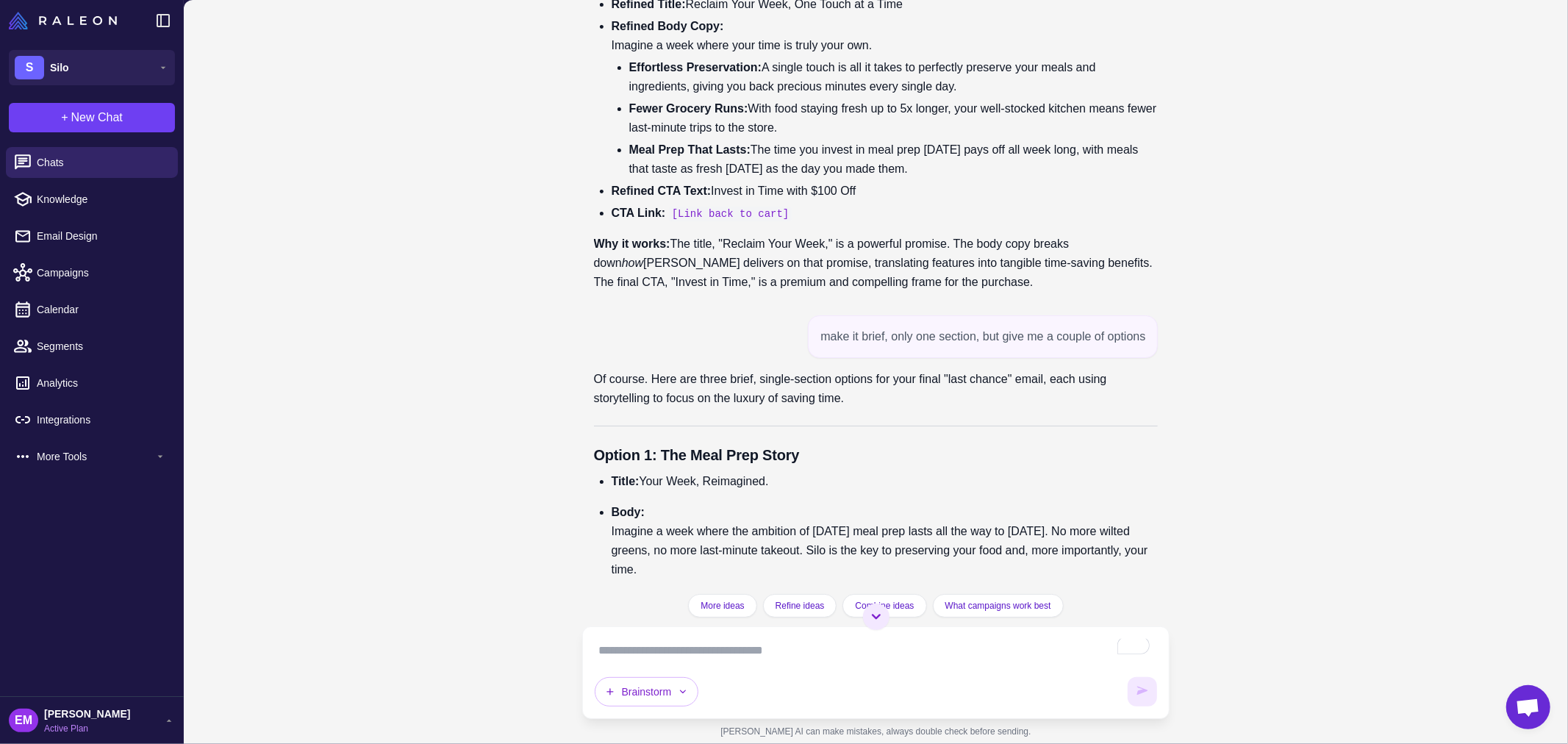
drag, startPoint x: 776, startPoint y: 405, endPoint x: 776, endPoint y: 391, distance: 14.0
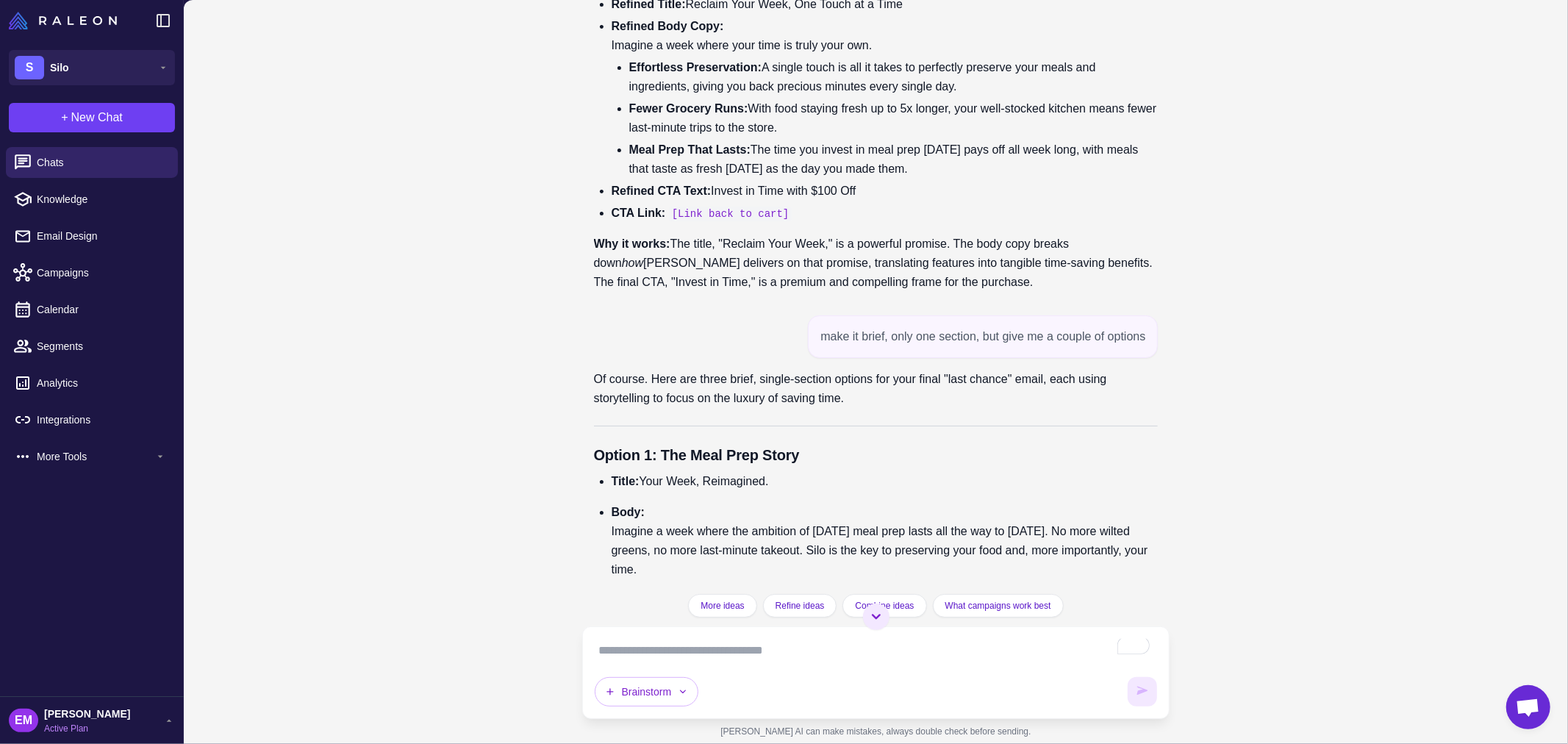
click at [836, 655] on textarea "To enrich screen reader interactions, please activate Accessibility in Grammarl…" at bounding box center [877, 651] width 563 height 24
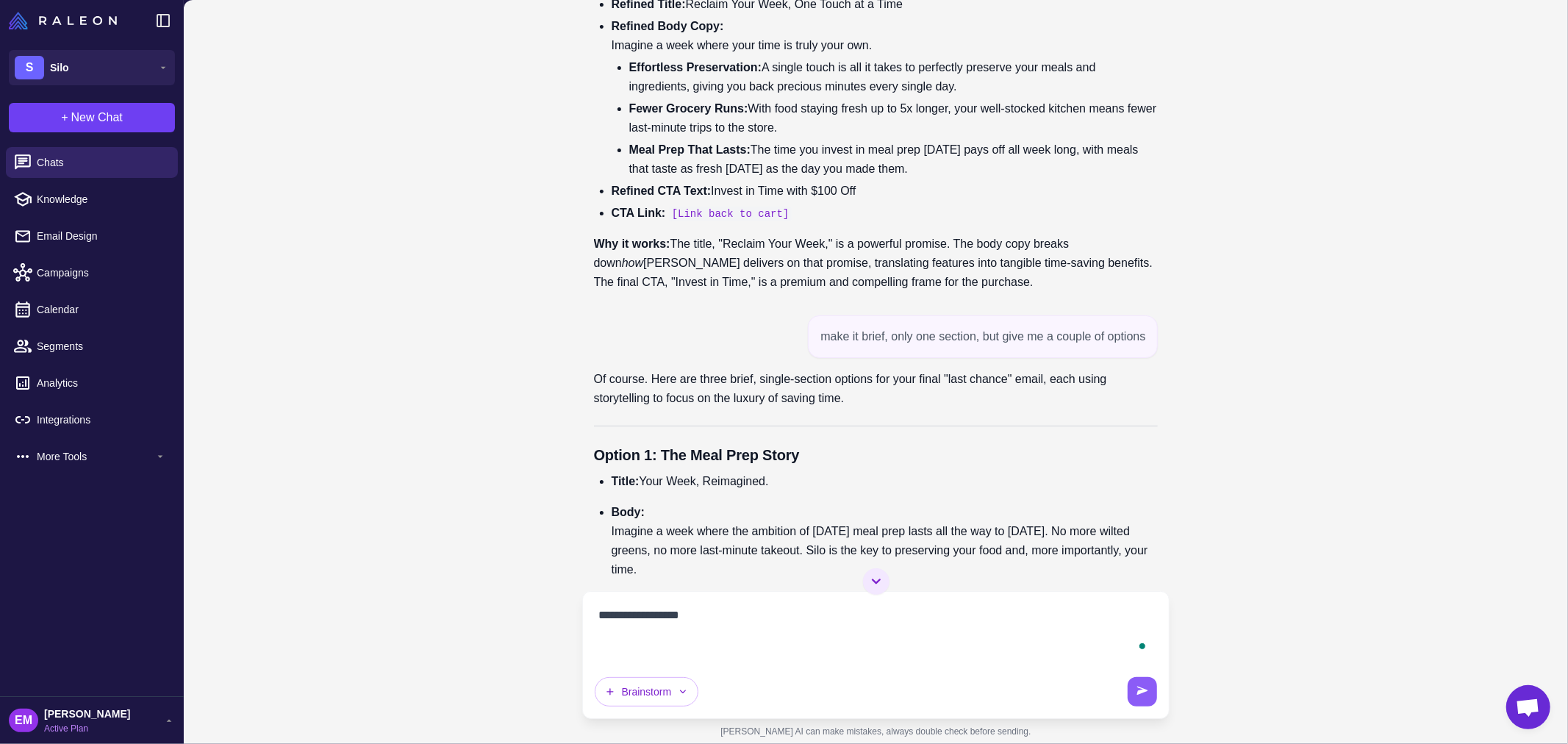
paste textarea "**********"
type textarea "**********"
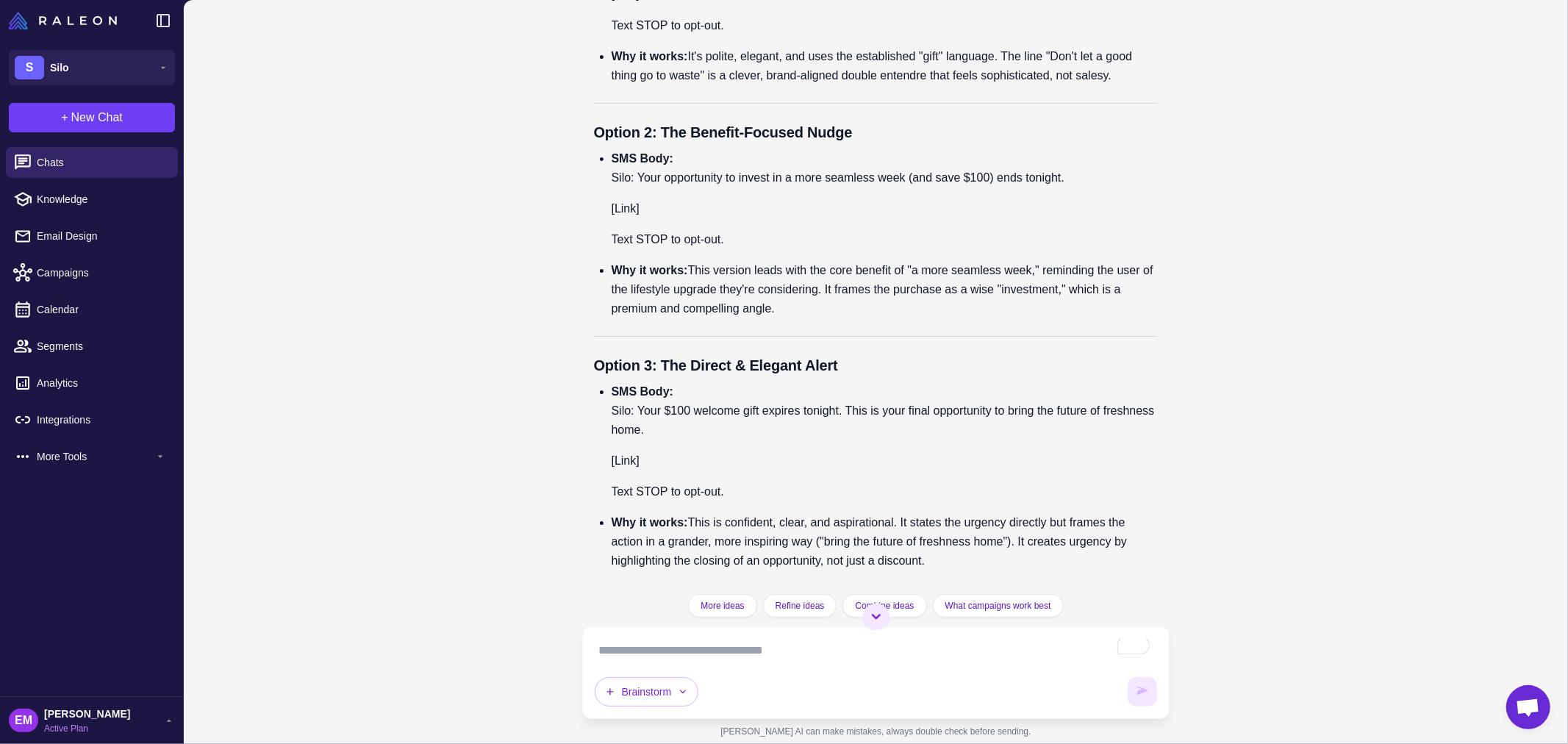
scroll to position [33174, 0]
click at [783, 650] on textarea "To enrich screen reader interactions, please activate Accessibility in Grammarl…" at bounding box center [877, 651] width 563 height 24
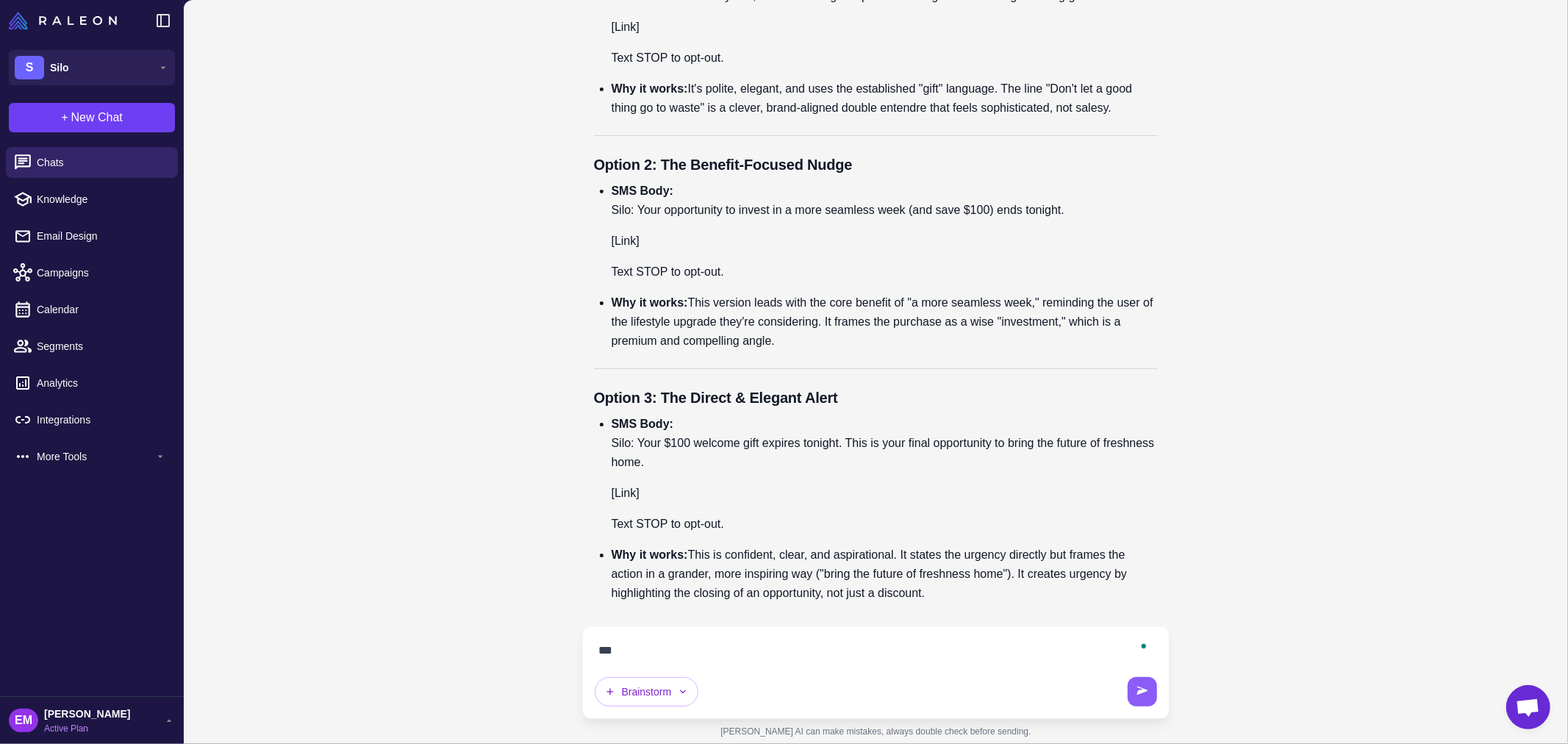
scroll to position [33141, 0]
type textarea "**********"
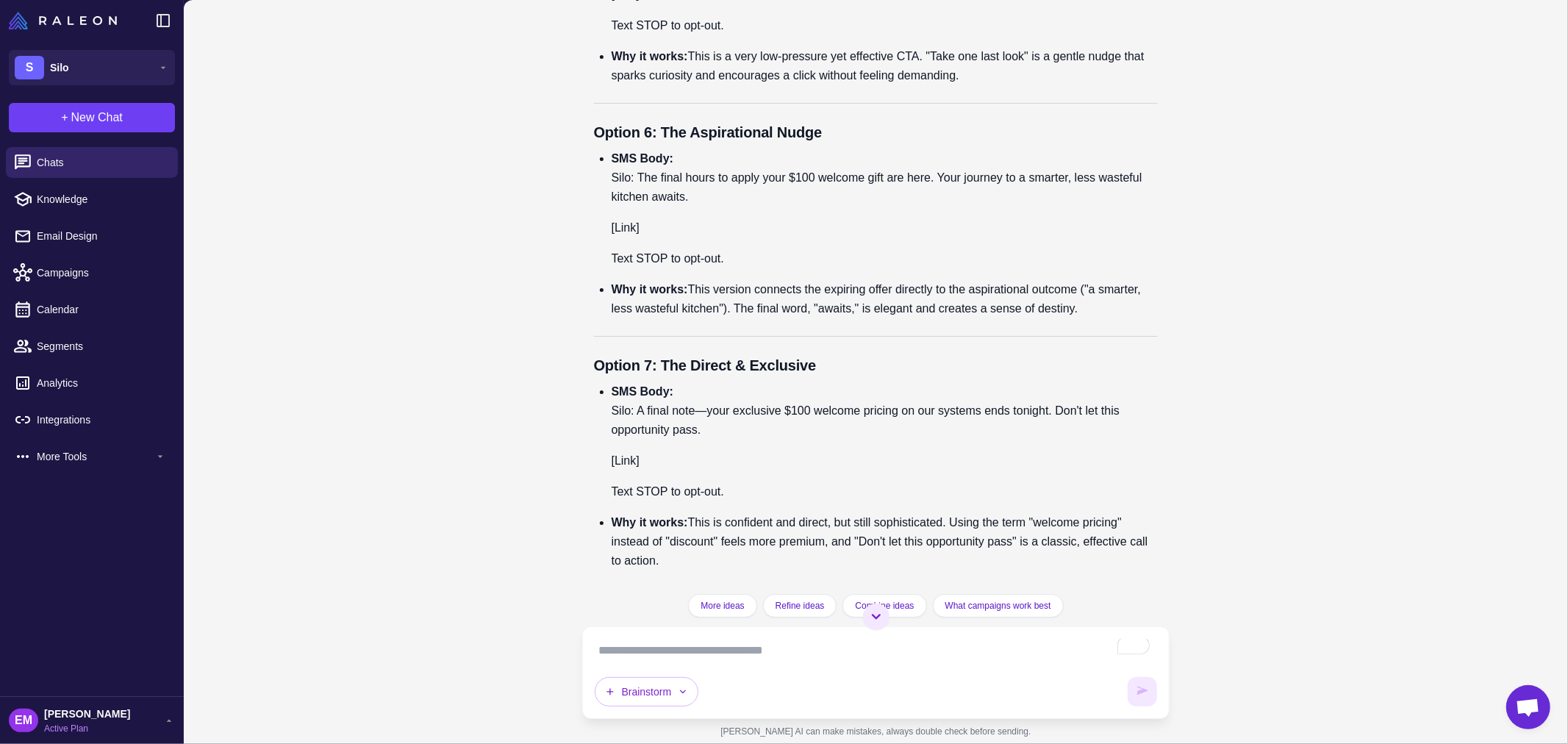
scroll to position [33853, 0]
click at [658, 646] on textarea "To enrich screen reader interactions, please activate Accessibility in Grammarl…" at bounding box center [877, 651] width 563 height 24
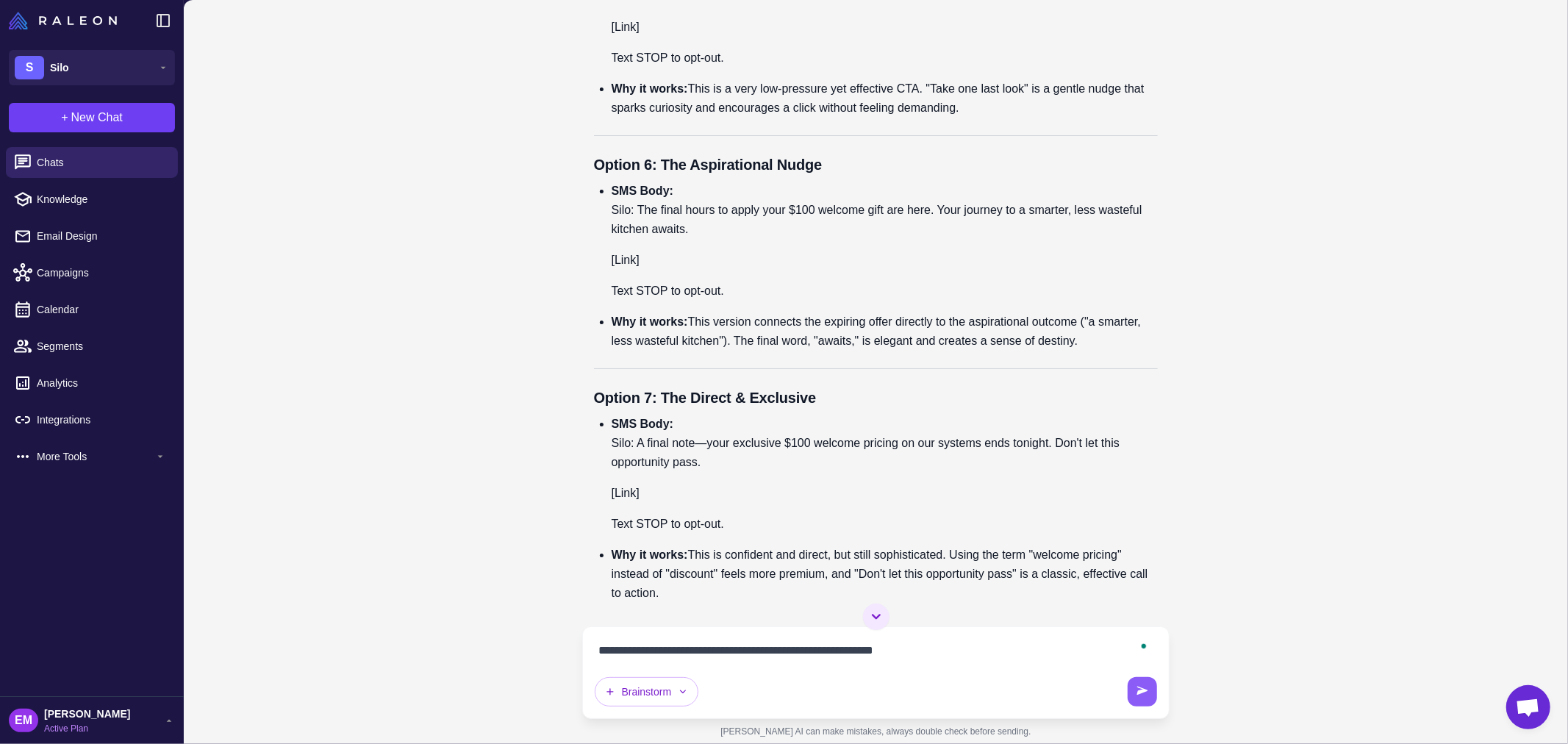
type textarea "**********"
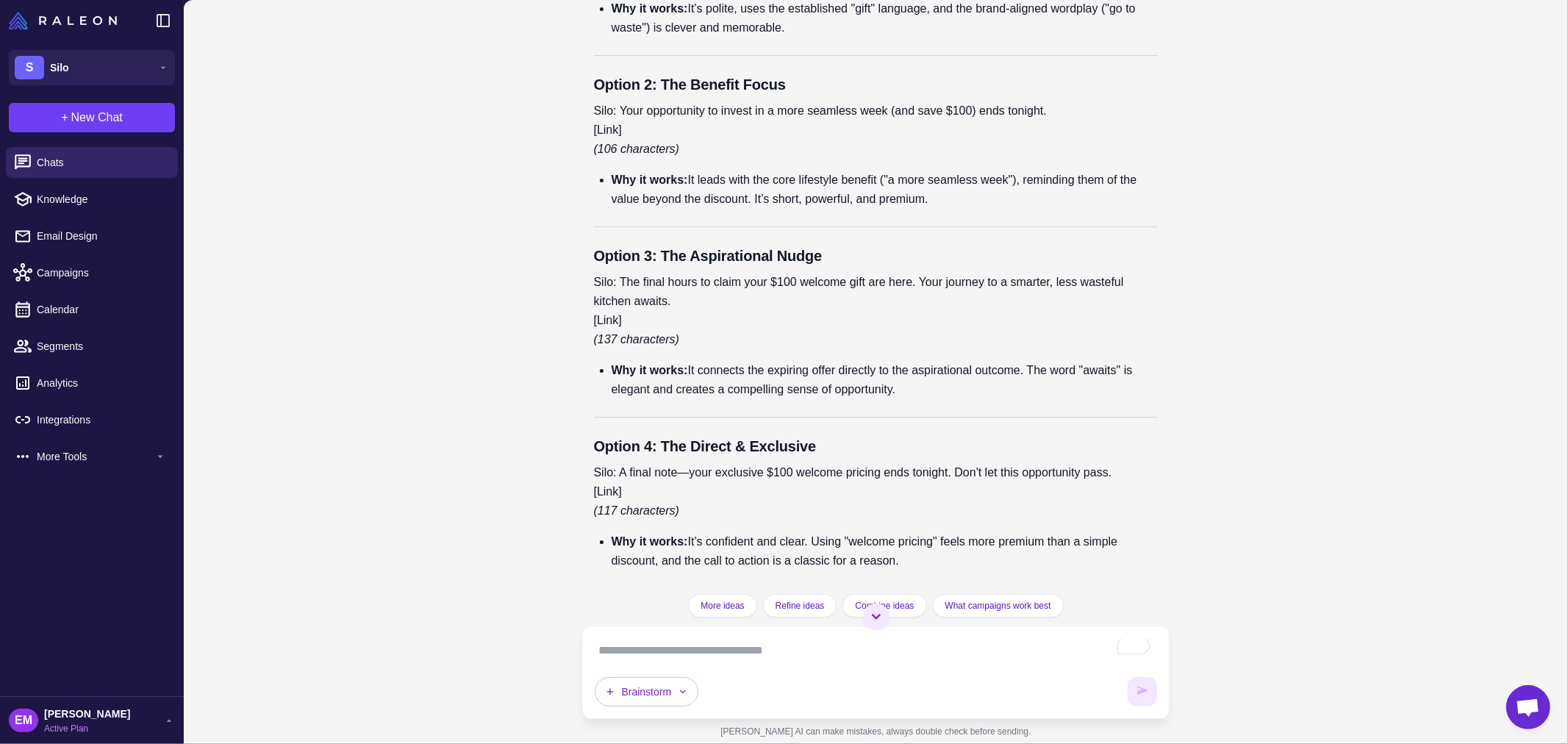
scroll to position [34837, 0]
drag, startPoint x: 621, startPoint y: 182, endPoint x: 927, endPoint y: 171, distance: 306.2
click at [927, 171] on div "Understood. Brevity is key for SMS. Here are four refined options, each crafted…" at bounding box center [877, 205] width 565 height 754
click at [854, 655] on textarea "To enrich screen reader interactions, please activate Accessibility in Grammarl…" at bounding box center [877, 651] width 563 height 24
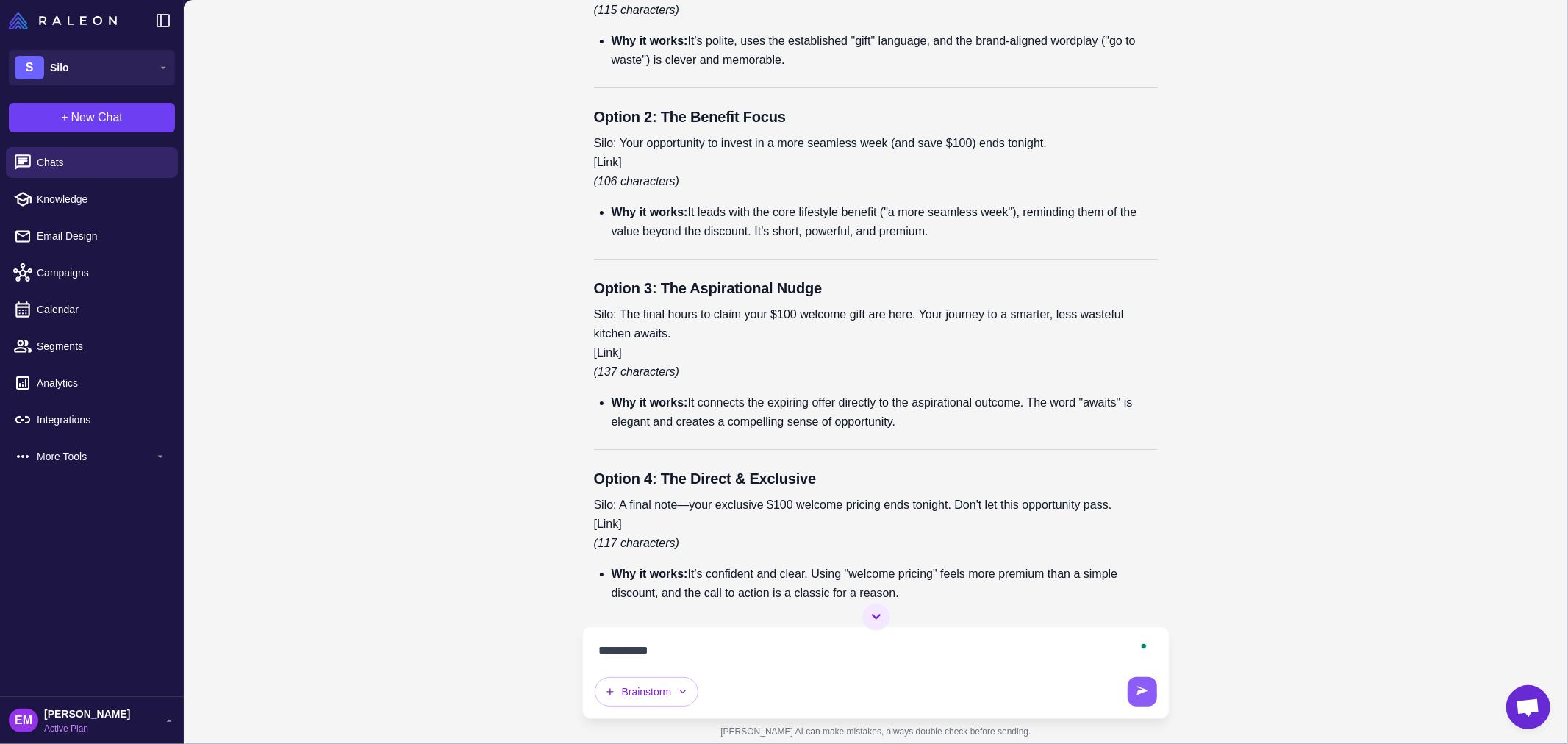
type textarea "**********"
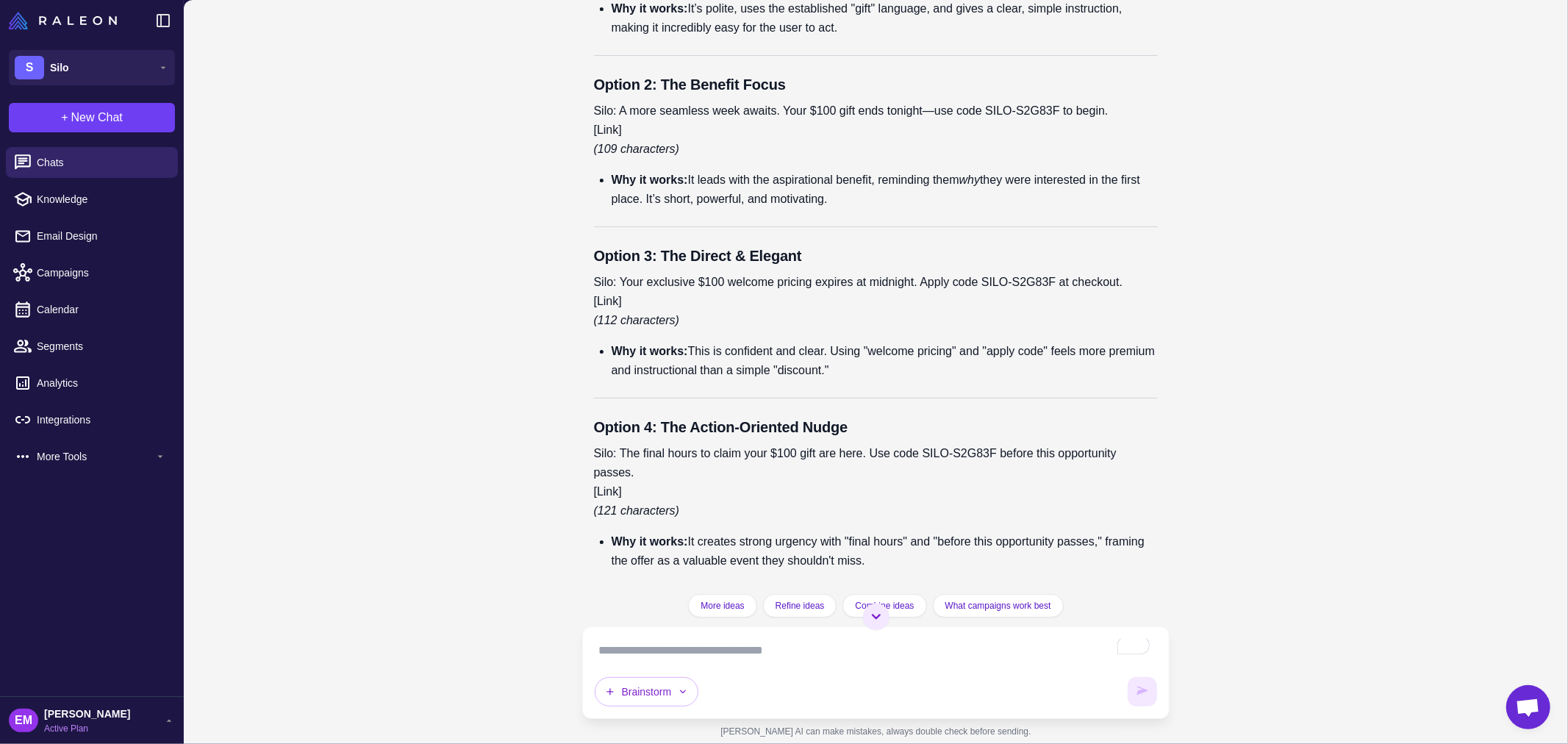
scroll to position [35614, 0]
drag, startPoint x: 715, startPoint y: 251, endPoint x: 1133, endPoint y: 249, distance: 418.0
